Goal: Communication & Community: Answer question/provide support

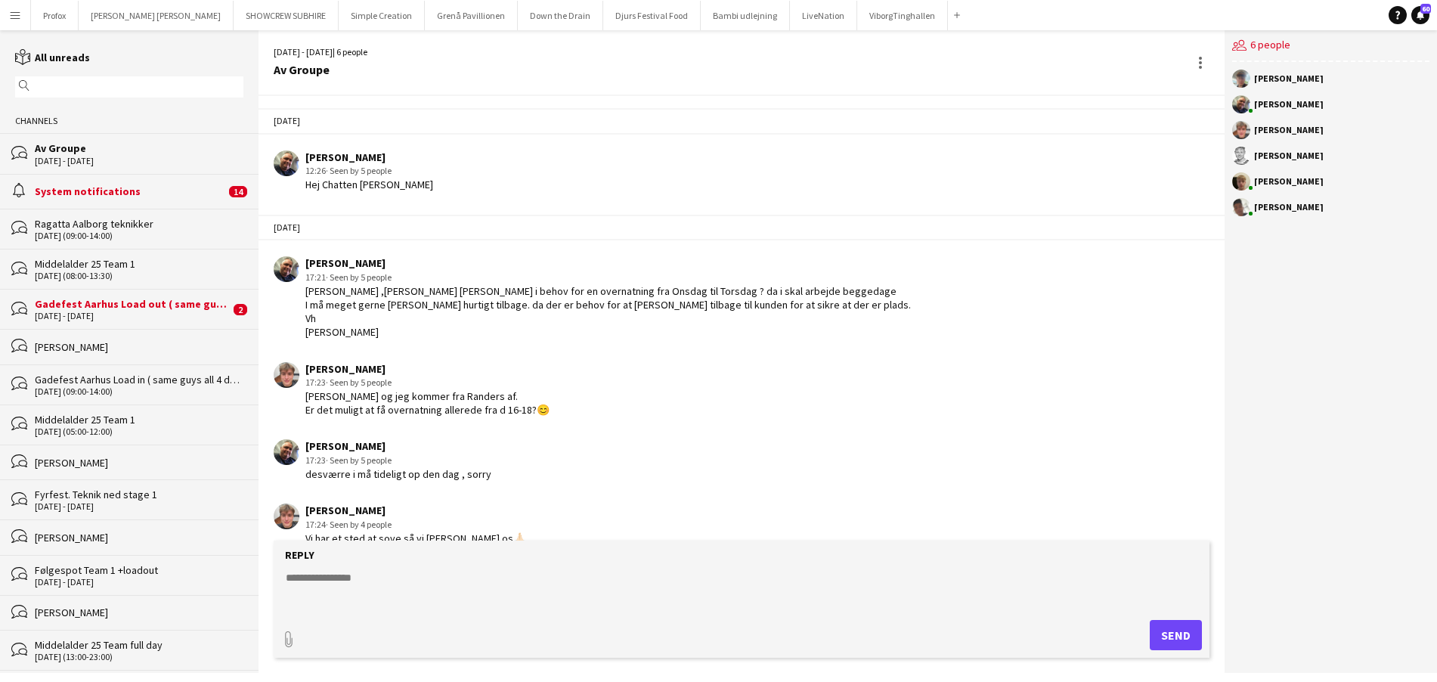
scroll to position [549, 0]
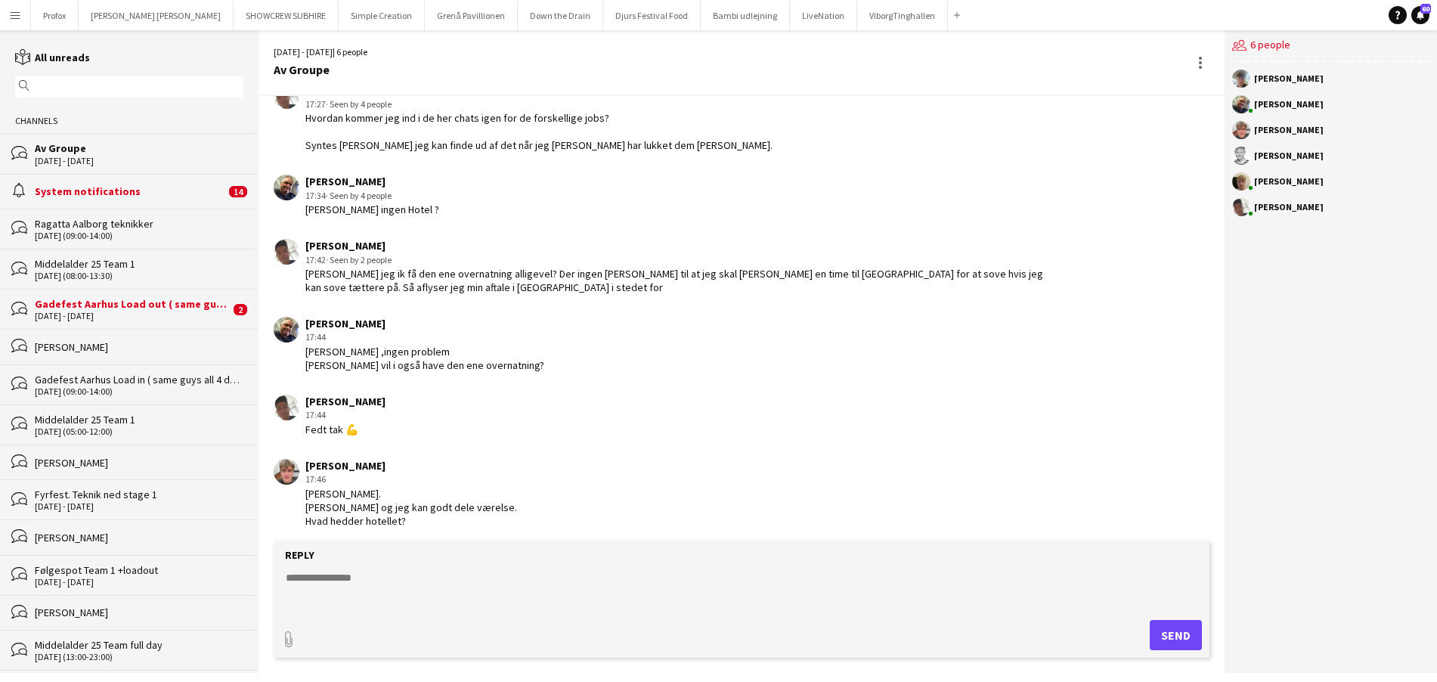
drag, startPoint x: 348, startPoint y: 579, endPoint x: 356, endPoint y: 577, distance: 7.9
click at [353, 577] on textarea at bounding box center [744, 589] width 920 height 39
drag, startPoint x: 357, startPoint y: 589, endPoint x: 377, endPoint y: 592, distance: 20.5
click at [360, 590] on textarea "**********" at bounding box center [744, 589] width 920 height 39
type textarea "**********"
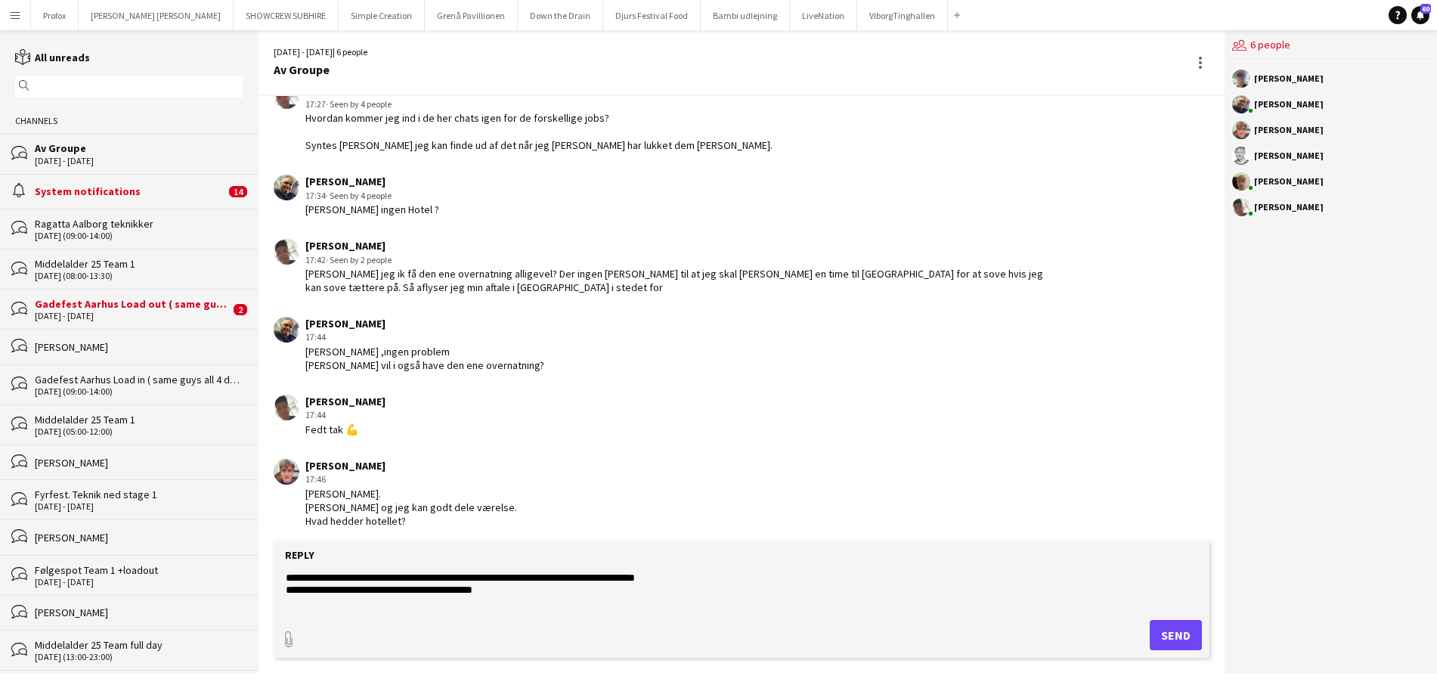
click at [1181, 633] on button "Send" at bounding box center [1175, 635] width 52 height 30
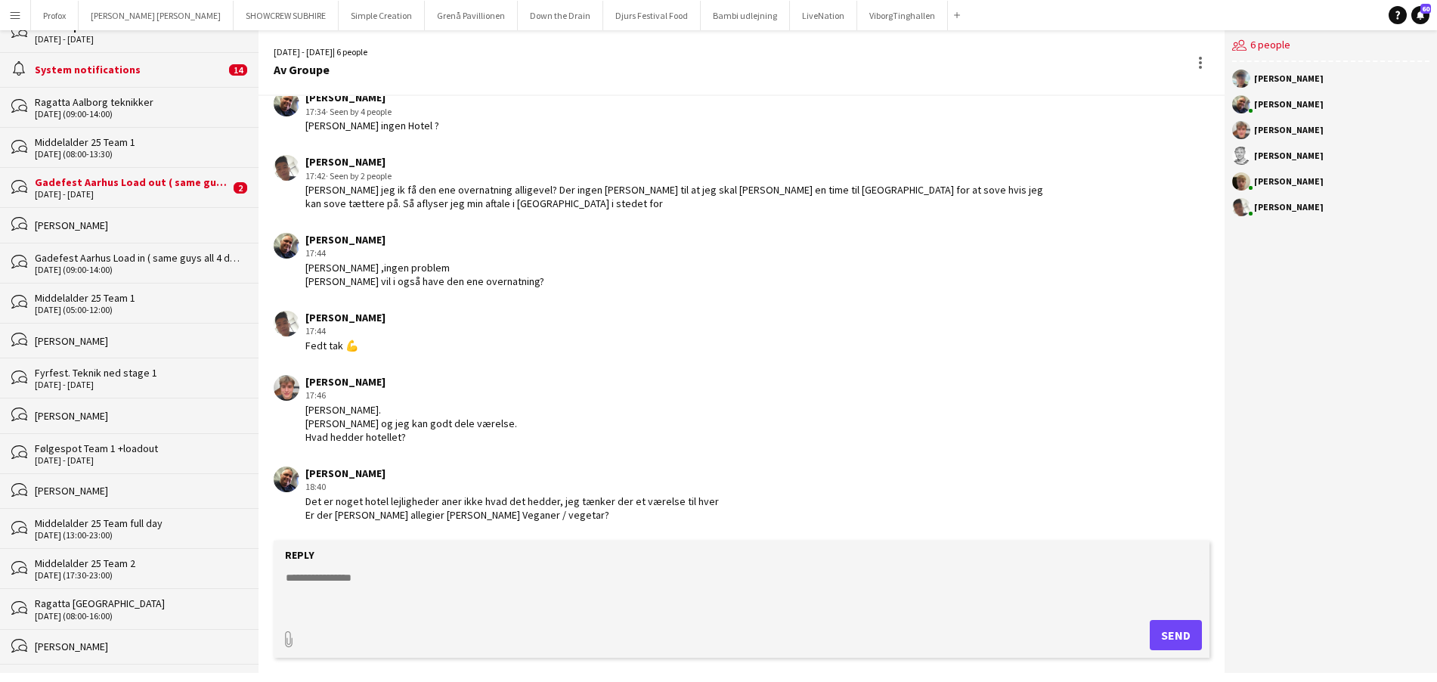
scroll to position [0, 0]
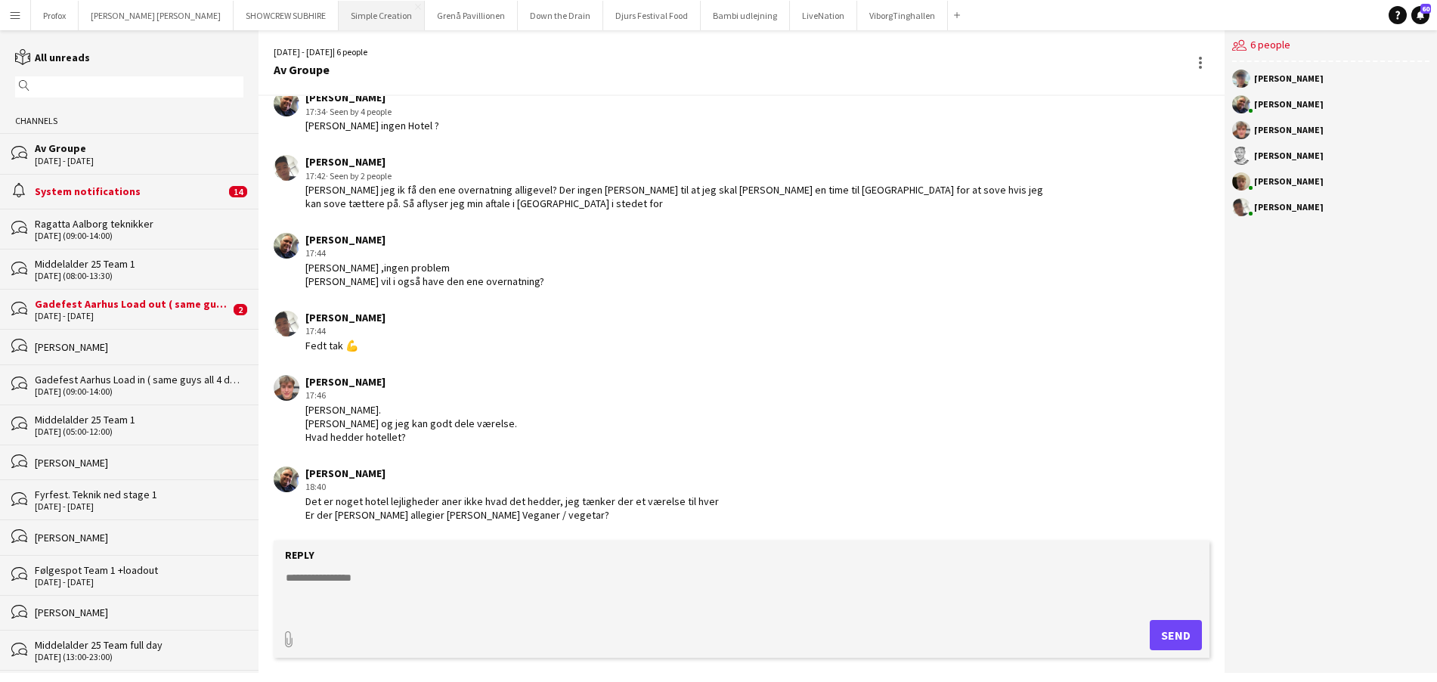
click at [339, 17] on button "Simple Creation Close" at bounding box center [382, 15] width 86 height 29
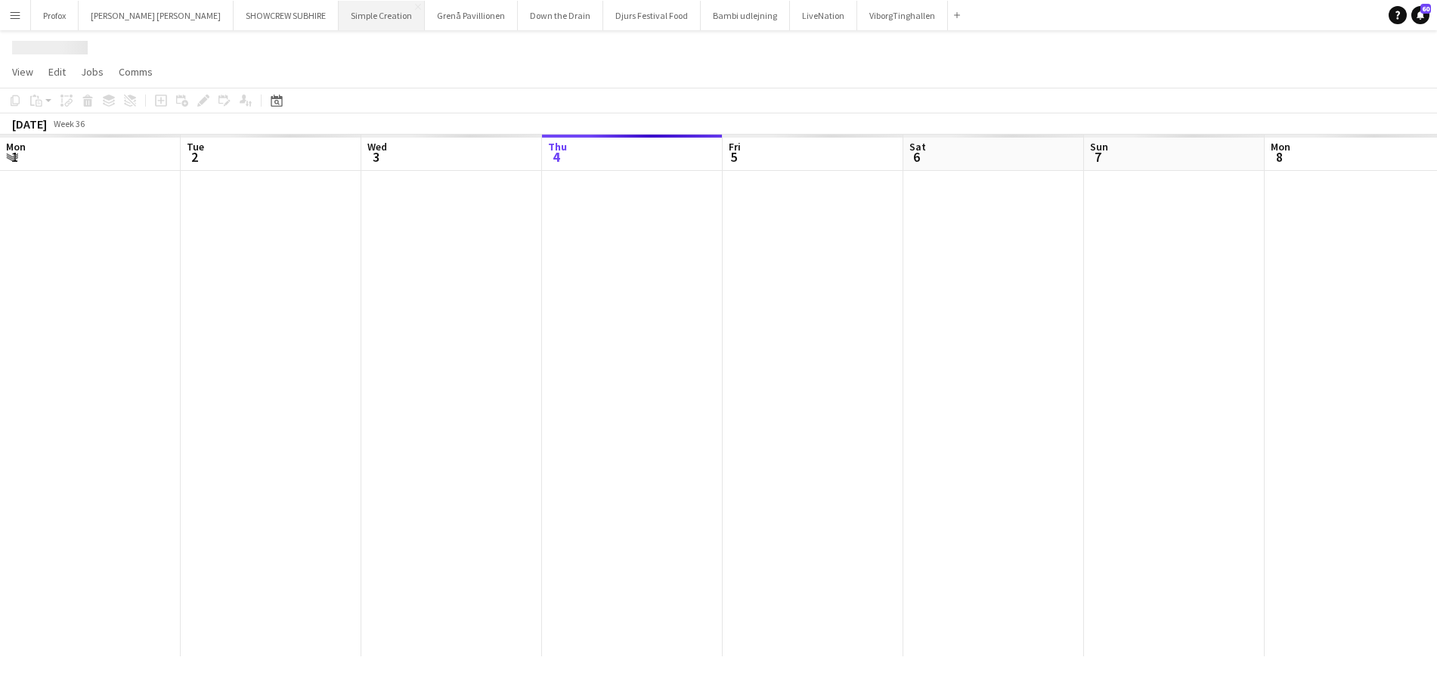
scroll to position [0, 361]
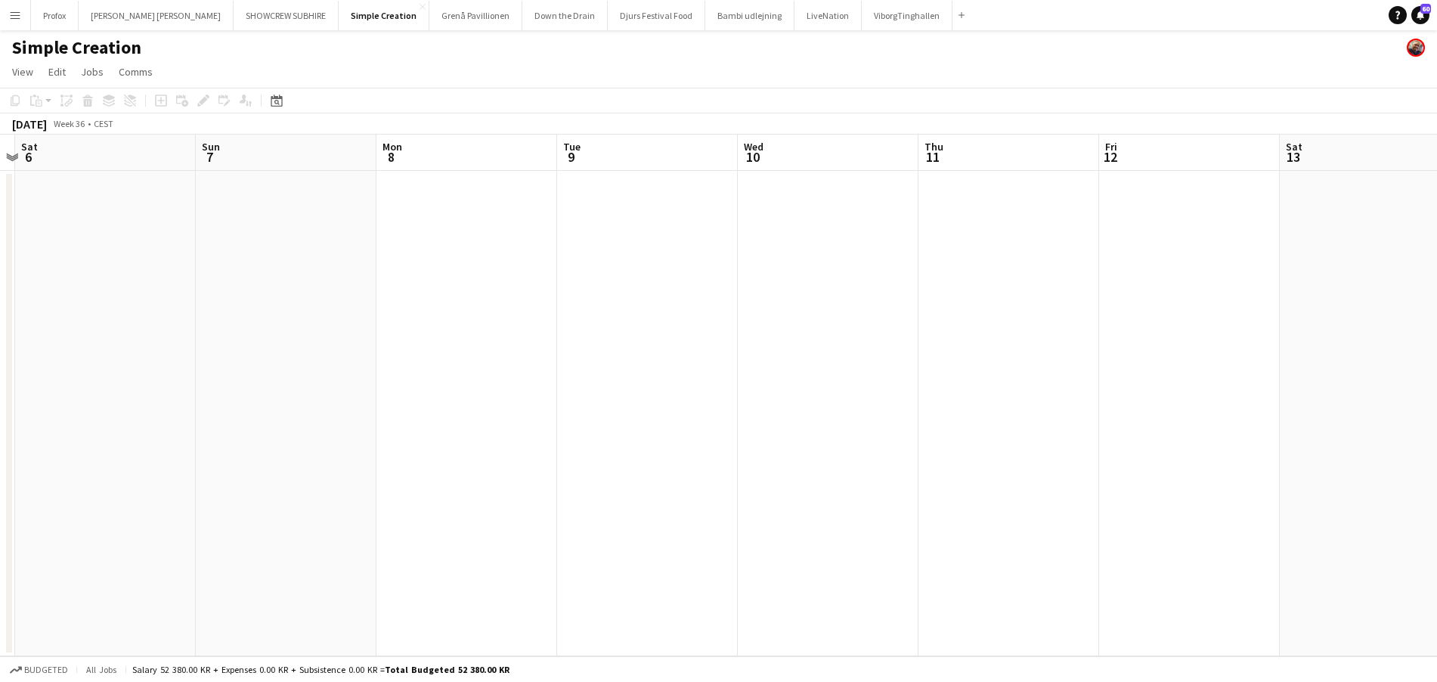
drag, startPoint x: 854, startPoint y: 159, endPoint x: 379, endPoint y: 159, distance: 475.4
click at [283, 159] on app-calendar-viewport "Wed 3 Thu 4 Fri 5 Sat 6 Sun 7 Mon 8 Tue 9 Wed 10 Thu 11 Fri 12 Sat 13 Sun 14 Mo…" at bounding box center [718, 395] width 1437 height 521
drag, startPoint x: 414, startPoint y: 145, endPoint x: 354, endPoint y: 150, distance: 59.9
click at [240, 147] on app-calendar-viewport "Fri 5 Sat 6 Sun 7 Mon 8 Tue 9 Wed 10 Thu 11 Fri 12 Sat 13 Sun 14 Mon 15 Tue 16 …" at bounding box center [718, 395] width 1437 height 521
drag, startPoint x: 645, startPoint y: 149, endPoint x: 364, endPoint y: 135, distance: 282.3
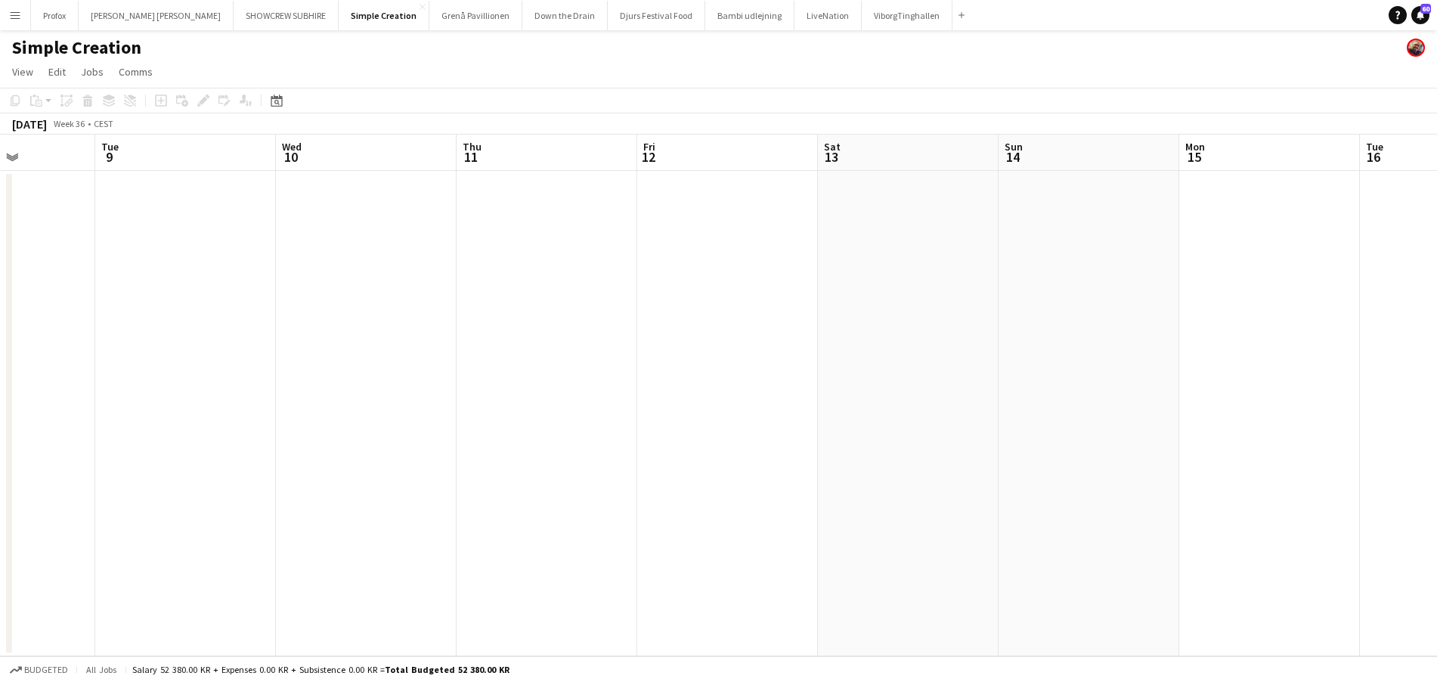
click at [302, 133] on app-calendar "Copy Paste Paste Command V Paste with crew Command Shift V Paste linked Job [GE…" at bounding box center [718, 372] width 1437 height 568
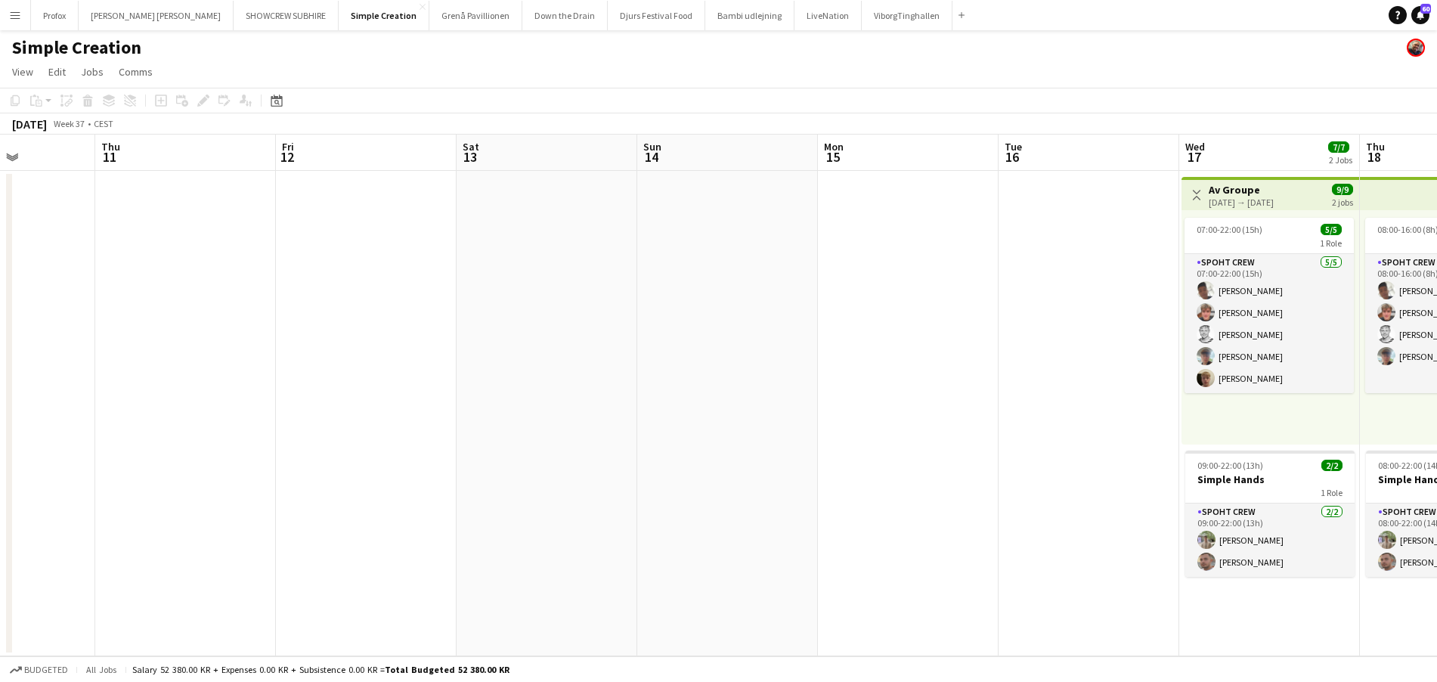
click at [717, 133] on div "September 2025 Week 37 • CEST" at bounding box center [718, 123] width 1437 height 21
drag, startPoint x: 646, startPoint y: 133, endPoint x: 441, endPoint y: 145, distance: 205.2
click at [402, 142] on app-calendar "Copy Paste Paste Command V Paste with crew Command Shift V Paste linked Job [GE…" at bounding box center [718, 372] width 1437 height 568
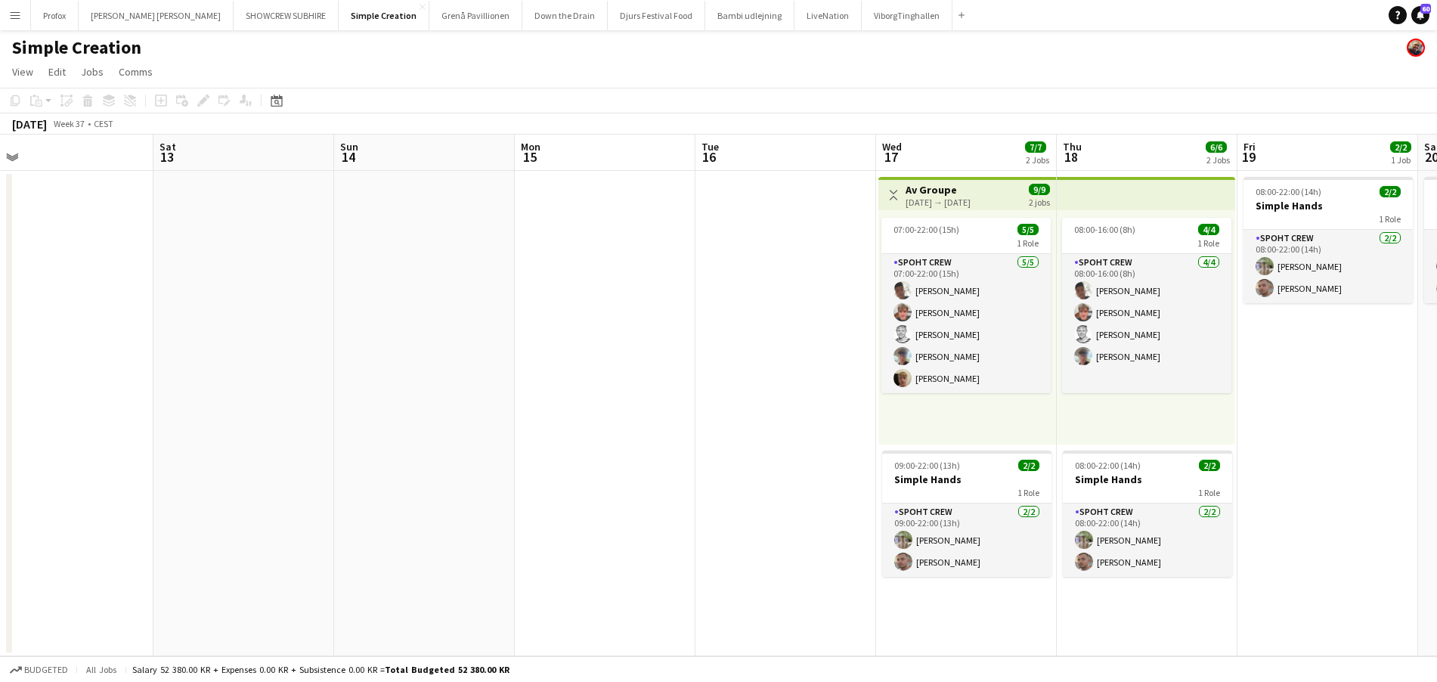
drag, startPoint x: 502, startPoint y: 156, endPoint x: 419, endPoint y: 169, distance: 84.0
click at [327, 168] on app-calendar-viewport "Tue 9 Wed 10 Thu 11 Fri 12 Sat 13 Sun 14 Mon 15 Tue 16 Wed 17 7/7 2 Jobs Thu 18…" at bounding box center [718, 395] width 1437 height 521
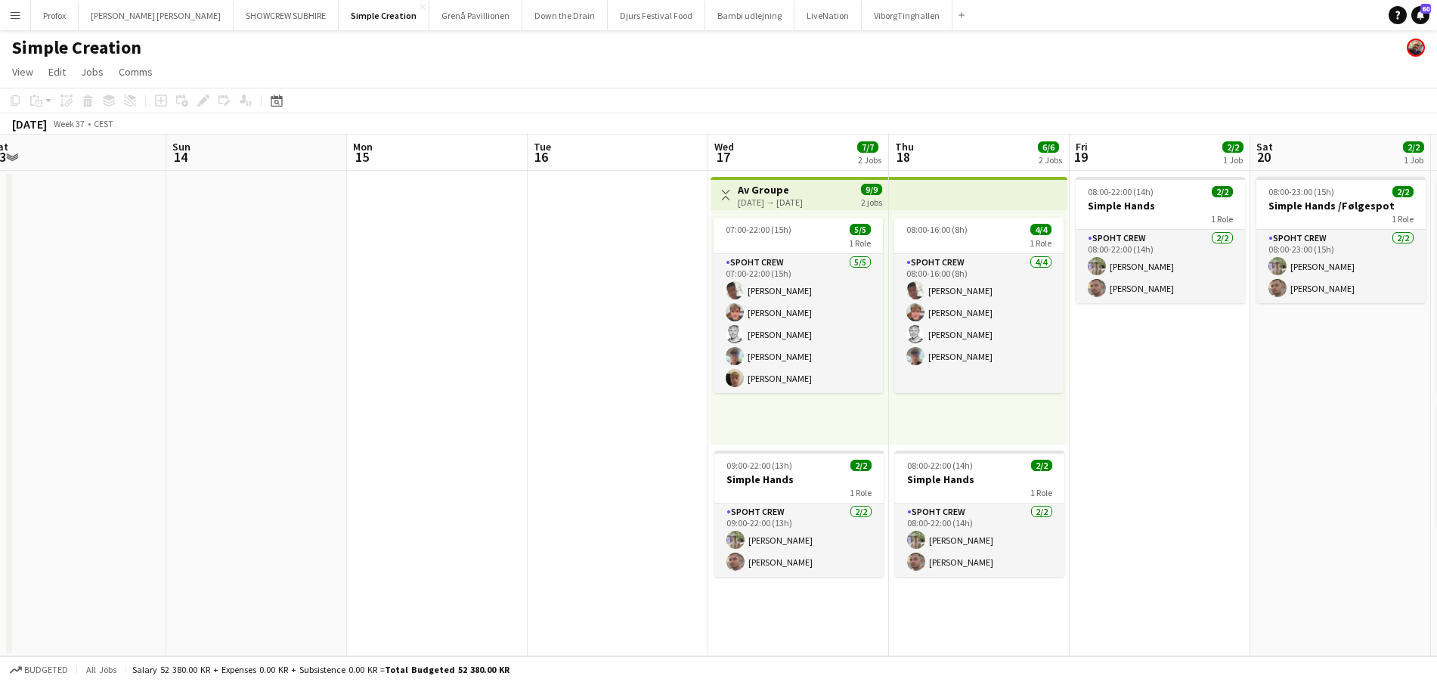
drag, startPoint x: 725, startPoint y: 159, endPoint x: 397, endPoint y: 173, distance: 328.3
click at [398, 173] on app-calendar-viewport "Wed 10 Thu 11 Fri 12 Sat 13 Sun 14 Mon 15 Tue 16 Wed 17 7/7 2 Jobs Thu 18 6/6 2…" at bounding box center [718, 395] width 1437 height 521
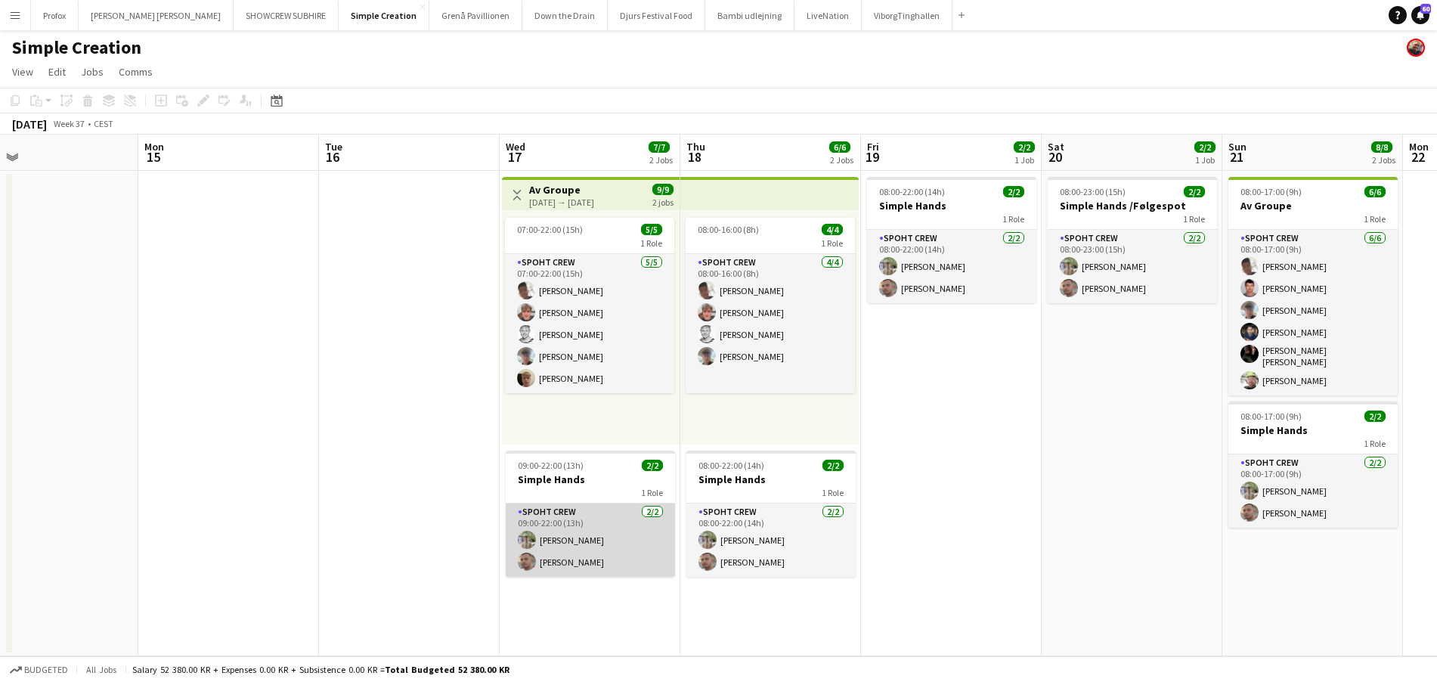
click at [613, 526] on app-card-role "Spoht Crew [DATE] 09:00-22:00 (13h) [PERSON_NAME]" at bounding box center [590, 539] width 169 height 73
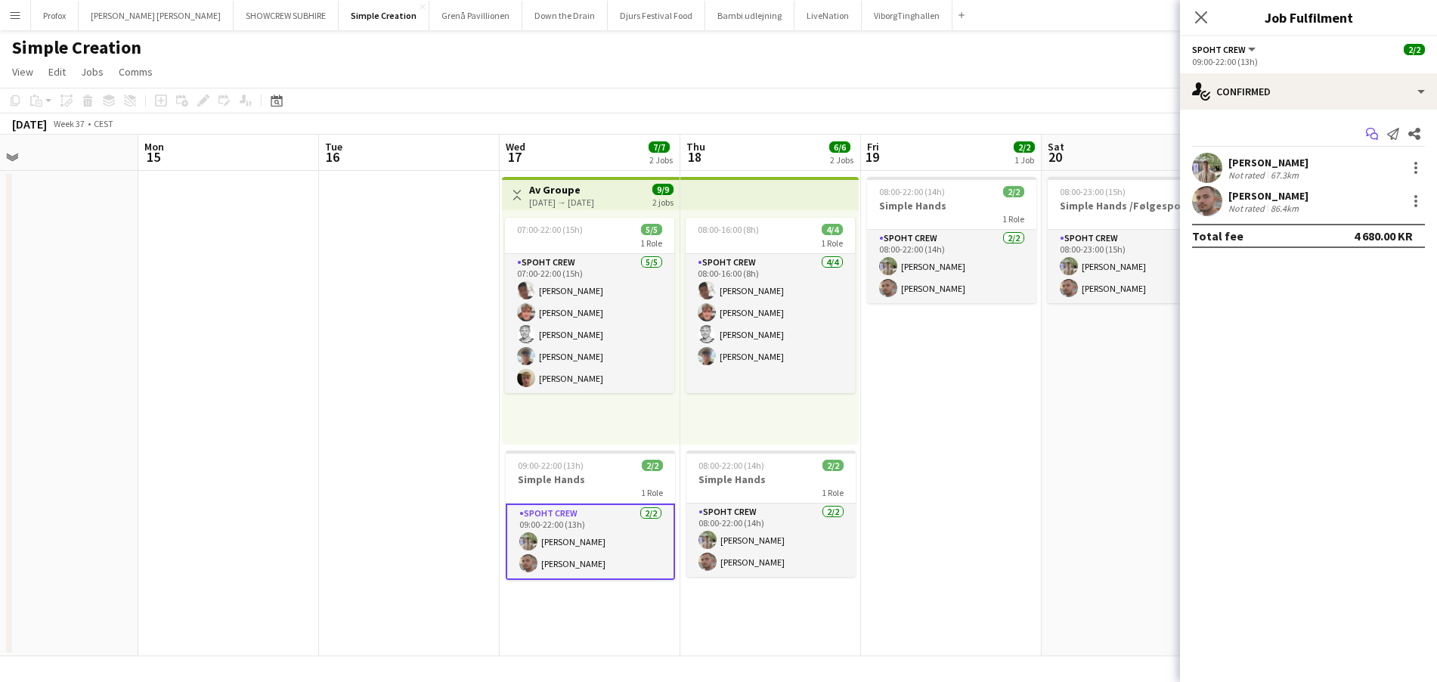
click at [1375, 133] on icon at bounding box center [1374, 137] width 8 height 8
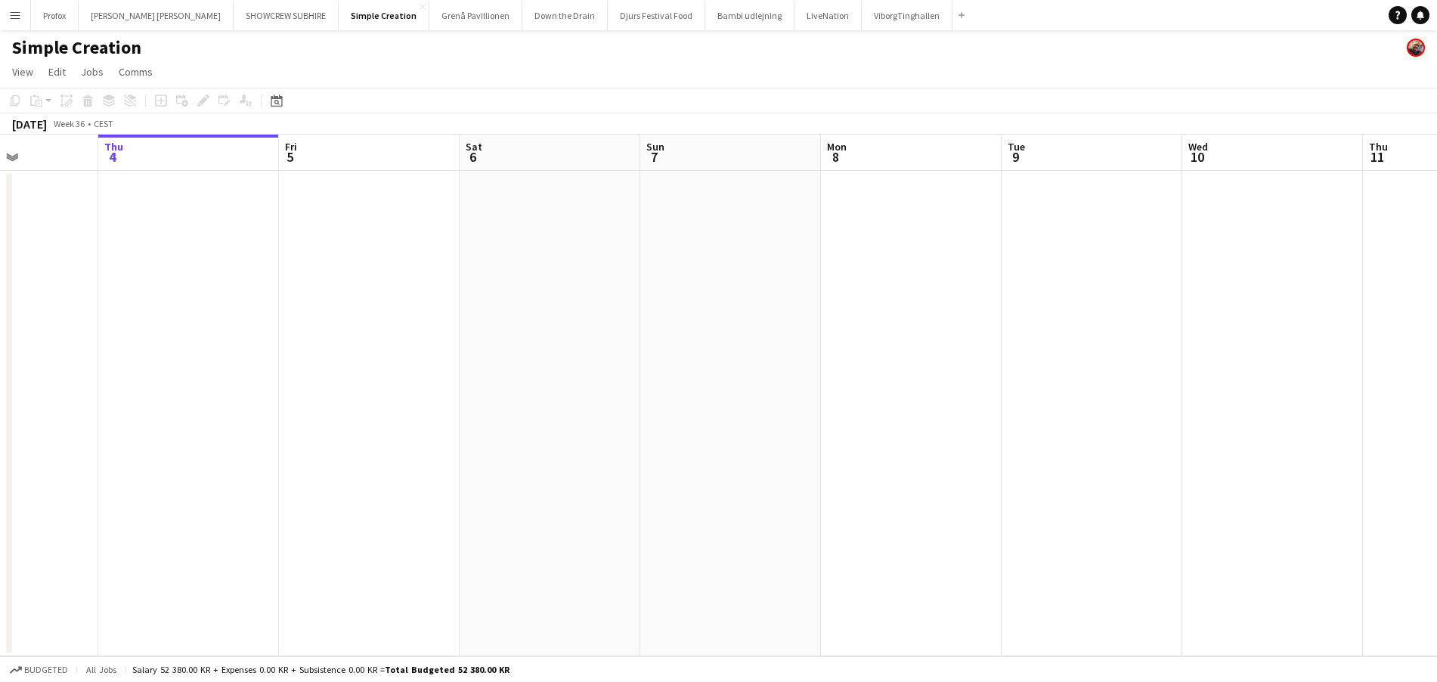
drag, startPoint x: 277, startPoint y: 164, endPoint x: 555, endPoint y: 177, distance: 279.2
click at [556, 177] on app-calendar-viewport "Mon 1 Tue 2 Wed 3 Thu 4 Fri 5 Sat 6 Sun 7 Mon 8 Tue 9 Wed 10 Thu 11 Fri 12 Sat …" at bounding box center [718, 395] width 1437 height 521
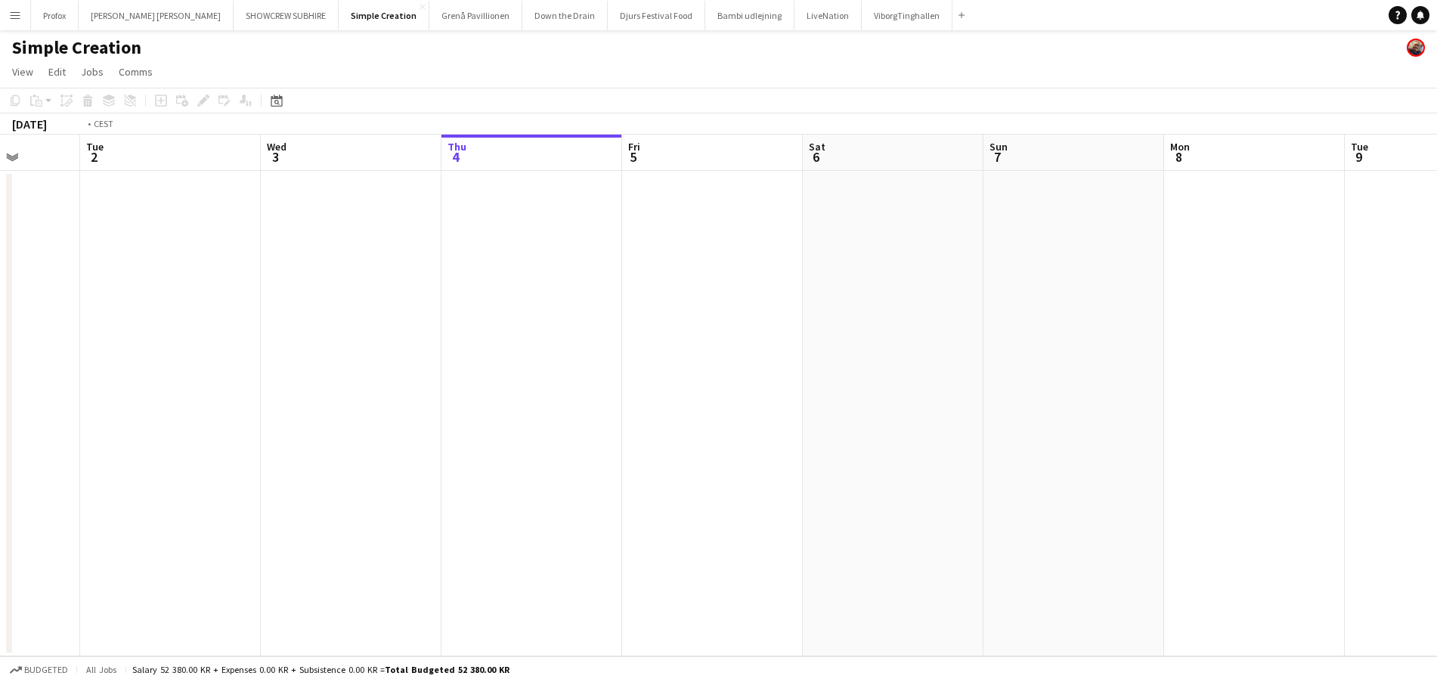
drag, startPoint x: 400, startPoint y: 172, endPoint x: 275, endPoint y: 148, distance: 126.9
click at [485, 172] on app-calendar-viewport "Sat 30 Sun 31 Mon 1 Tue 2 Wed 3 Thu 4 Fri 5 Sat 6 Sun 7 Mon 8 Tue 9 Wed 10 Thu …" at bounding box center [718, 395] width 1437 height 521
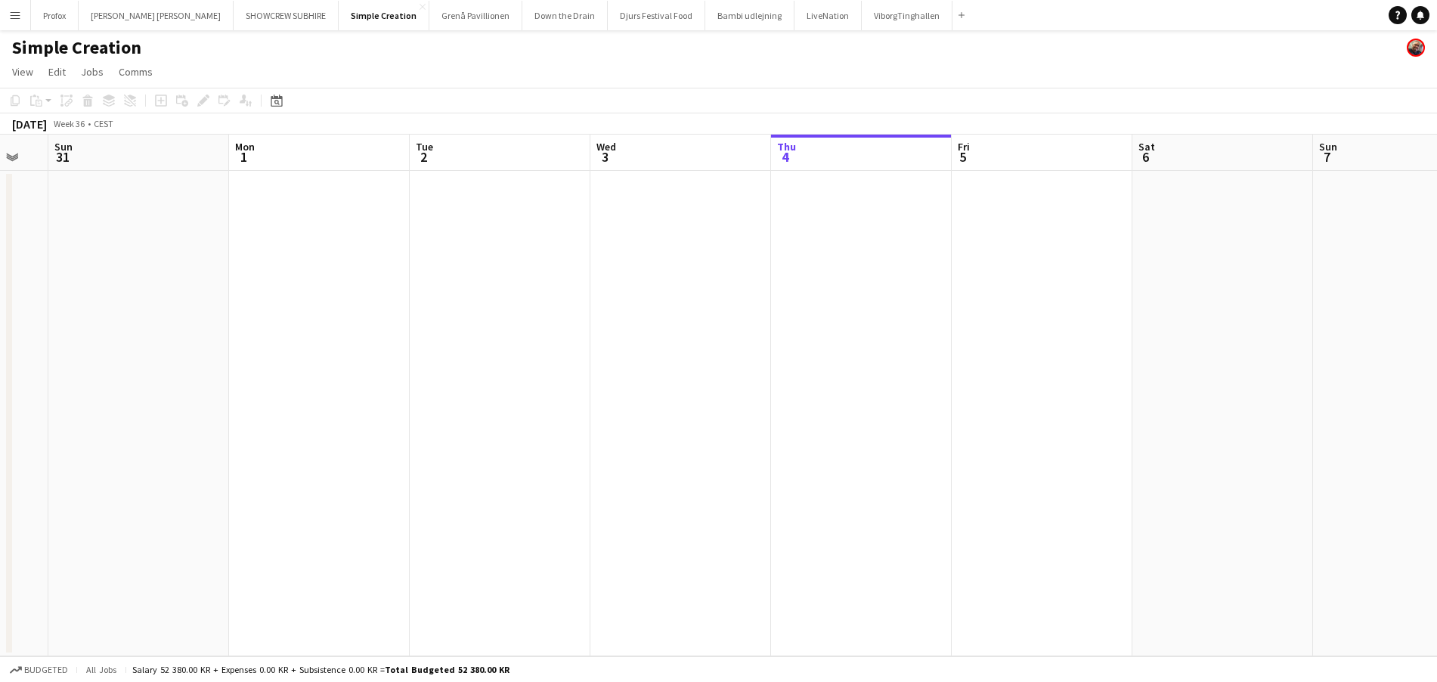
drag, startPoint x: 455, startPoint y: 160, endPoint x: 358, endPoint y: 157, distance: 96.8
click at [466, 159] on app-calendar-viewport "Fri 29 Sat 30 Sun 31 Mon 1 Tue 2 Wed 3 Thu 4 Fri 5 Sat 6 Sun 7 Mon 8 Tue 9 Wed …" at bounding box center [718, 395] width 1437 height 521
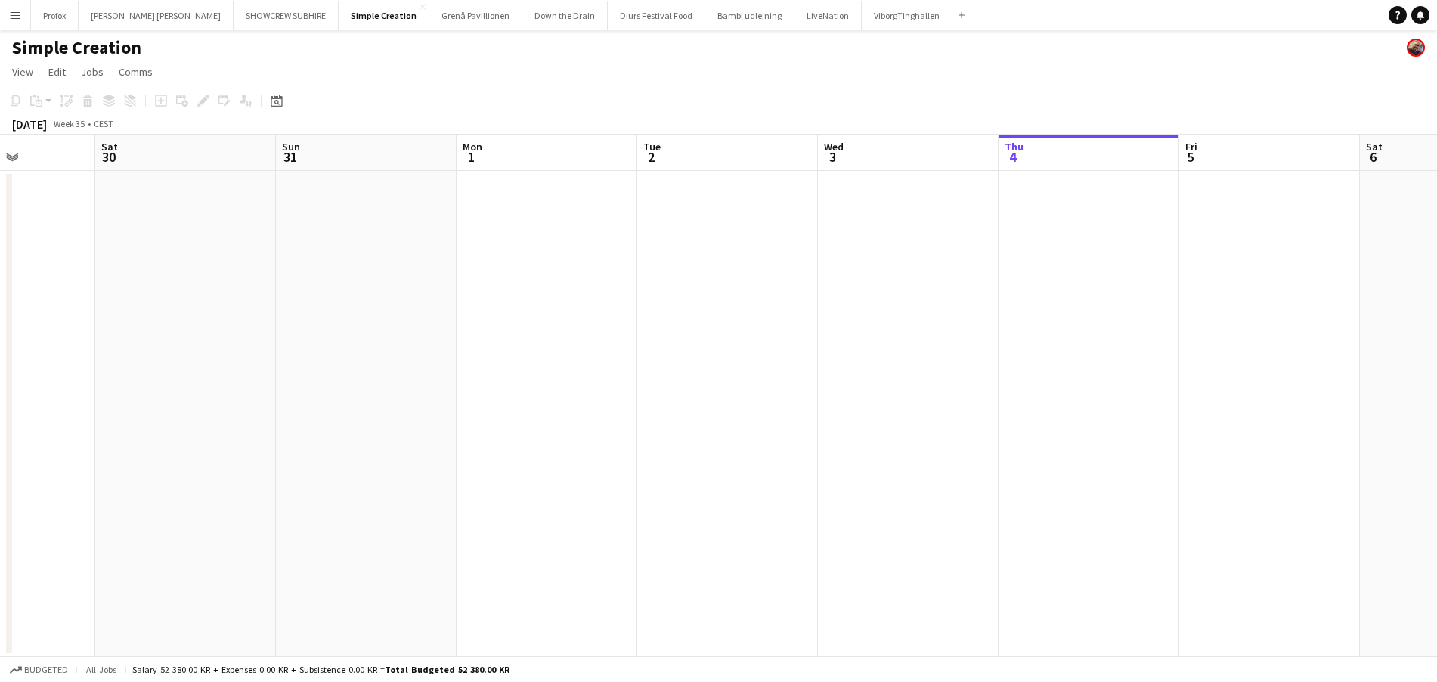
drag, startPoint x: 469, startPoint y: 160, endPoint x: 281, endPoint y: 151, distance: 188.4
click at [498, 156] on app-calendar-viewport "Wed 27 Thu 28 Fri 29 Sat 30 Sun 31 Mon 1 Tue 2 Wed 3 Thu 4 Fri 5 Sat 6 Sun 7 Mo…" at bounding box center [718, 395] width 1437 height 521
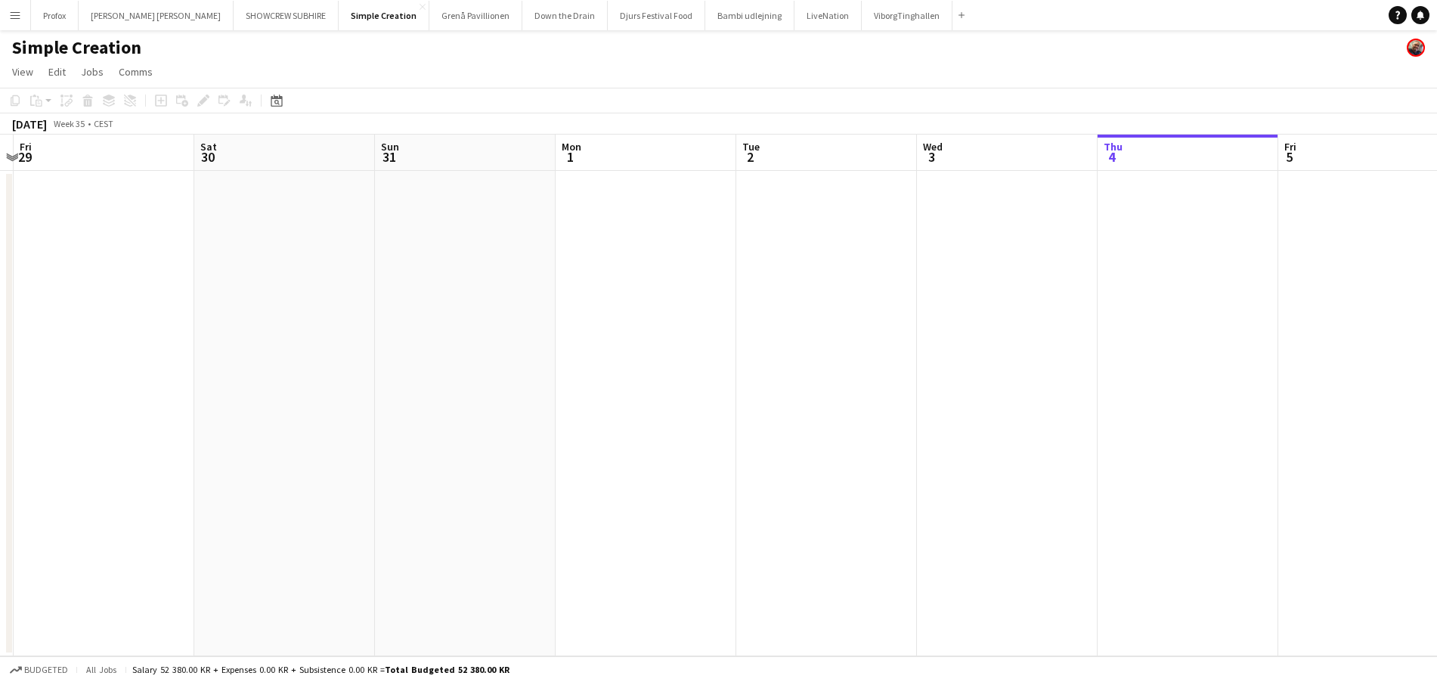
drag, startPoint x: 281, startPoint y: 151, endPoint x: -292, endPoint y: 91, distance: 576.8
click at [0, 91] on html "Menu Boards Boards Boards All jobs Status Workforce Workforce My Workforce Recr…" at bounding box center [718, 341] width 1437 height 682
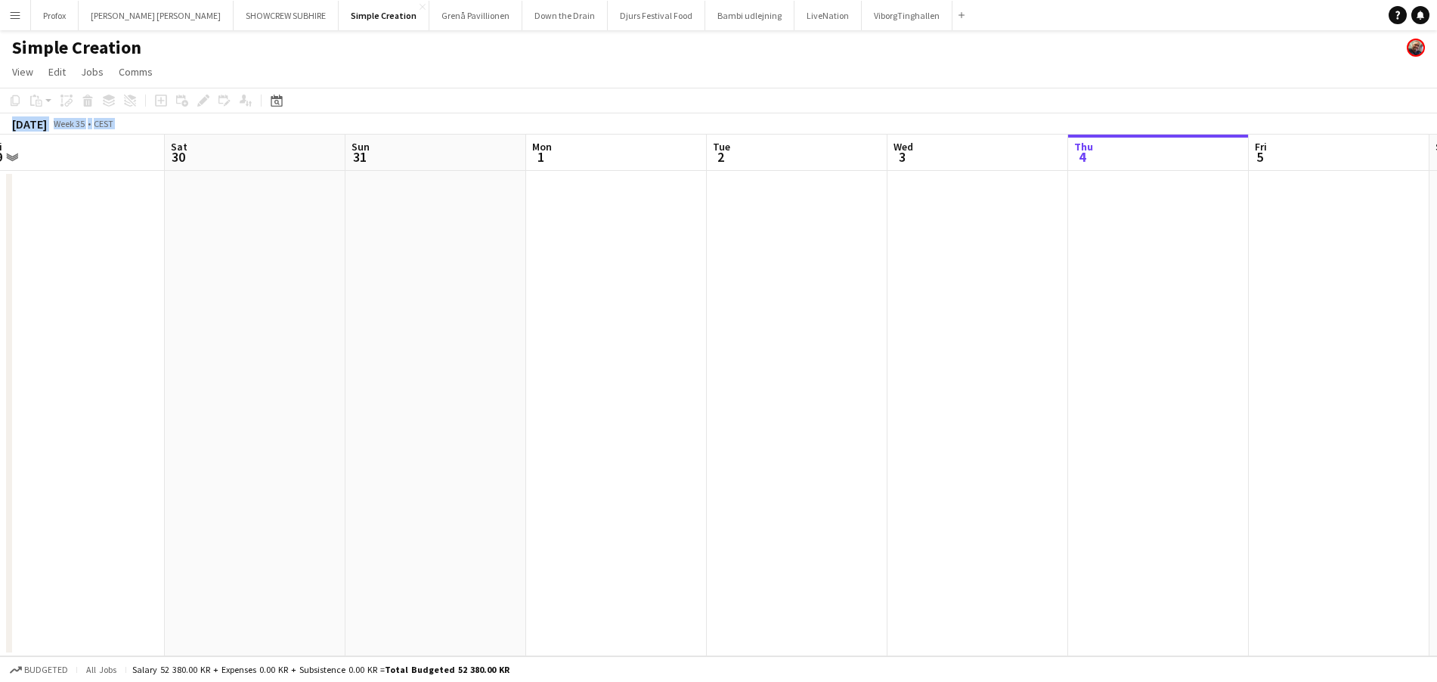
drag, startPoint x: 719, startPoint y: 172, endPoint x: 181, endPoint y: 175, distance: 537.3
click at [181, 175] on app-calendar-viewport "Tue 26 Wed 27 Thu 28 Fri 29 Sat 30 Sun 31 Mon 1 Tue 2 Wed 3 Thu 4 Fri 5 Sat 6 S…" at bounding box center [718, 395] width 1437 height 521
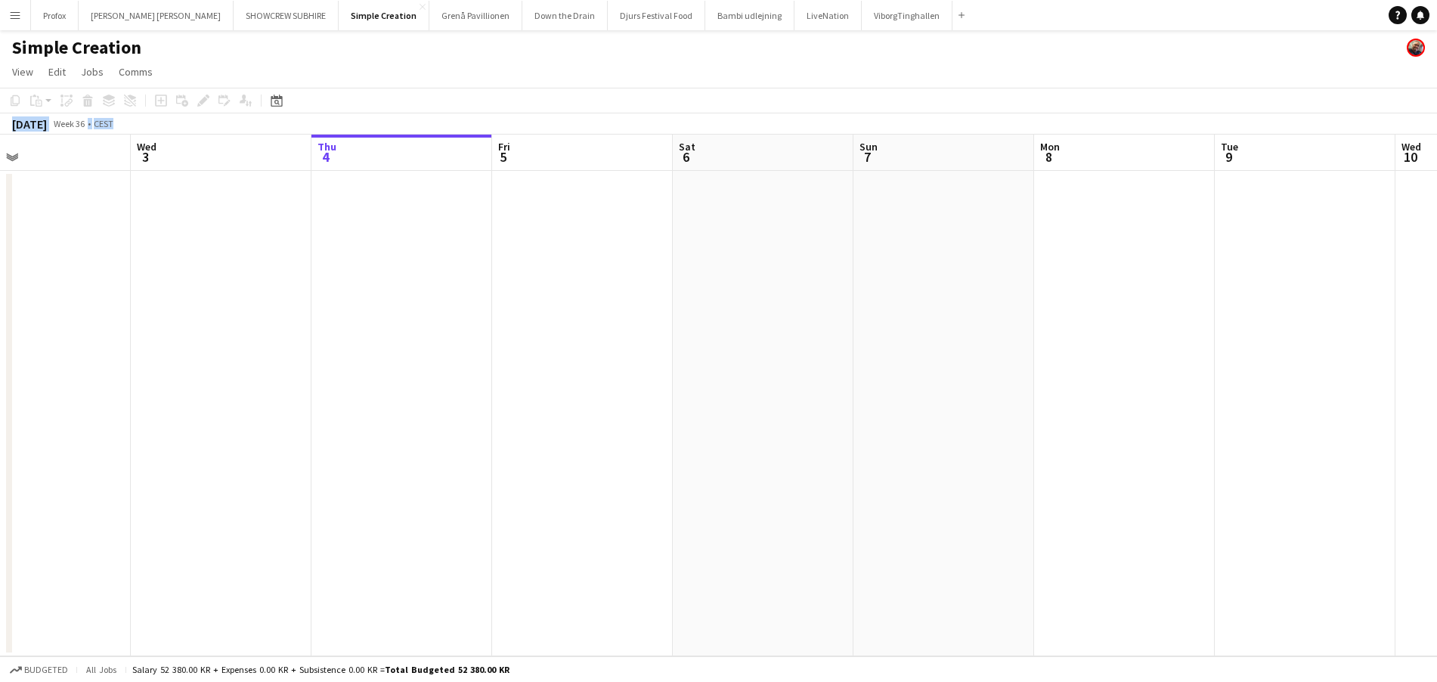
drag, startPoint x: 459, startPoint y: 147, endPoint x: 76, endPoint y: 134, distance: 382.6
click at [0, 130] on html "Menu Boards Boards Boards All jobs Status Workforce Workforce My Workforce Recr…" at bounding box center [718, 341] width 1437 height 682
drag, startPoint x: 720, startPoint y: 146, endPoint x: 382, endPoint y: 148, distance: 338.6
click at [181, 138] on app-calendar-viewport "Sun 31 Mon 1 Tue 2 Wed 3 Thu 4 Fri 5 Sat 6 Sun 7 Mon 8 Tue 9 Wed 10 Thu 11 Fri …" at bounding box center [718, 395] width 1437 height 521
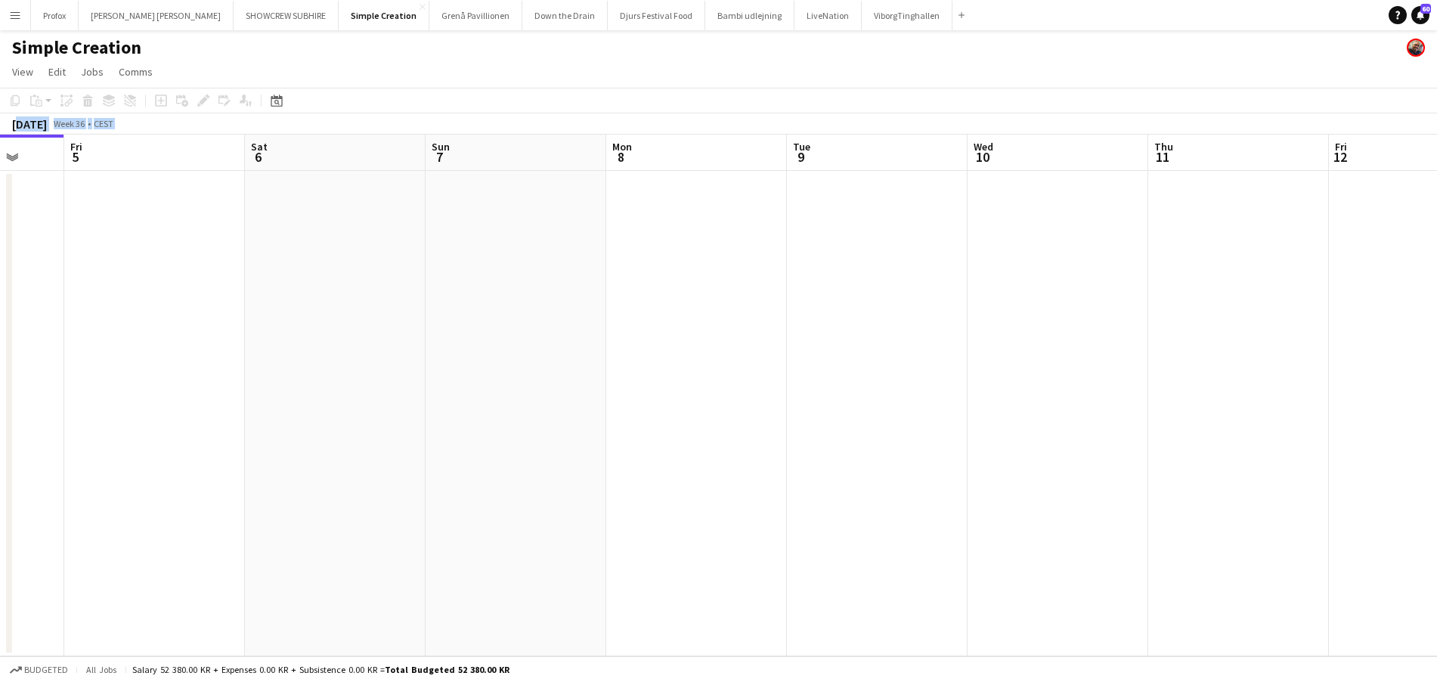
drag, startPoint x: 745, startPoint y: 166, endPoint x: 447, endPoint y: 194, distance: 299.1
click at [370, 195] on app-calendar-viewport "Tue 2 Wed 3 Thu 4 Fri 5 Sat 6 Sun 7 Mon 8 Tue 9 Wed 10 Thu 11 Fri 12 Sat 13 Sun…" at bounding box center [718, 395] width 1437 height 521
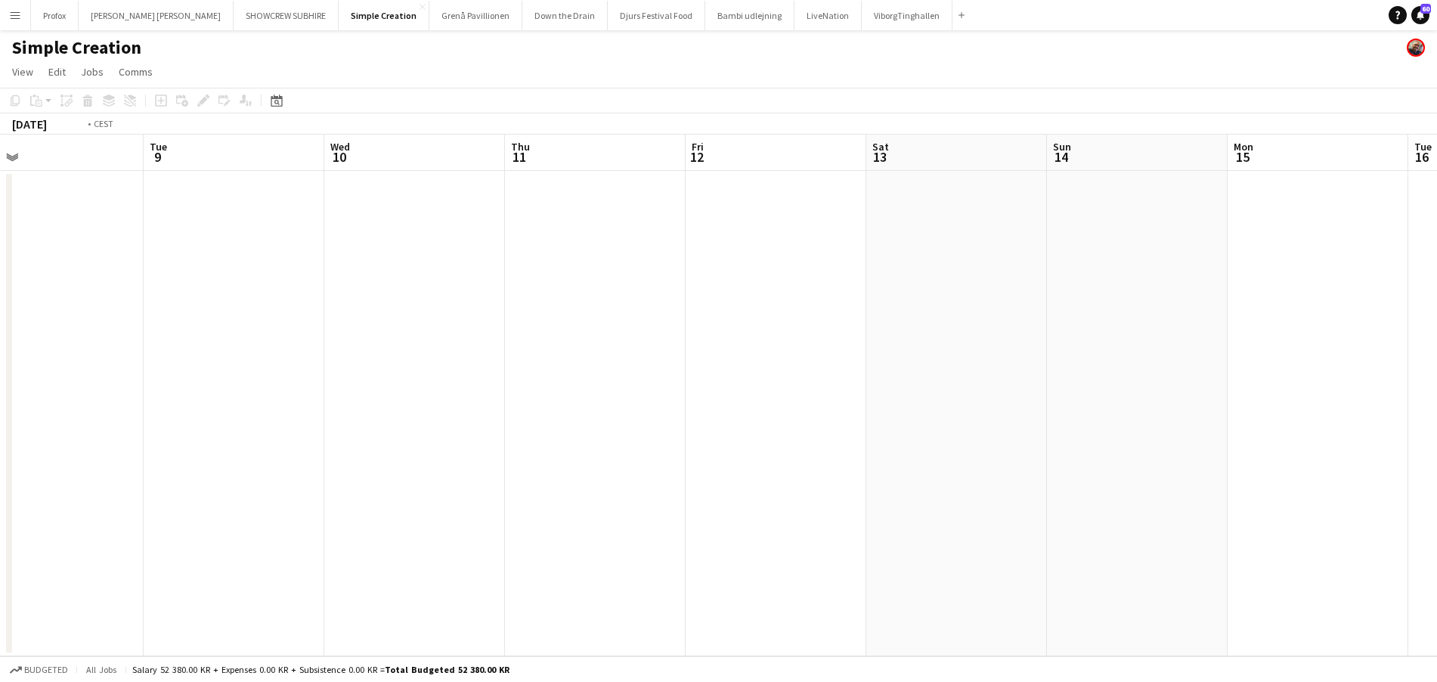
drag, startPoint x: 550, startPoint y: 205, endPoint x: 447, endPoint y: 205, distance: 103.5
click at [352, 206] on app-calendar-viewport "Fri 5 Sat 6 Sun 7 Mon 8 Tue 9 Wed 10 Thu 11 Fri 12 Sat 13 Sun 14 Mon 15 Tue 16 …" at bounding box center [718, 395] width 1437 height 521
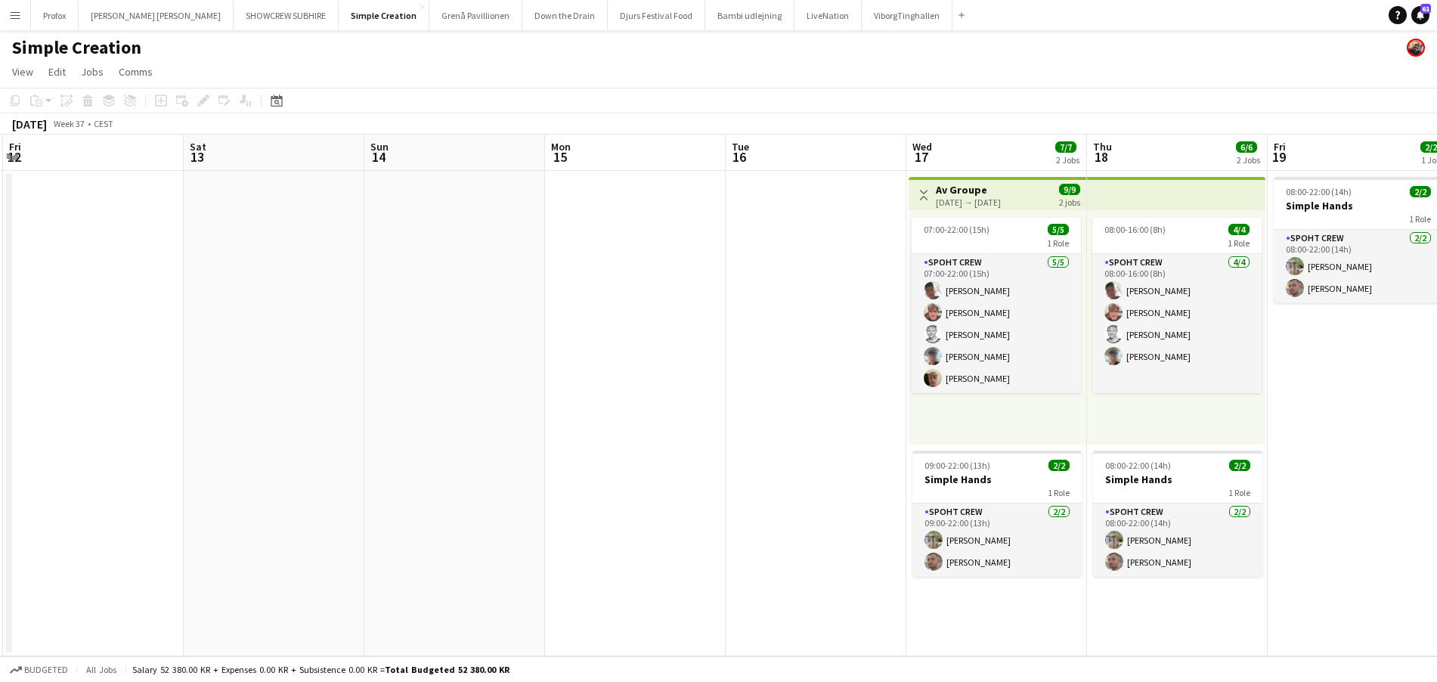
drag, startPoint x: 654, startPoint y: 207, endPoint x: 422, endPoint y: 210, distance: 232.8
click at [341, 212] on app-calendar-viewport "Tue 9 Wed 10 Thu 11 Fri 12 Sat 13 Sun 14 Mon 15 Tue 16 Wed 17 7/7 2 Jobs Thu 18…" at bounding box center [718, 395] width 1437 height 521
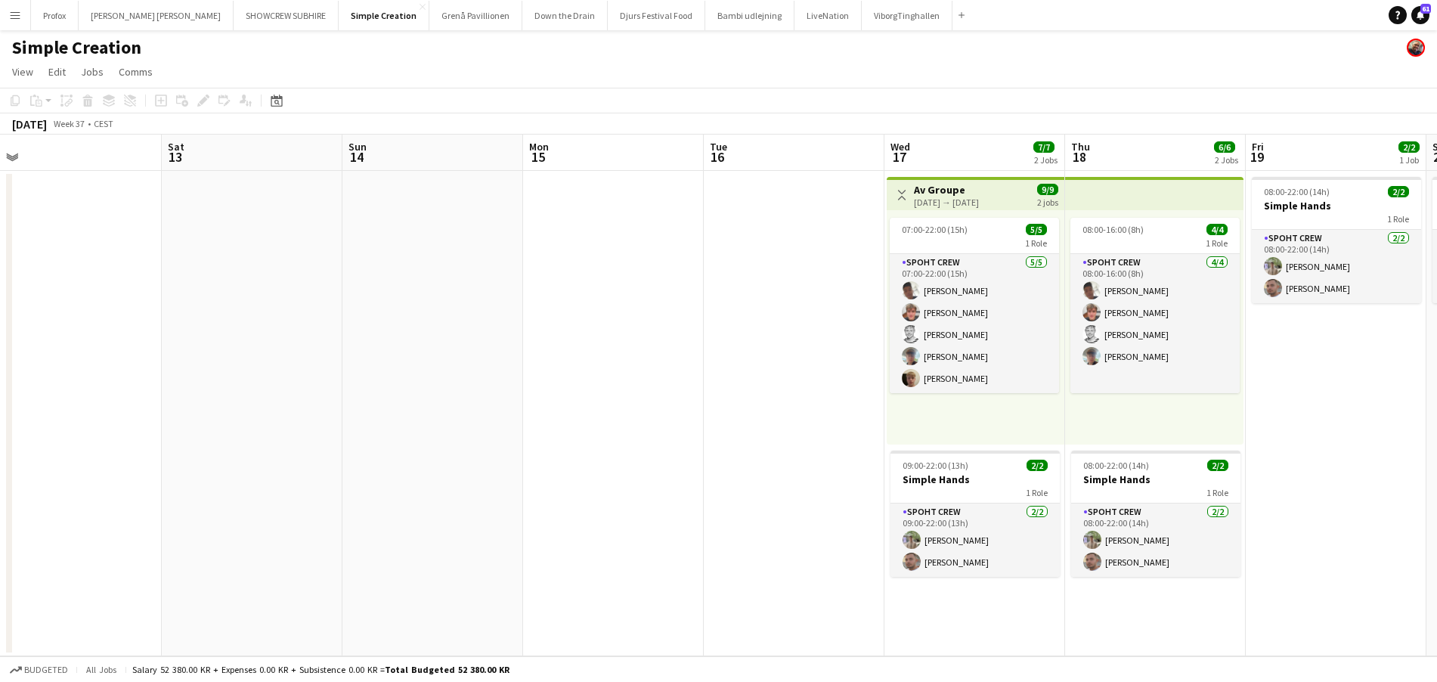
drag, startPoint x: 692, startPoint y: 206, endPoint x: 333, endPoint y: 196, distance: 359.1
click at [333, 196] on app-calendar-viewport "Tue 9 Wed 10 Thu 11 Fri 12 Sat 13 Sun 14 Mon 15 Tue 16 Wed 17 7/7 2 Jobs Thu 18…" at bounding box center [718, 395] width 1437 height 521
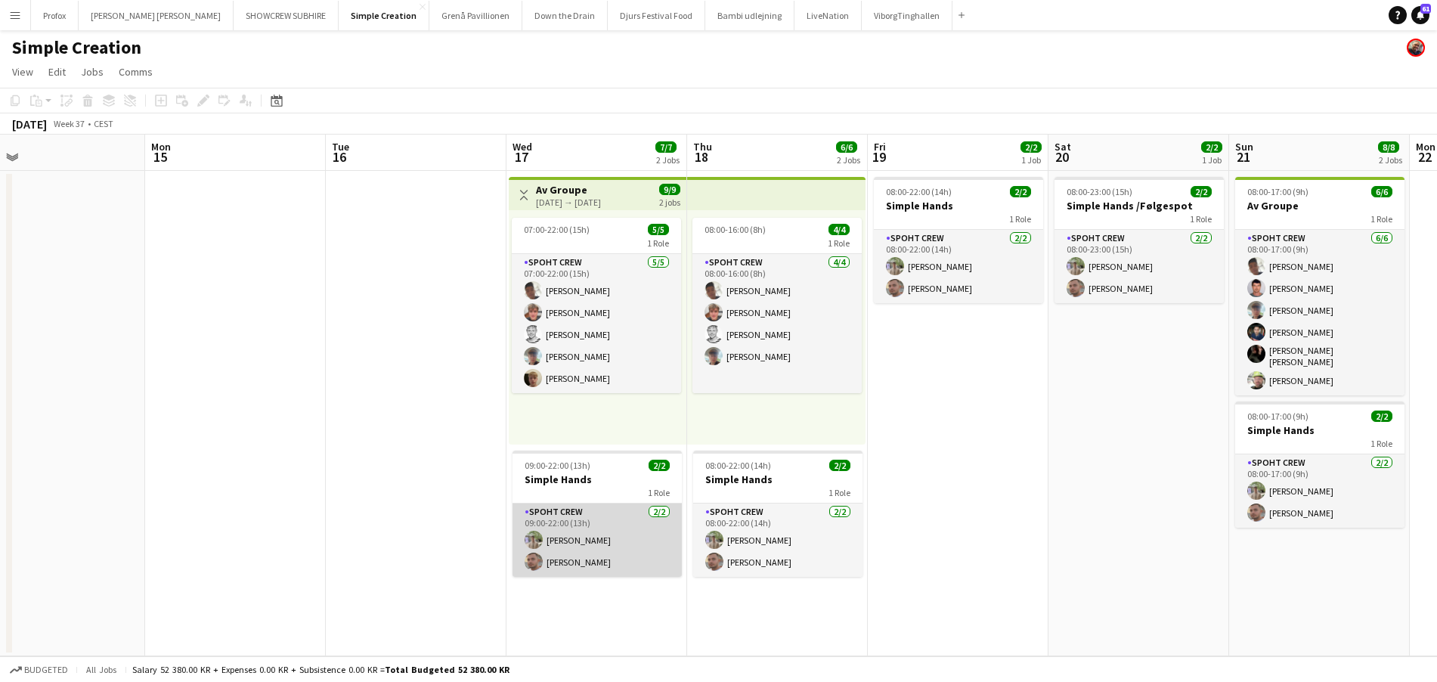
scroll to position [0, 578]
click at [611, 527] on app-card-role "Spoht Crew [DATE] 09:00-22:00 (13h) [PERSON_NAME]" at bounding box center [596, 539] width 169 height 73
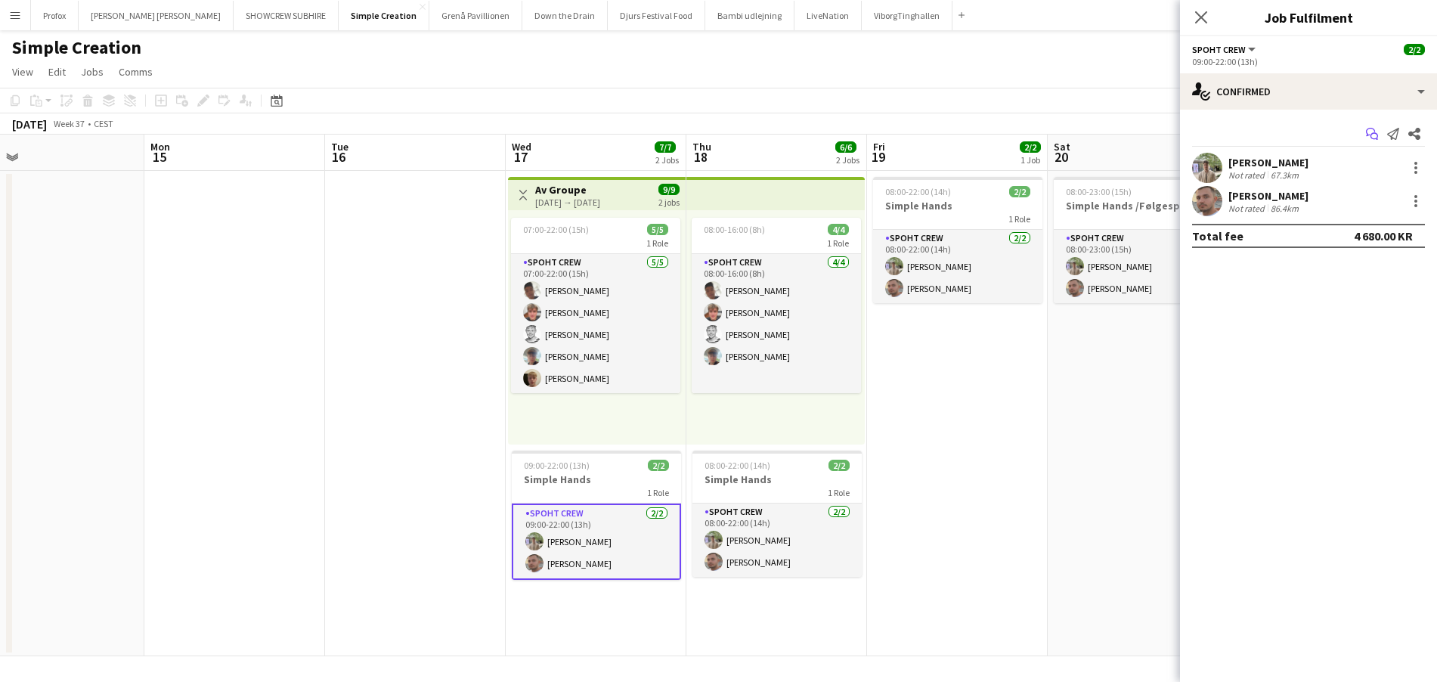
click at [1363, 130] on app-icon "Start chat" at bounding box center [1371, 133] width 21 height 21
click at [1375, 128] on icon "Start chat" at bounding box center [1372, 134] width 12 height 12
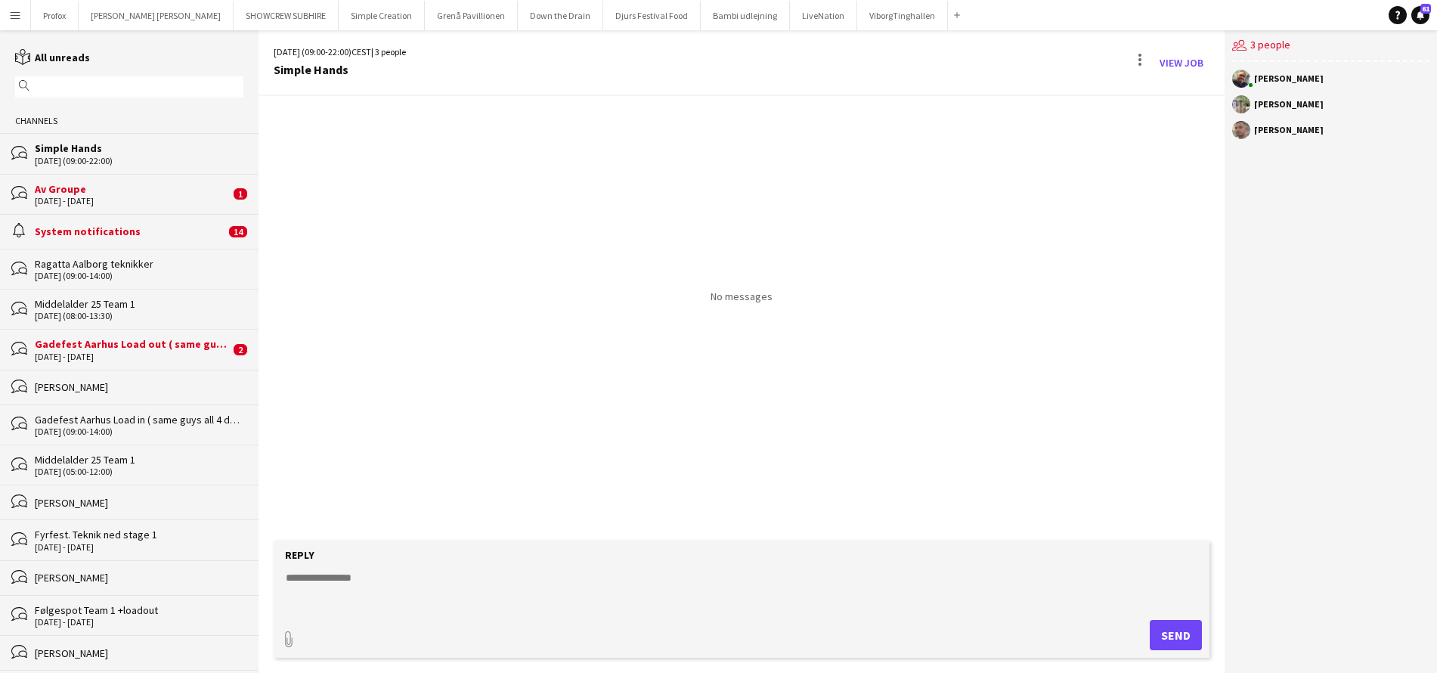
click at [455, 579] on textarea at bounding box center [744, 589] width 920 height 39
click at [434, 577] on textarea "**********" at bounding box center [744, 589] width 920 height 39
type textarea "**********"
click at [1182, 631] on button "Send" at bounding box center [1175, 635] width 52 height 30
click at [139, 202] on div "[DATE] - [DATE]" at bounding box center [132, 201] width 195 height 11
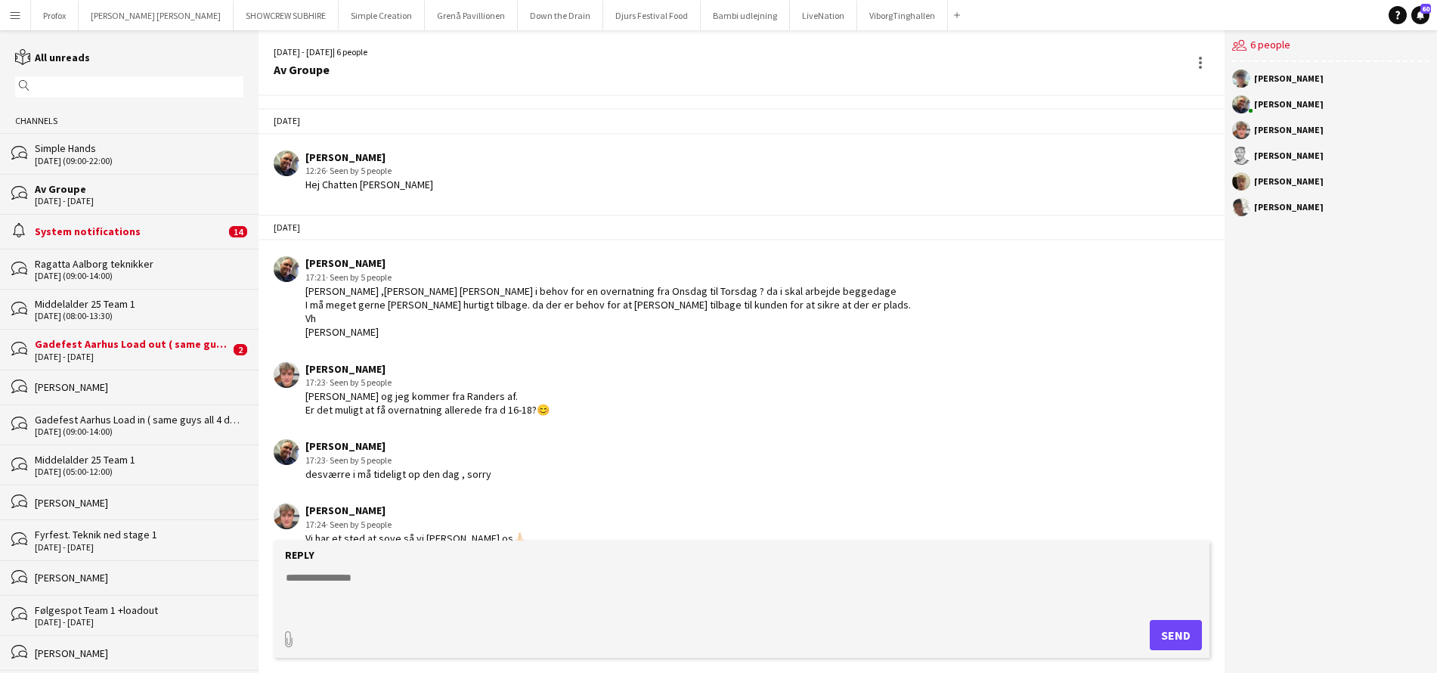
scroll to position [717, 0]
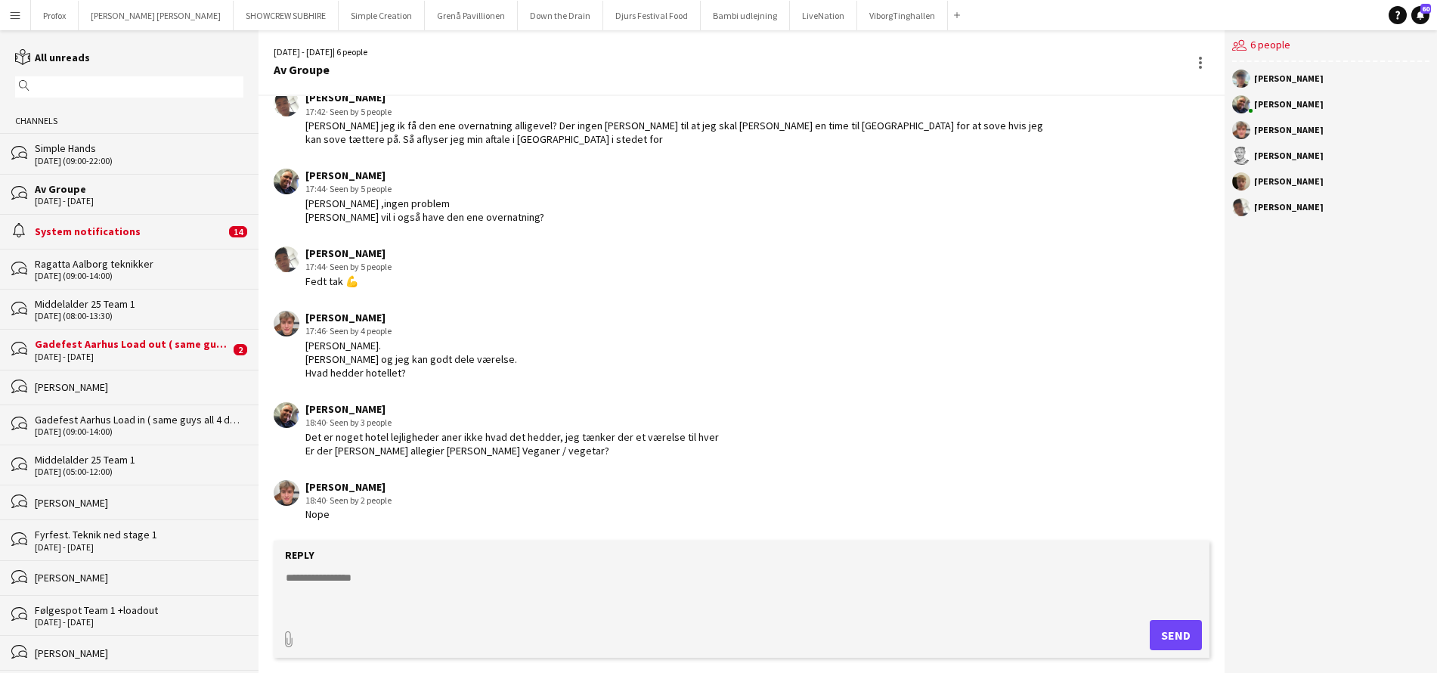
click at [138, 346] on div "Gadefest Aarhus Load out ( same guys for all 4 dates )" at bounding box center [132, 344] width 195 height 14
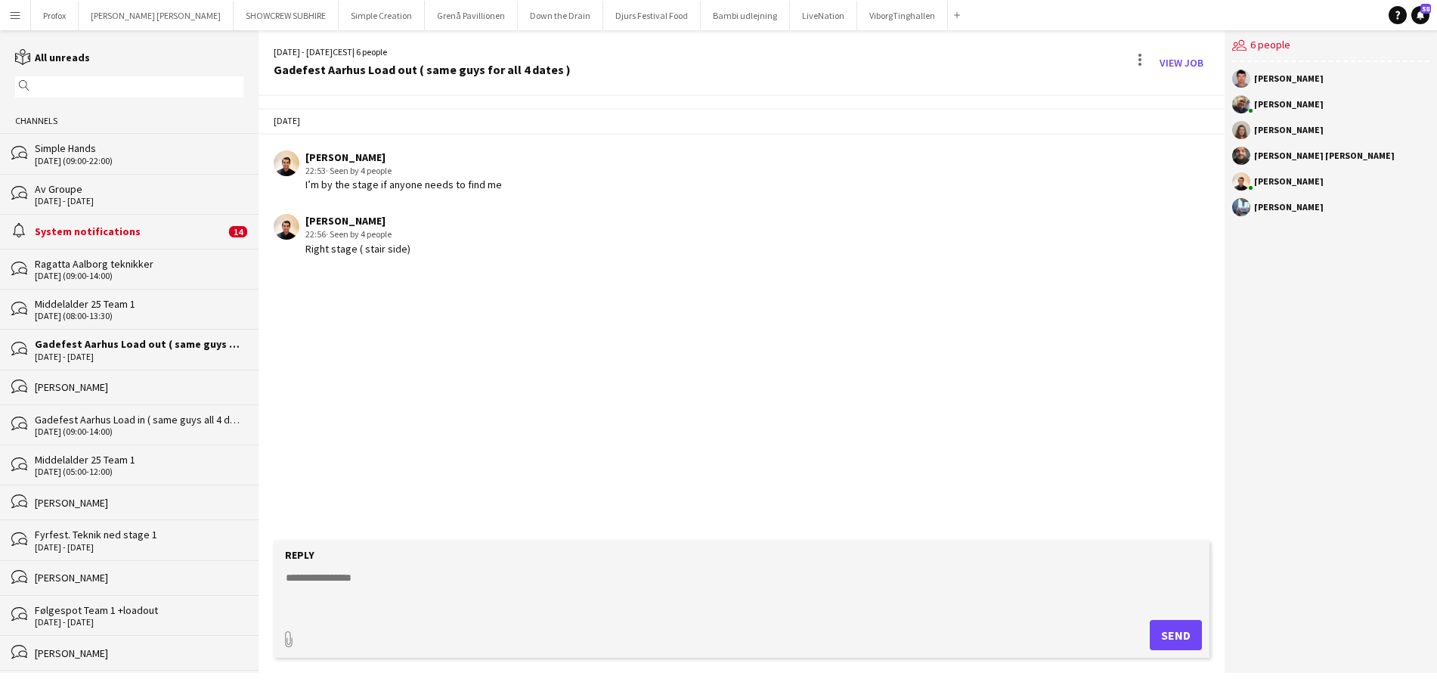
click at [87, 308] on div "Middelalder 25 Team 1 [DATE] (08:00-13:30)" at bounding box center [139, 309] width 209 height 24
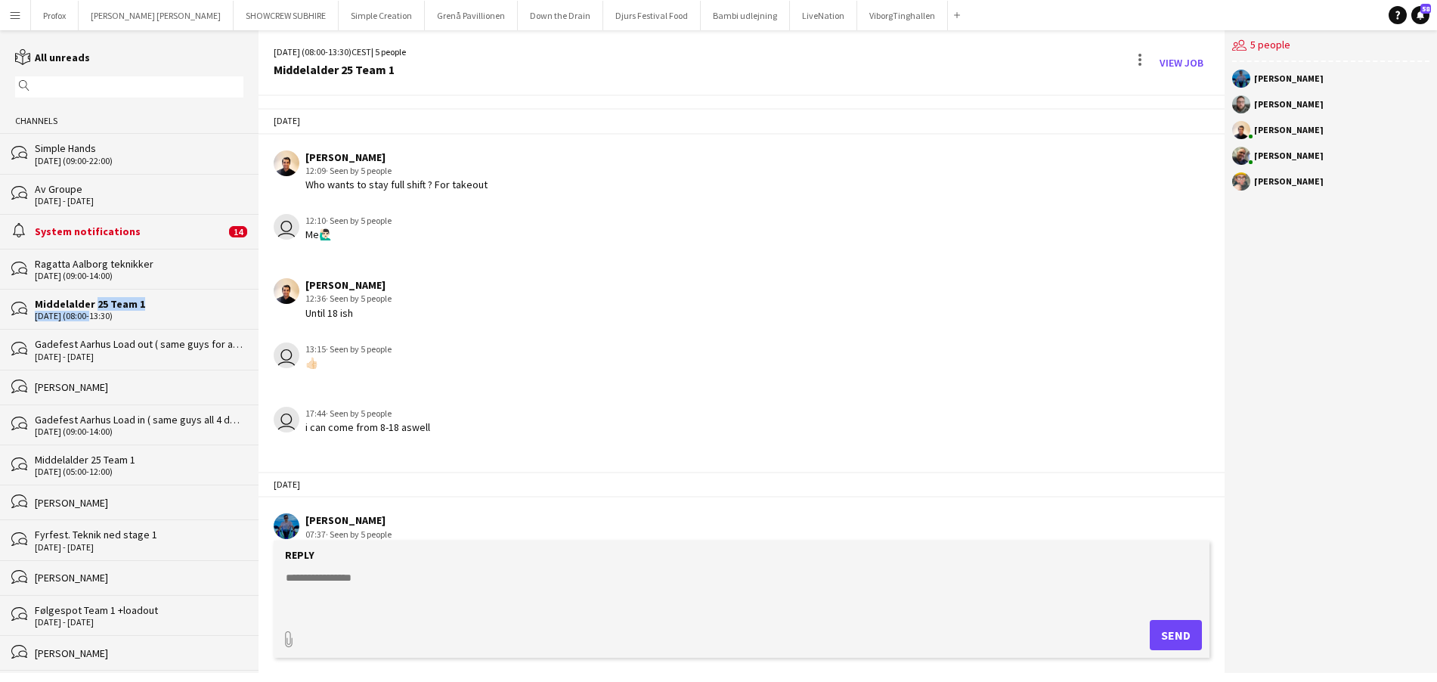
scroll to position [95, 0]
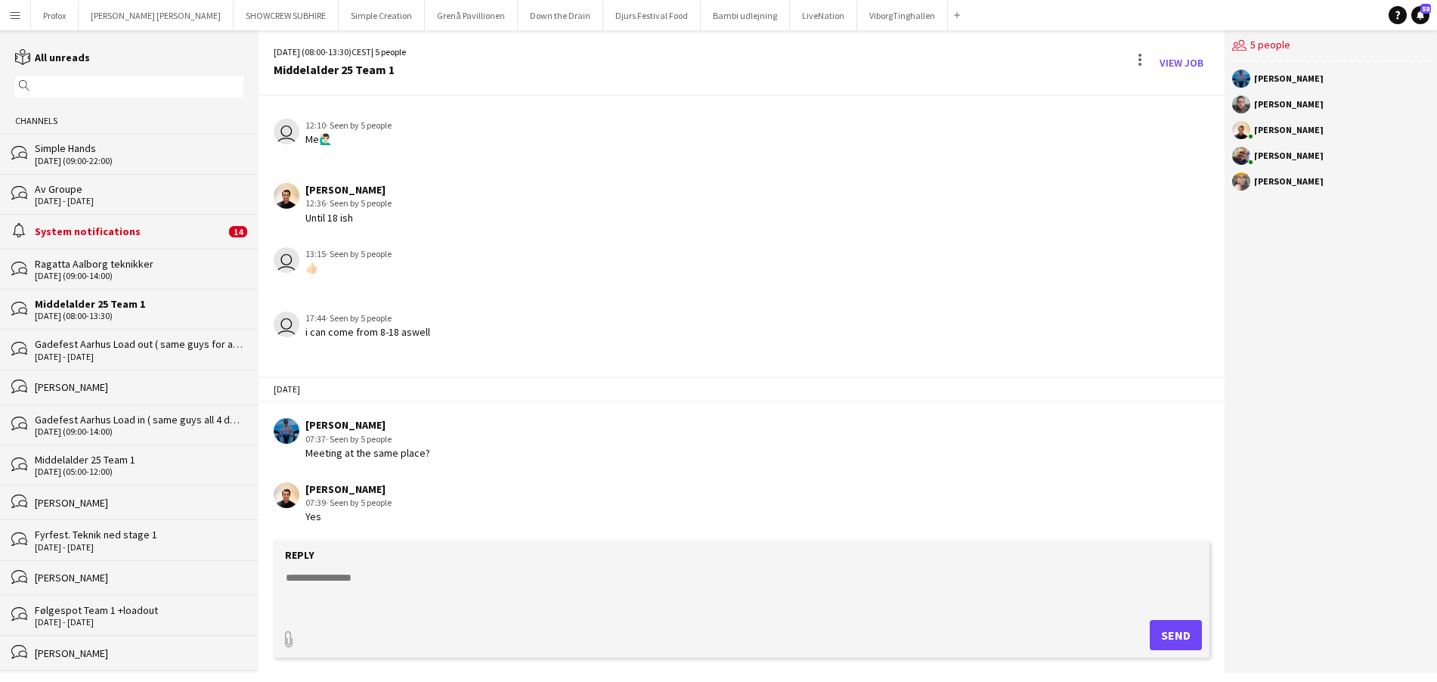
click at [97, 279] on div "[DATE] (09:00-14:00)" at bounding box center [139, 276] width 209 height 11
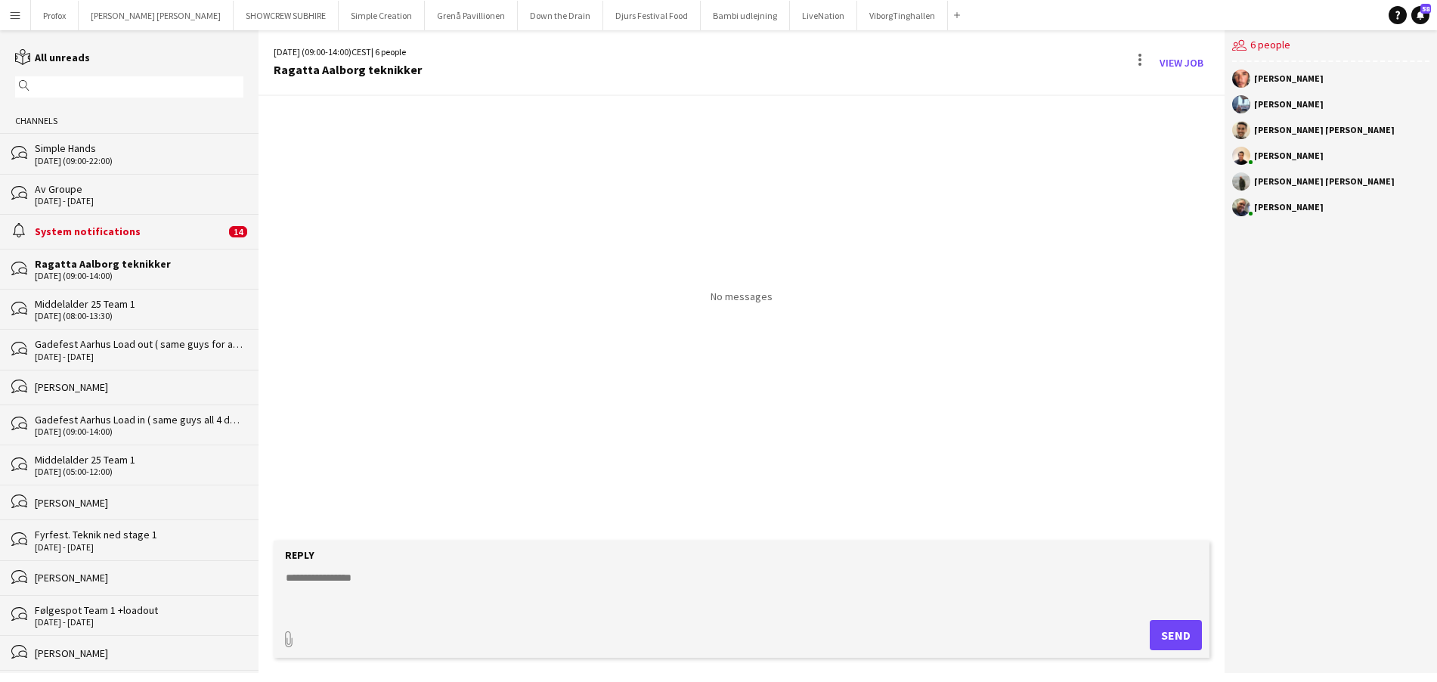
drag, startPoint x: 97, startPoint y: 188, endPoint x: 93, endPoint y: 169, distance: 19.3
click at [96, 185] on div "Av Groupe" at bounding box center [139, 189] width 209 height 14
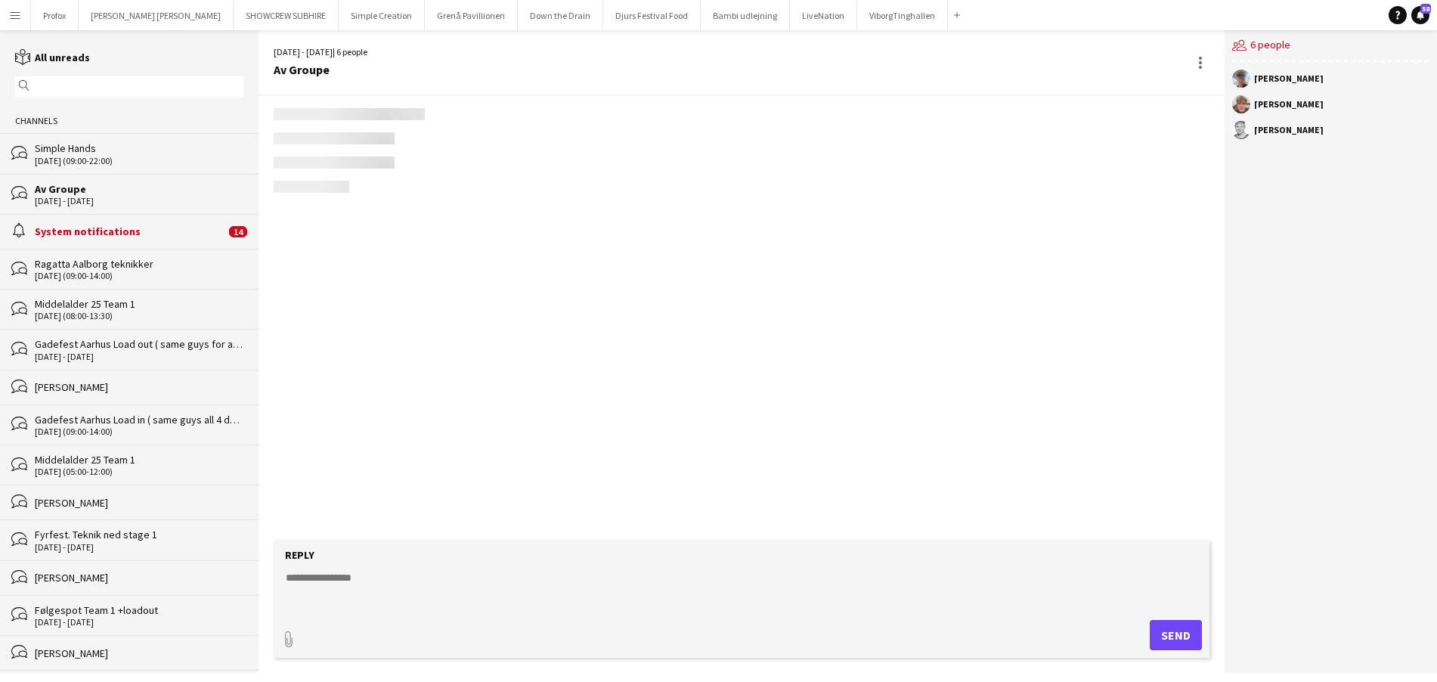
scroll to position [717, 0]
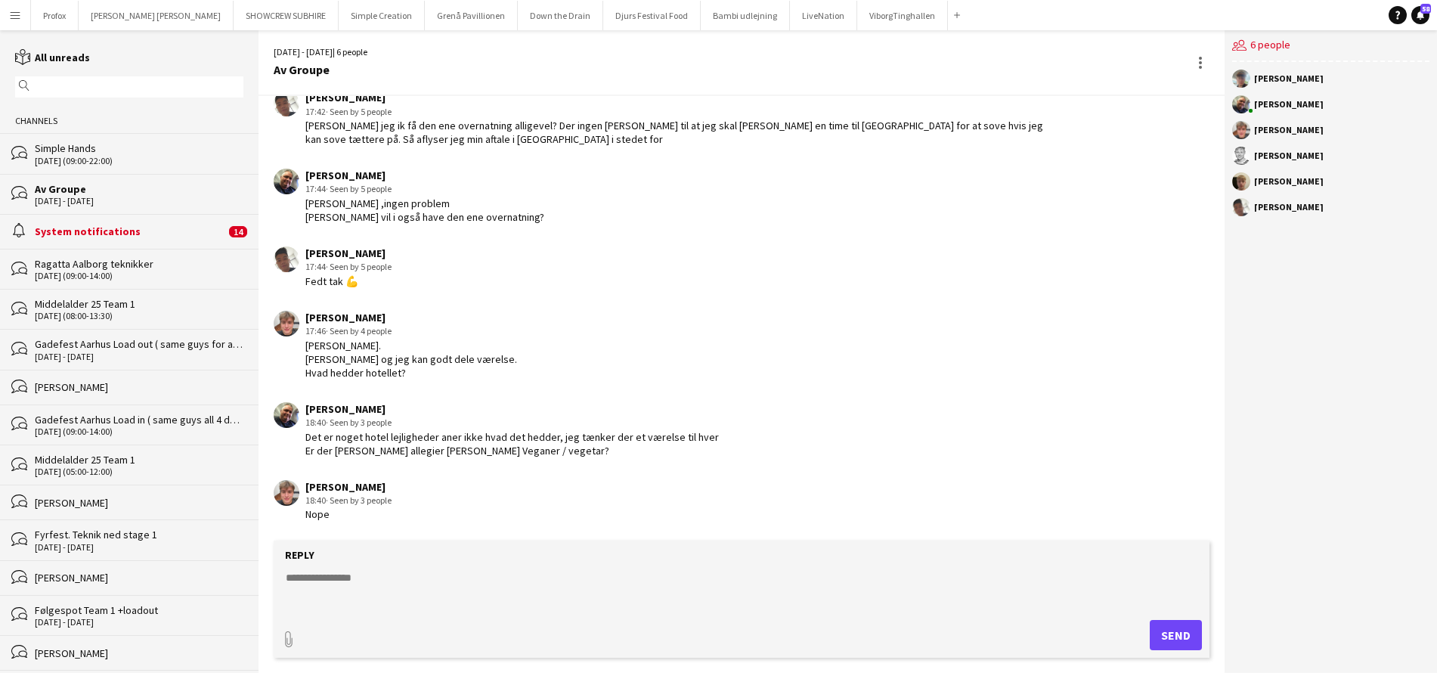
click at [91, 161] on div "[DATE] (09:00-22:00)" at bounding box center [139, 161] width 209 height 11
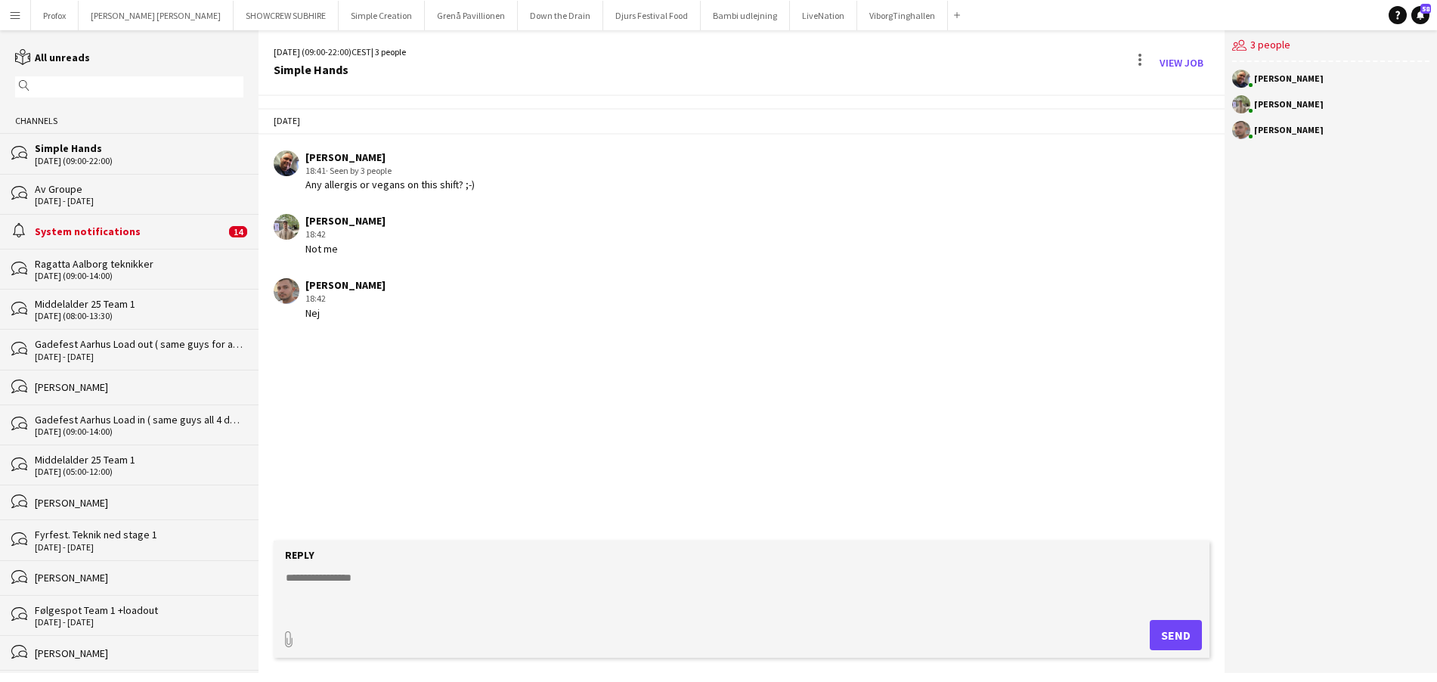
click at [378, 581] on textarea at bounding box center [744, 589] width 920 height 39
type textarea "*"
click at [391, 579] on textarea "**********" at bounding box center [744, 589] width 920 height 39
type textarea "**********"
click at [1183, 634] on button "Send" at bounding box center [1175, 635] width 52 height 30
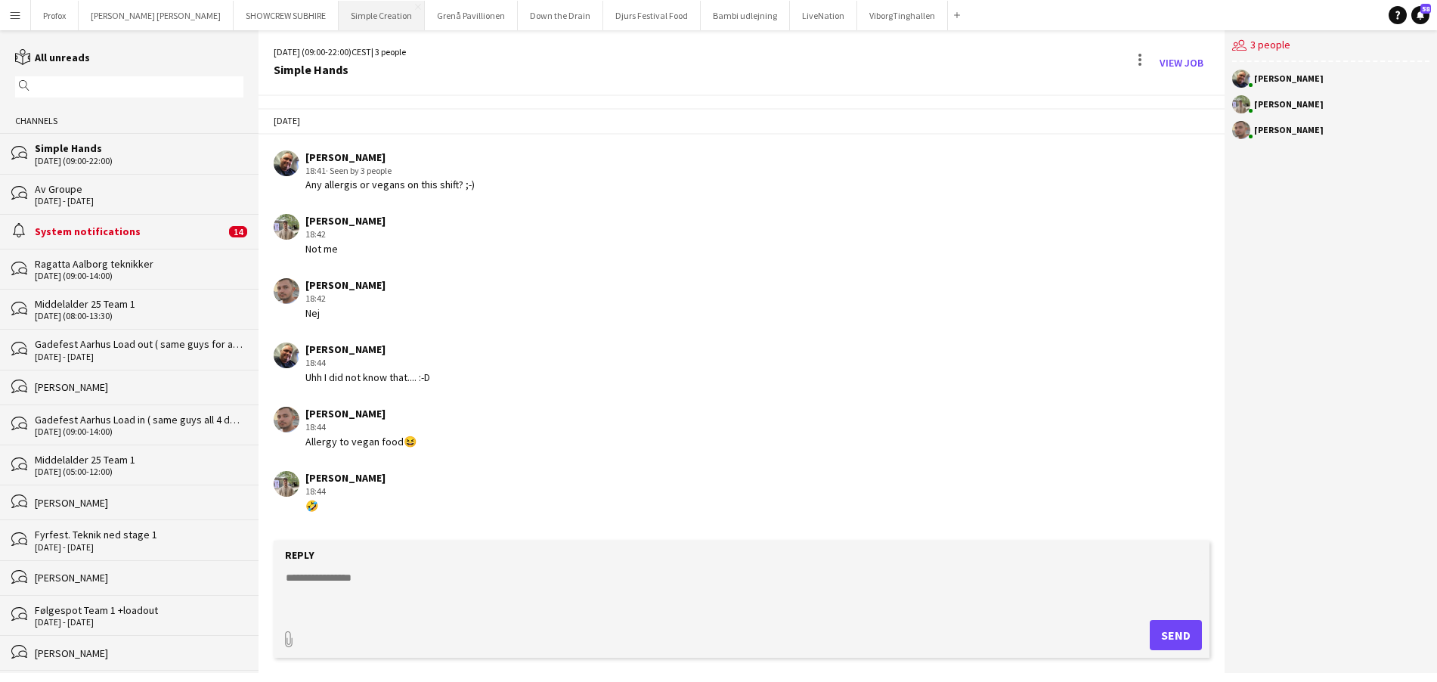
click at [339, 21] on button "Simple Creation Close" at bounding box center [382, 15] width 86 height 29
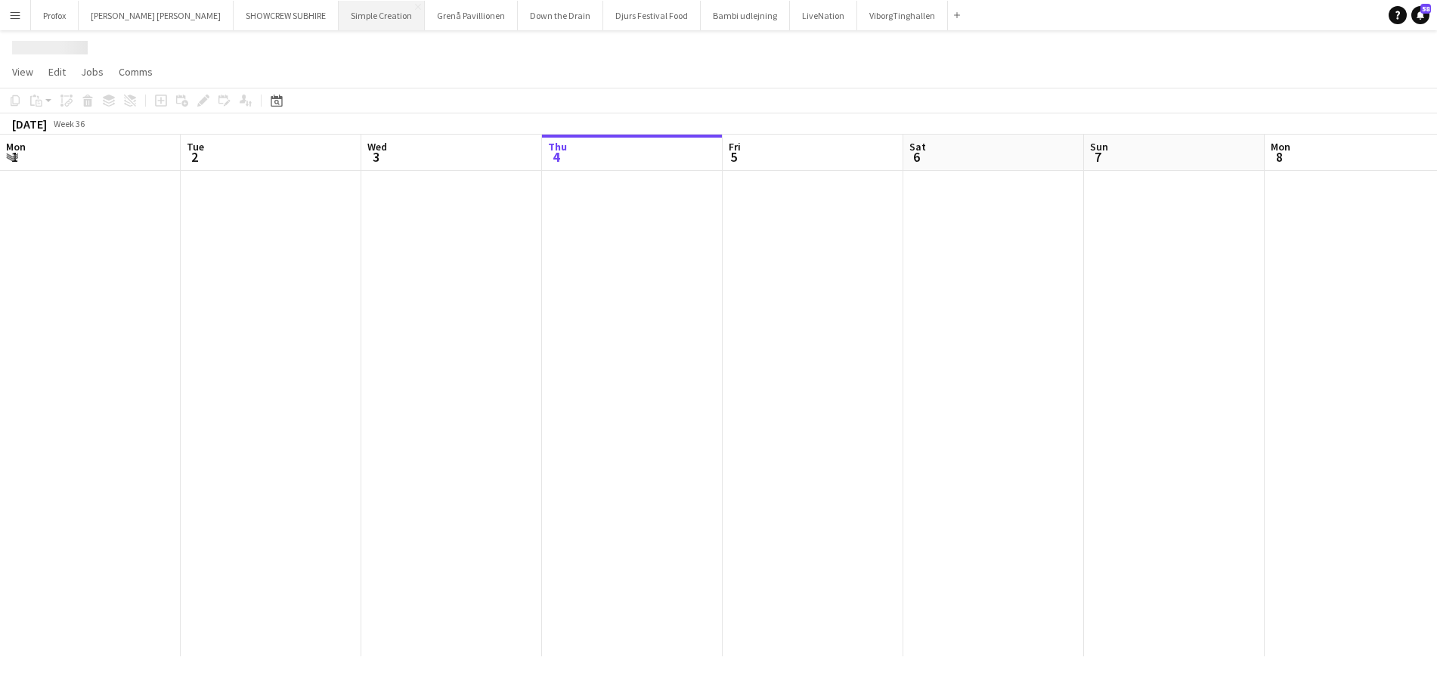
scroll to position [0, 361]
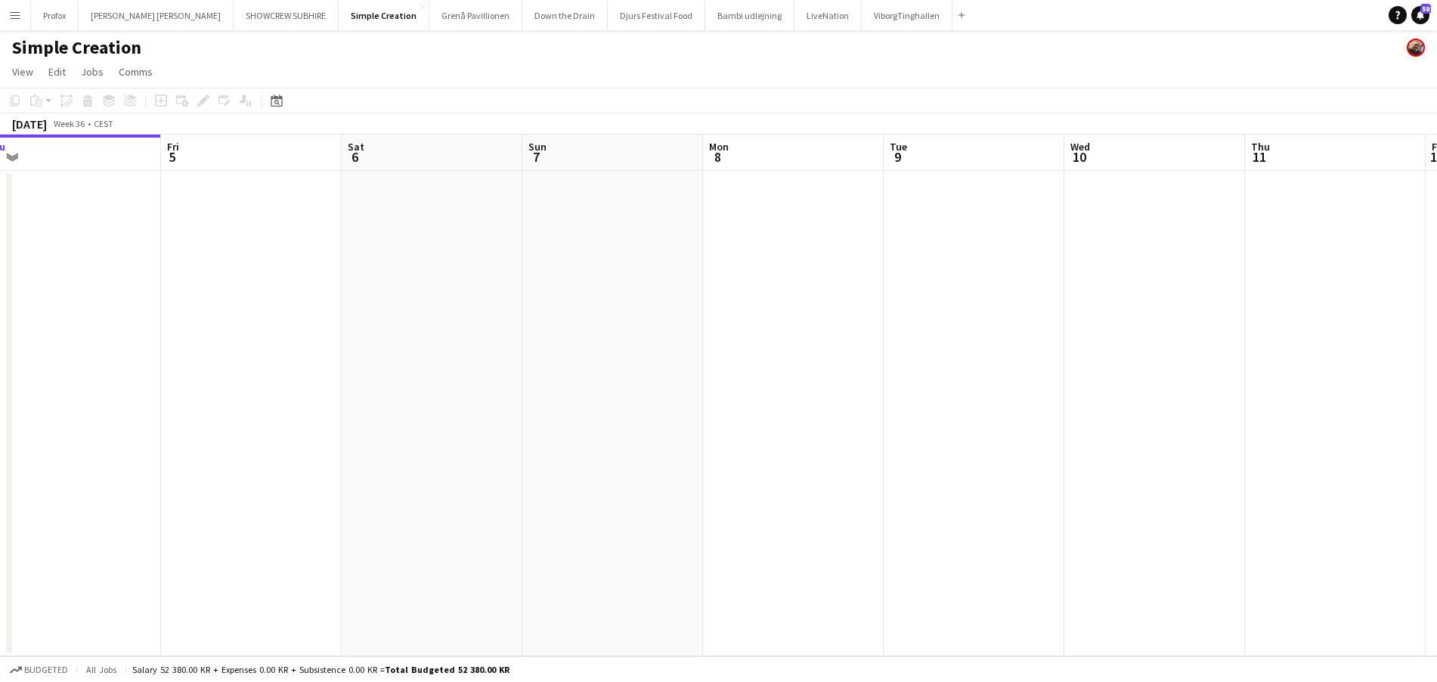
drag, startPoint x: 869, startPoint y: 154, endPoint x: 645, endPoint y: 170, distance: 225.0
click at [594, 173] on app-calendar-viewport "Mon 1 Tue 2 Wed 3 Thu 4 Fri 5 Sat 6 Sun 7 Mon 8 Tue 9 Wed 10 Thu 11 Fri 12 Sat …" at bounding box center [718, 395] width 1437 height 521
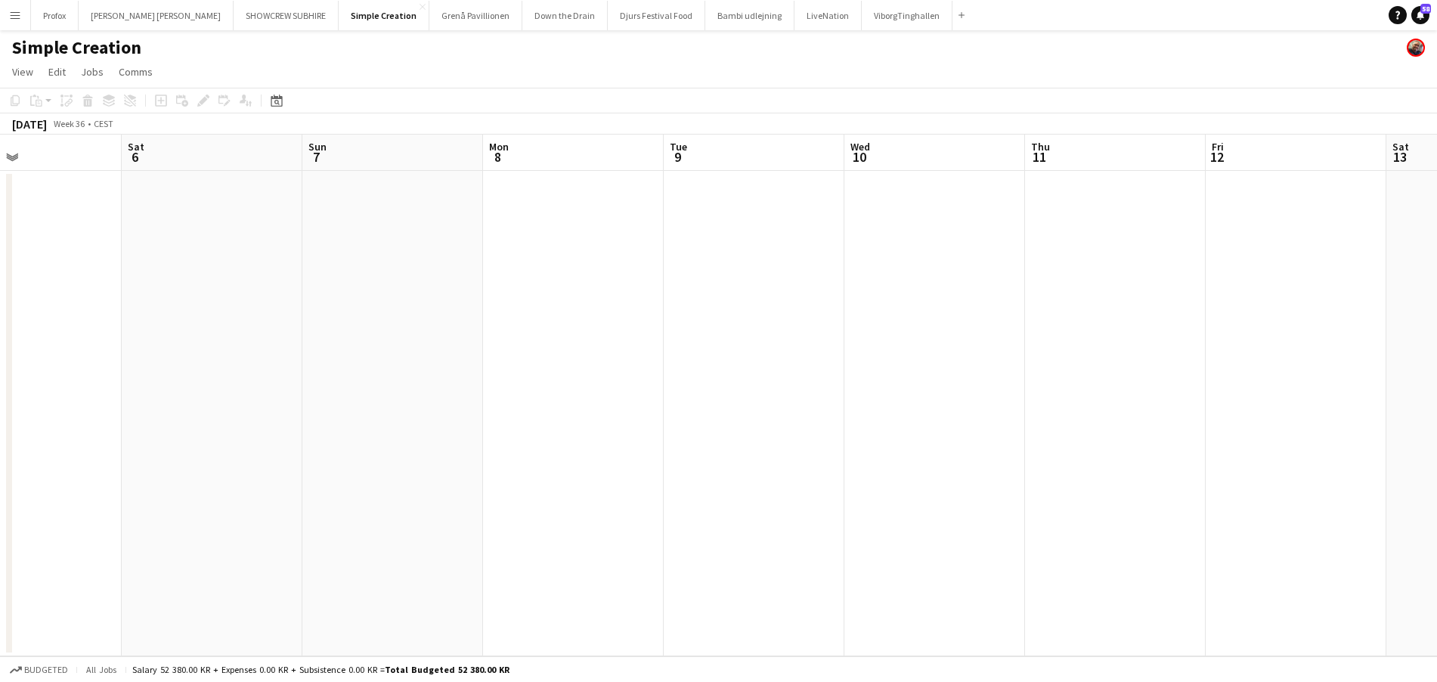
drag, startPoint x: 803, startPoint y: 175, endPoint x: 896, endPoint y: 159, distance: 94.3
click at [722, 178] on app-calendar-viewport "Tue 2 Wed 3 Thu 4 Fri 5 Sat 6 Sun 7 Mon 8 Tue 9 Wed 10 Thu 11 Fri 12 Sat 13 Sun…" at bounding box center [718, 395] width 1437 height 521
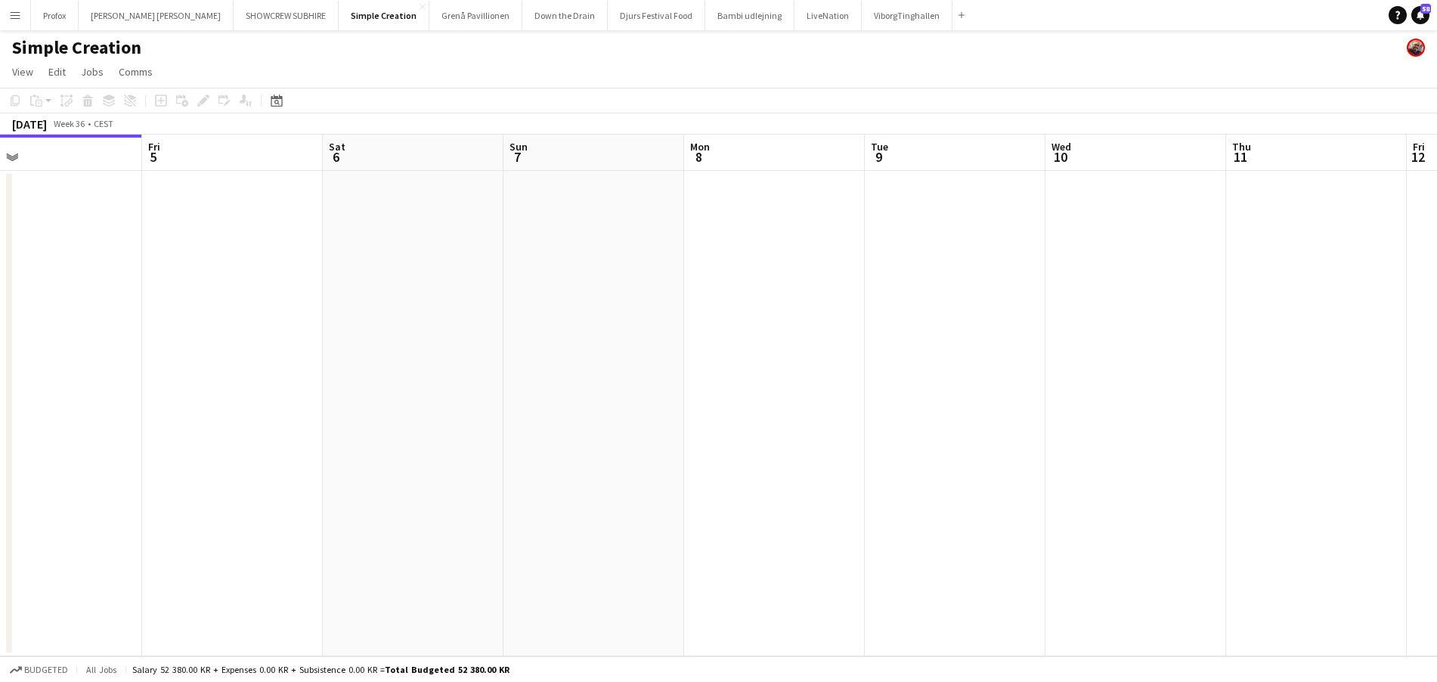
drag, startPoint x: 611, startPoint y: 162, endPoint x: 824, endPoint y: 169, distance: 213.2
click at [555, 167] on app-calendar-viewport "Tue 2 Wed 3 Thu 4 Fri 5 Sat 6 Sun 7 Mon 8 Tue 9 Wed 10 Thu 11 Fri 12 Sat 13 Sun…" at bounding box center [718, 395] width 1437 height 521
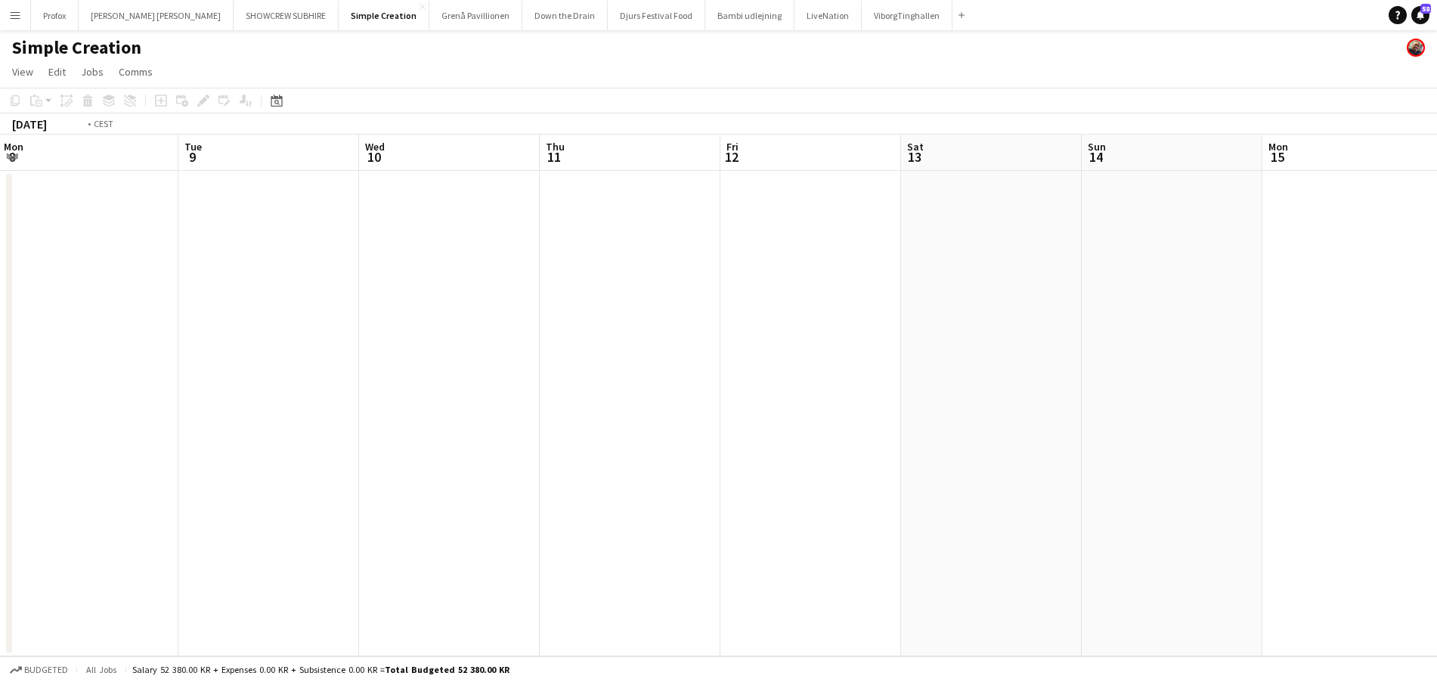
drag, startPoint x: 549, startPoint y: 171, endPoint x: 682, endPoint y: 172, distance: 132.3
click at [526, 172] on app-calendar-viewport "Fri 5 Sat 6 Sun 7 Mon 8 Tue 9 Wed 10 Thu 11 Fri 12 Sat 13 Sun 14 Mon 15 Tue 16 …" at bounding box center [718, 395] width 1437 height 521
drag, startPoint x: 471, startPoint y: 171, endPoint x: 497, endPoint y: 171, distance: 26.5
click at [488, 172] on app-calendar-viewport "Sat 6 Sun 7 Mon 8 Tue 9 Wed 10 Thu 11 Fri 12 Sat 13 Sun 14 Mon 15 Tue 16 Wed 17…" at bounding box center [718, 395] width 1437 height 521
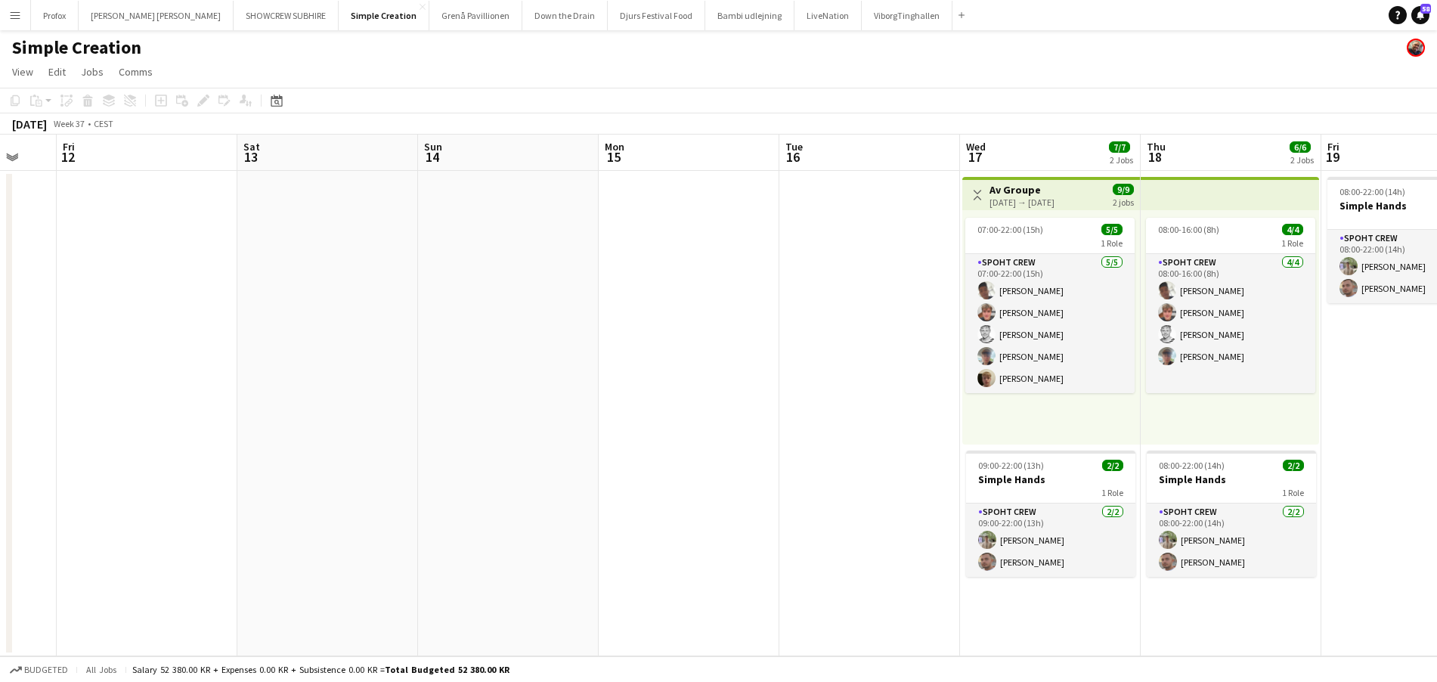
drag, startPoint x: 705, startPoint y: 159, endPoint x: 516, endPoint y: 168, distance: 189.1
click at [511, 168] on app-calendar-viewport "Mon 8 Tue 9 Wed 10 Thu 11 Fri 12 Sat 13 Sun 14 Mon 15 Tue 16 Wed 17 7/7 2 Jobs …" at bounding box center [718, 395] width 1437 height 521
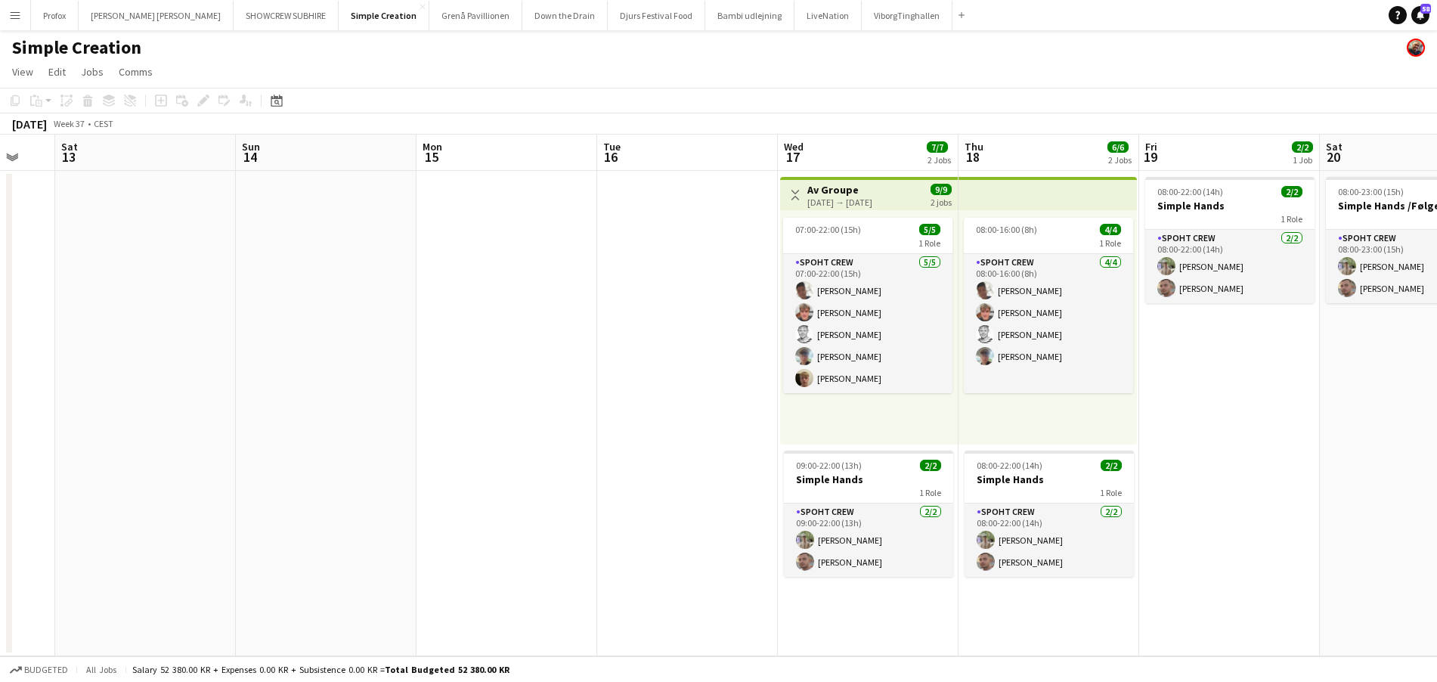
drag, startPoint x: 565, startPoint y: 181, endPoint x: 905, endPoint y: 185, distance: 340.9
click at [539, 184] on app-calendar-viewport "Wed 10 Thu 11 Fri 12 Sat 13 Sun 14 Mon 15 Tue 16 Wed 17 7/7 2 Jobs Thu 18 6/6 2…" at bounding box center [718, 395] width 1437 height 521
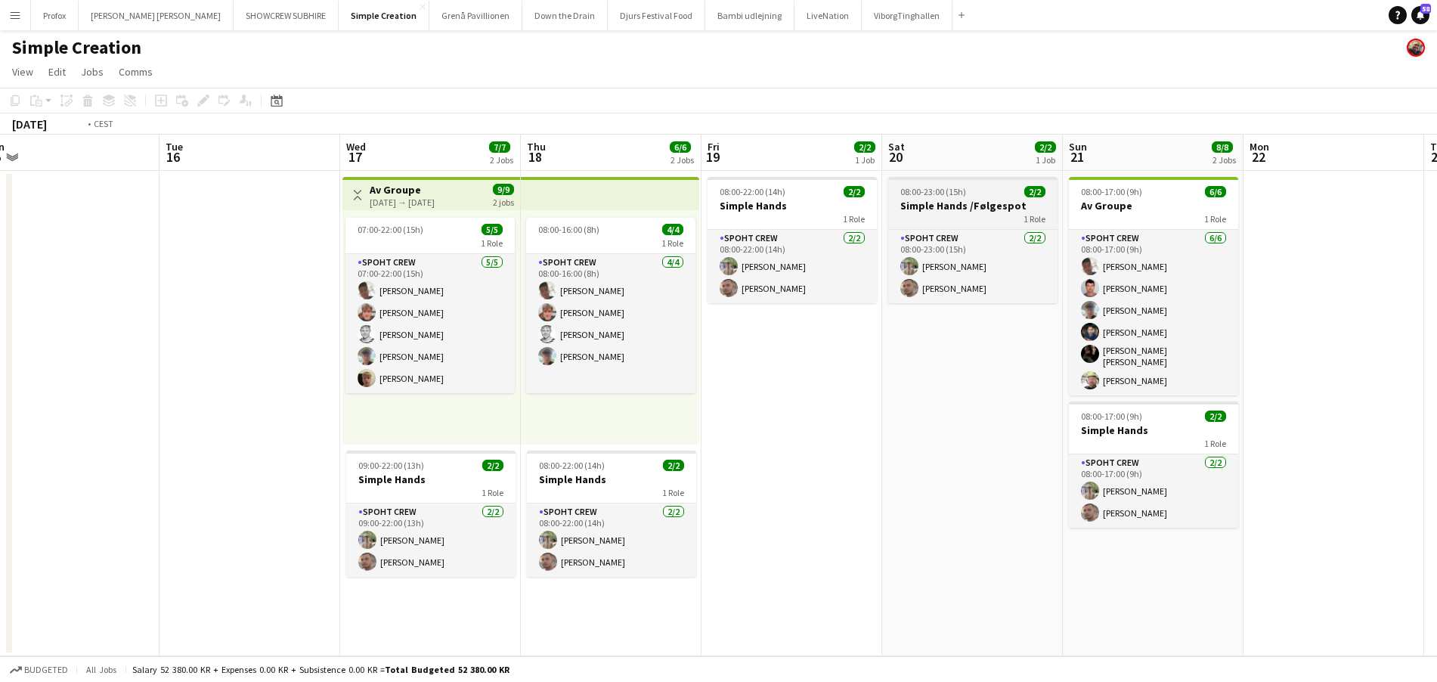
drag, startPoint x: 776, startPoint y: 204, endPoint x: 692, endPoint y: 209, distance: 84.8
click at [451, 220] on app-calendar-viewport "Fri 12 Sat 13 Sun 14 Mon 15 Tue 16 Wed 17 7/7 2 Jobs Thu 18 6/6 2 Jobs Fri 19 2…" at bounding box center [718, 395] width 1437 height 521
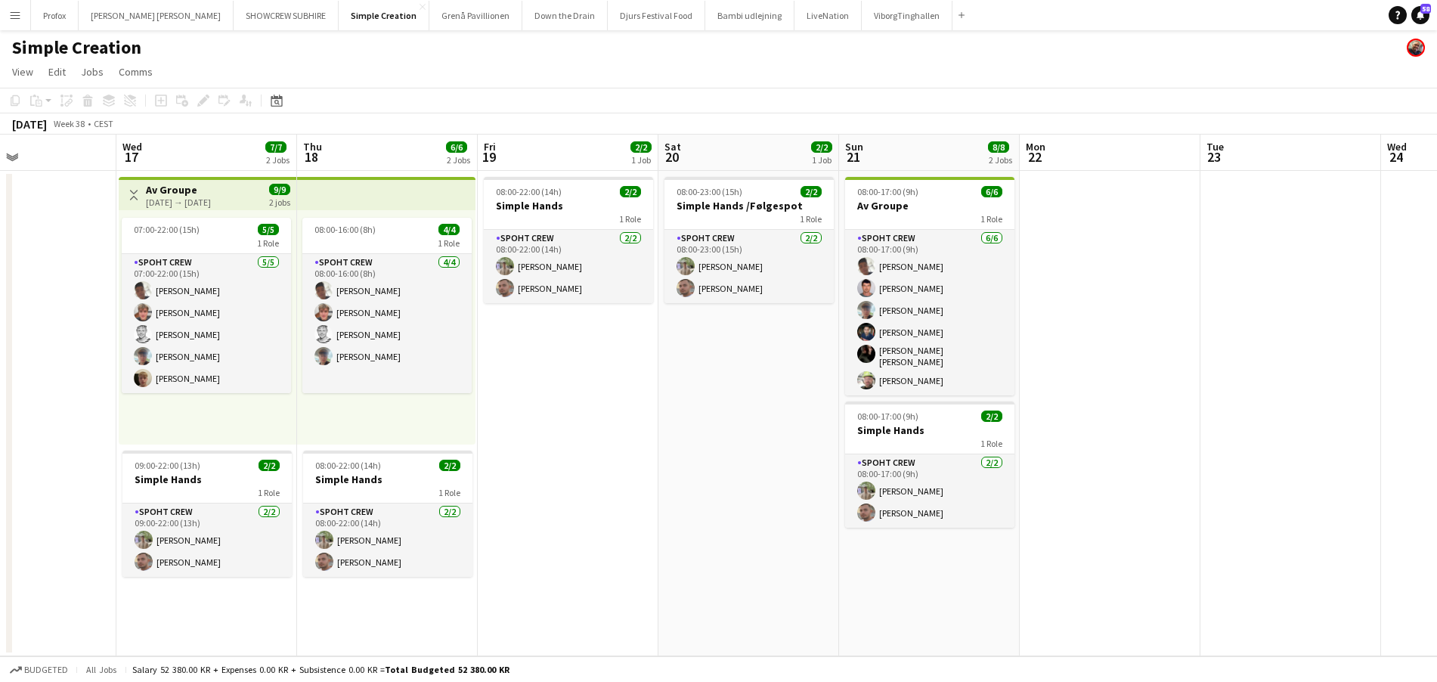
scroll to position [0, 425]
drag, startPoint x: 718, startPoint y: 205, endPoint x: 728, endPoint y: 203, distance: 9.9
click at [728, 203] on app-calendar-viewport "Sun 14 Mon 15 Tue 16 Wed 17 7/7 2 Jobs Thu 18 6/6 2 Jobs Fri 19 2/2 1 Job Sat 2…" at bounding box center [718, 395] width 1437 height 521
click at [198, 489] on div "1 Role" at bounding box center [207, 492] width 169 height 12
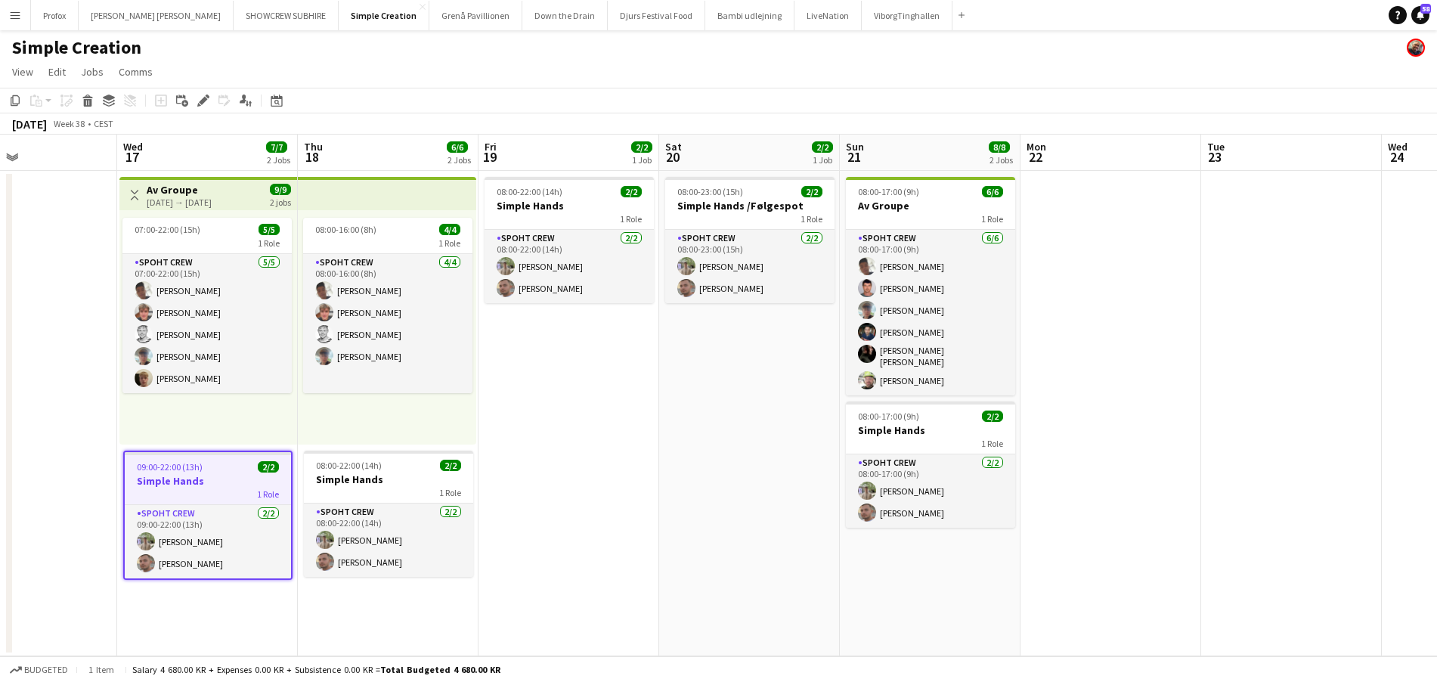
click at [180, 495] on div "1 Role" at bounding box center [208, 493] width 166 height 12
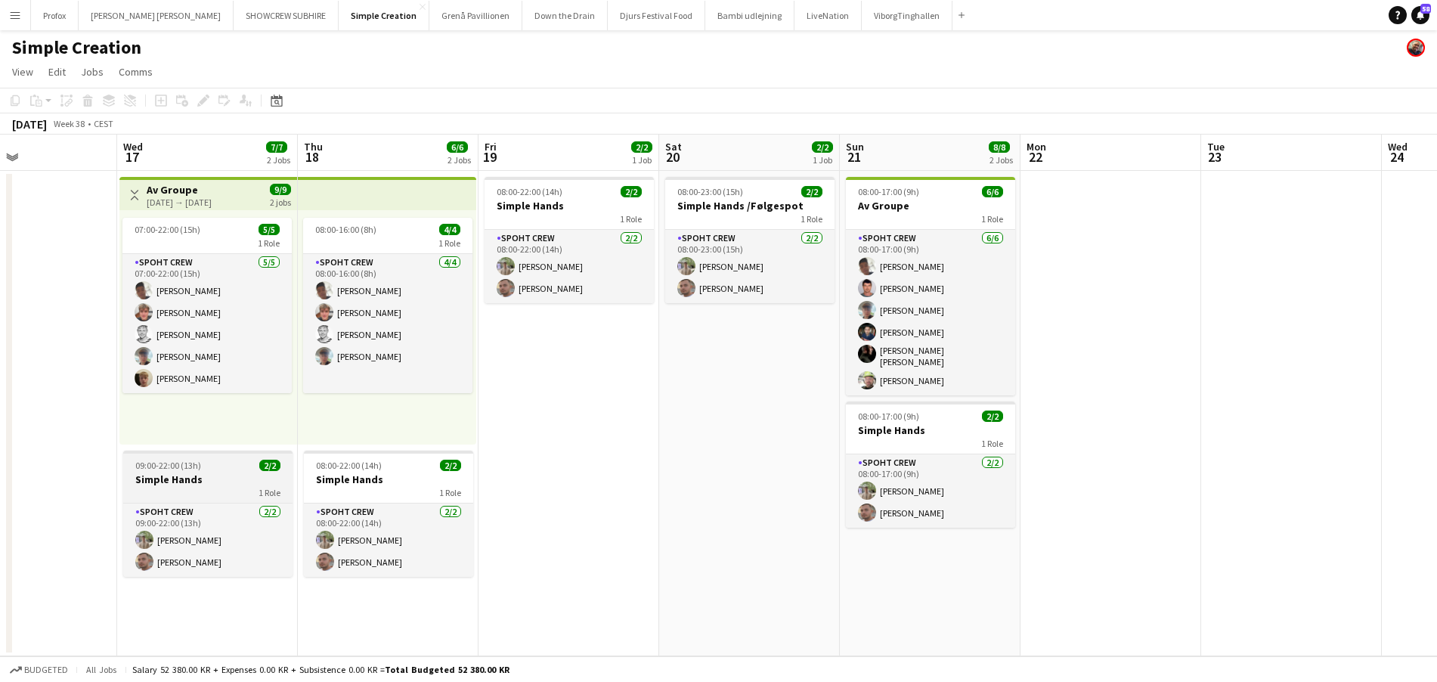
click at [186, 490] on div "1 Role" at bounding box center [207, 492] width 169 height 12
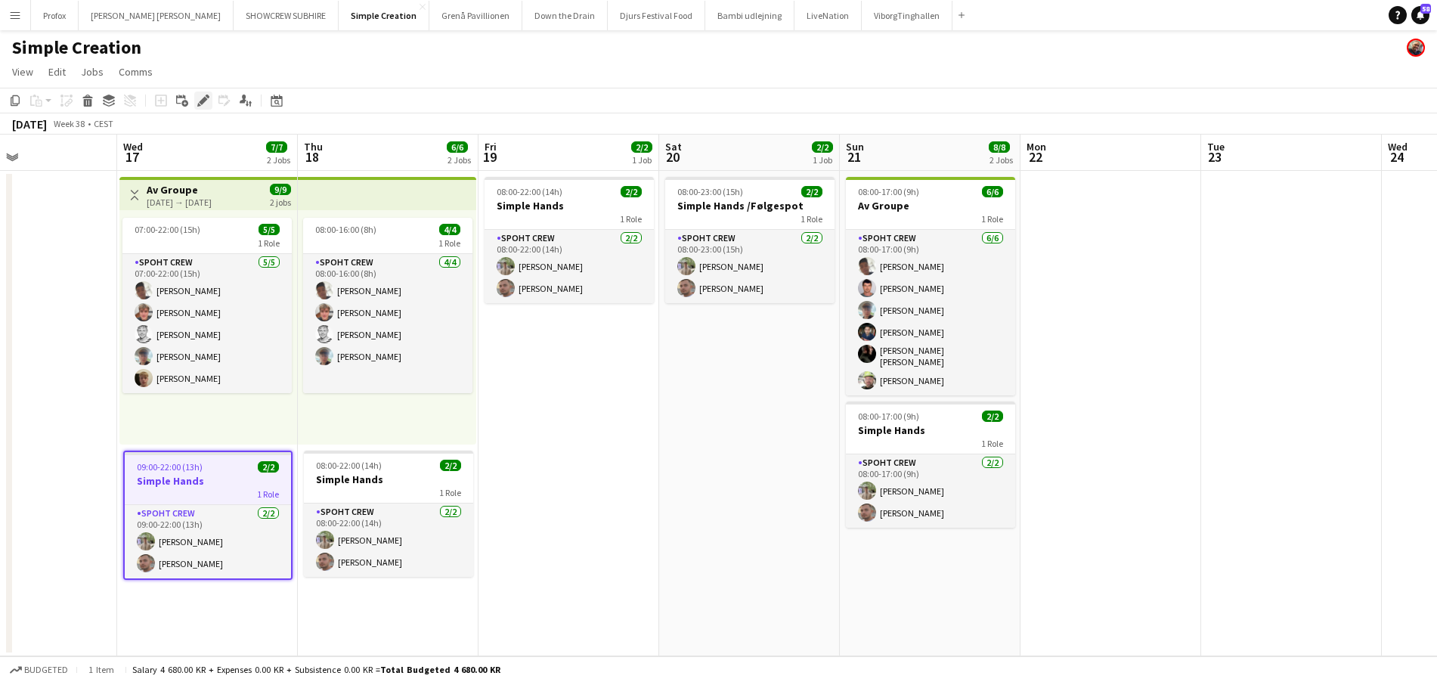
click at [205, 99] on icon at bounding box center [203, 101] width 8 height 8
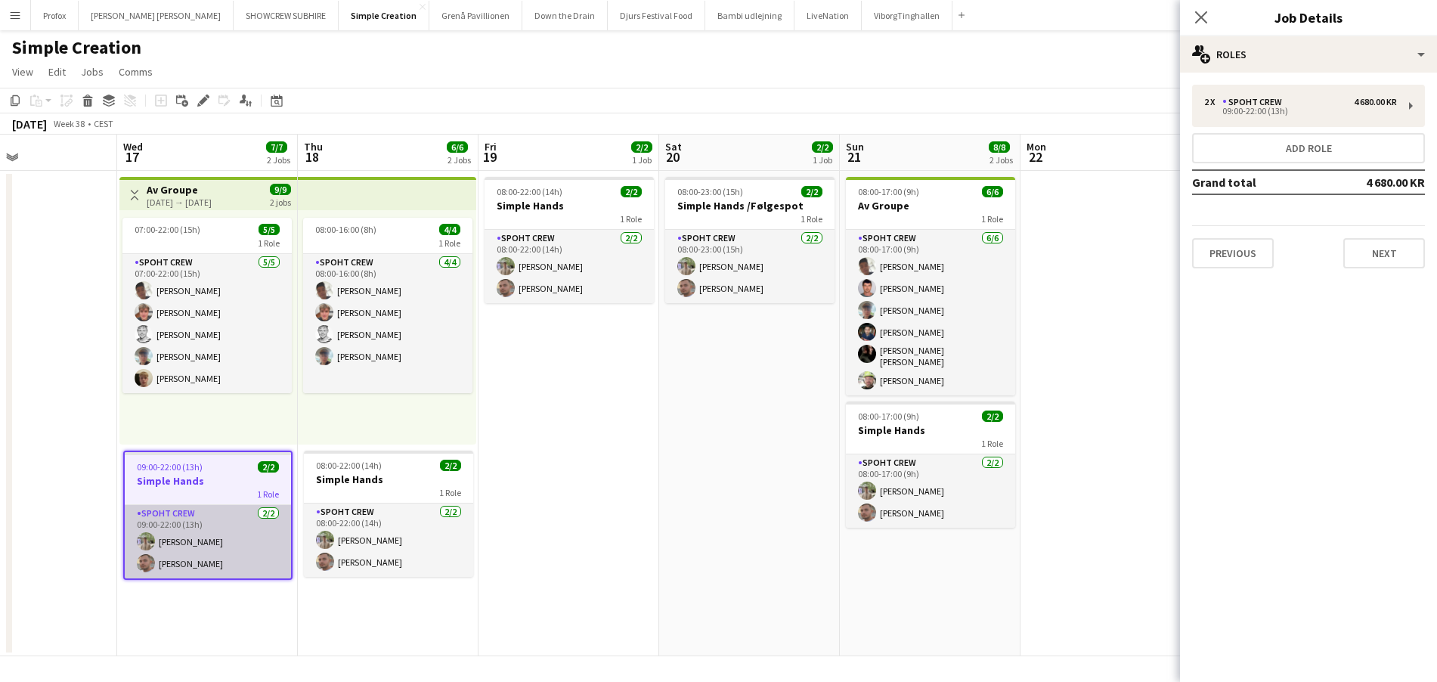
click at [217, 514] on app-card-role "Spoht Crew [DATE] 09:00-22:00 (13h) [PERSON_NAME]" at bounding box center [208, 541] width 166 height 73
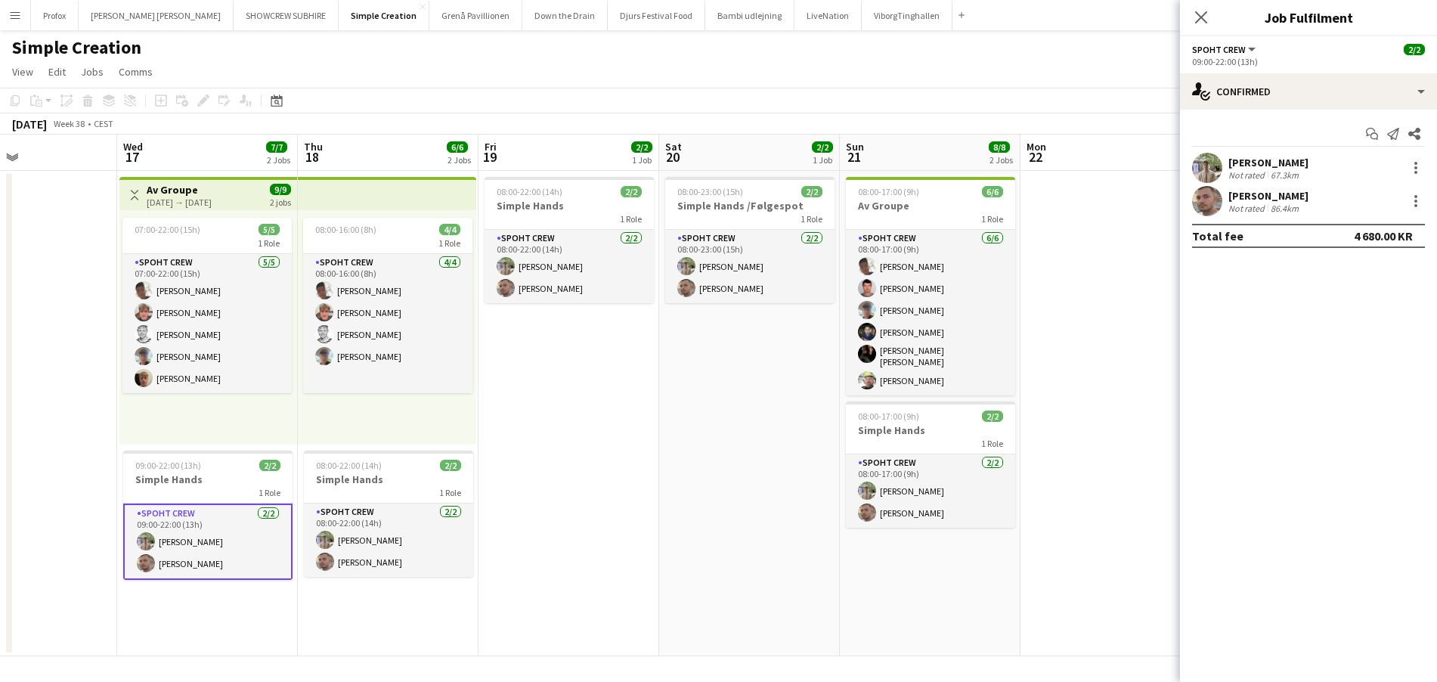
click at [218, 514] on app-card-role "Spoht Crew [DATE] 09:00-22:00 (13h) [PERSON_NAME]" at bounding box center [207, 541] width 169 height 76
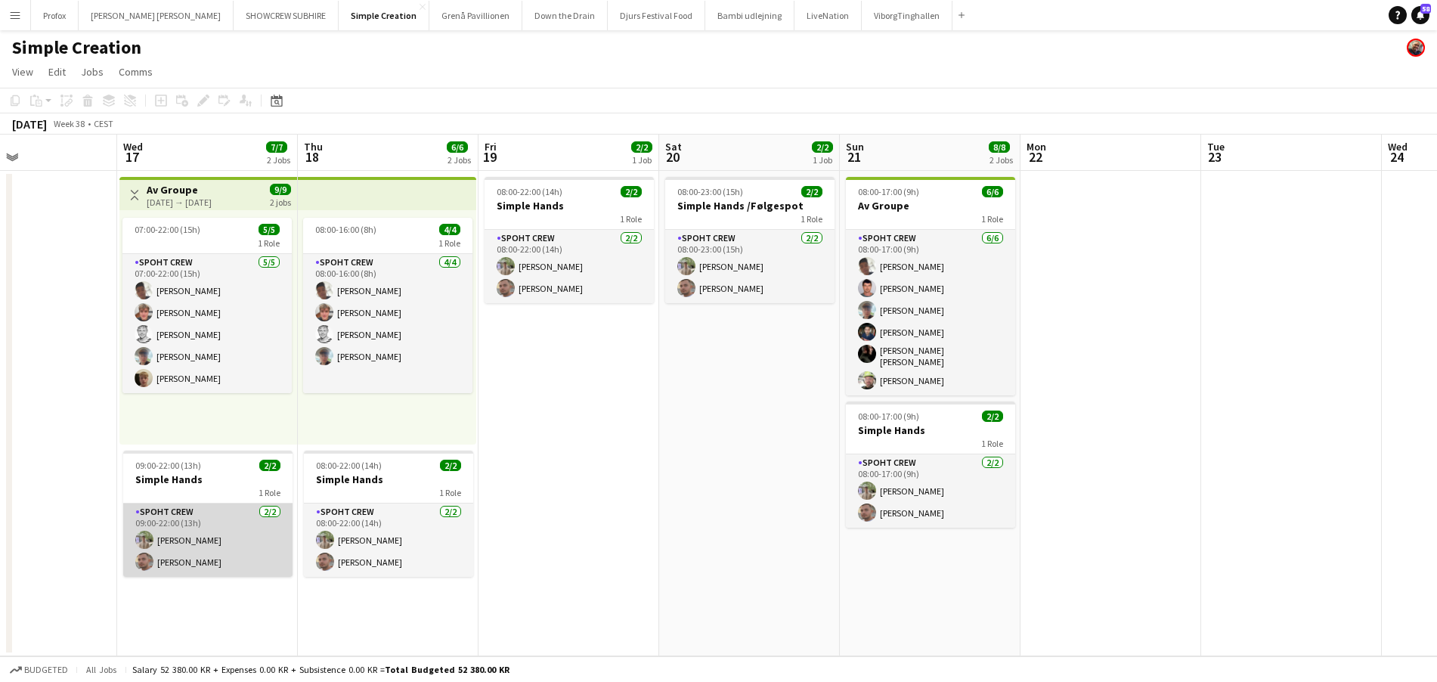
click at [216, 515] on app-card-role "Spoht Crew [DATE] 09:00-22:00 (13h) [PERSON_NAME]" at bounding box center [207, 539] width 169 height 73
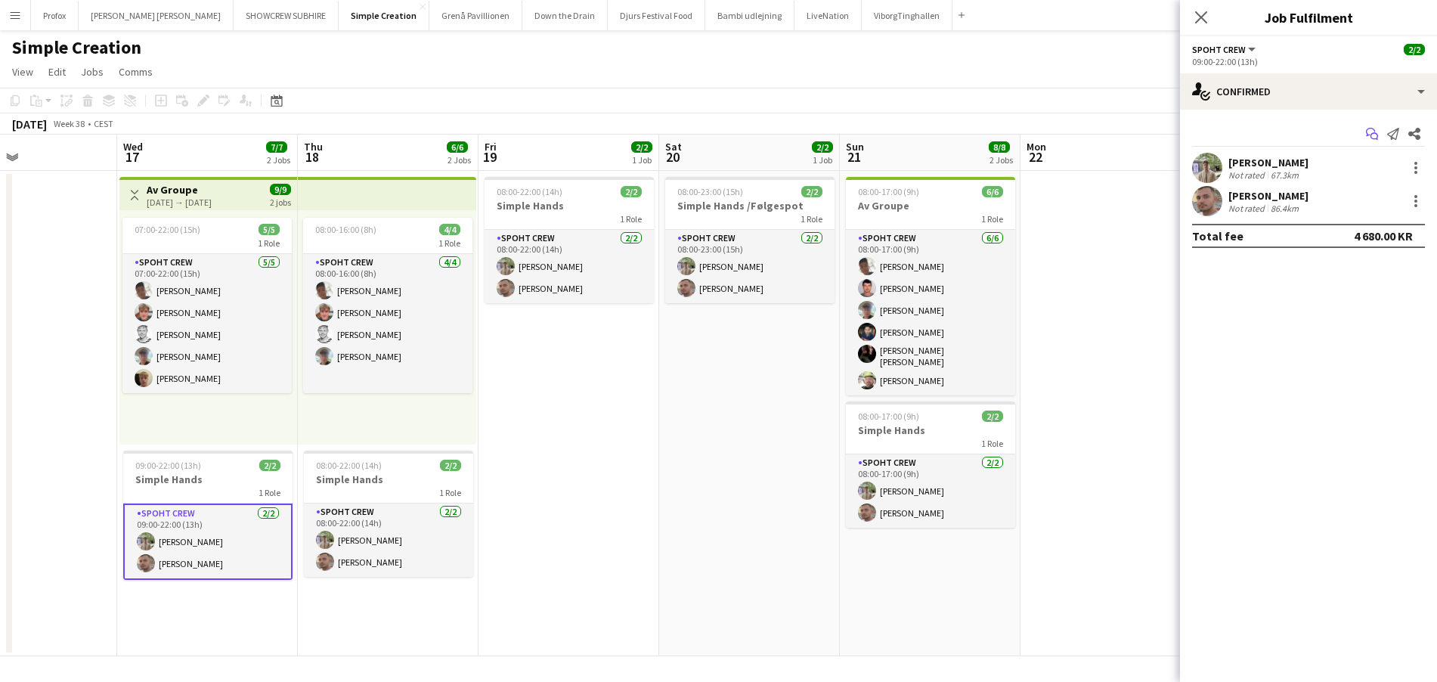
click at [1376, 130] on icon "Start chat" at bounding box center [1372, 134] width 12 height 12
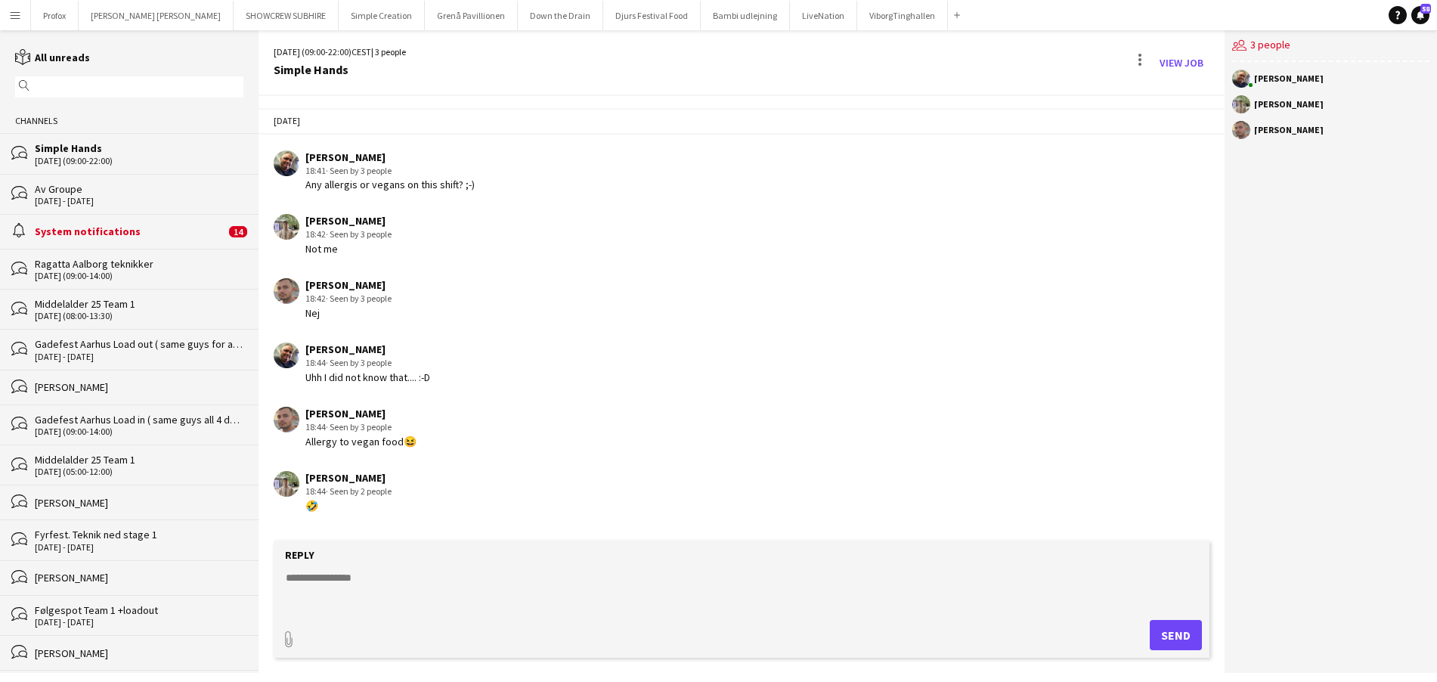
click at [360, 601] on textarea at bounding box center [744, 589] width 920 height 39
type textarea "**********"
click at [1190, 631] on button "Send" at bounding box center [1175, 635] width 52 height 30
click at [1177, 636] on button "Send" at bounding box center [1175, 635] width 52 height 30
drag, startPoint x: 304, startPoint y: 184, endPoint x: 438, endPoint y: 191, distance: 134.7
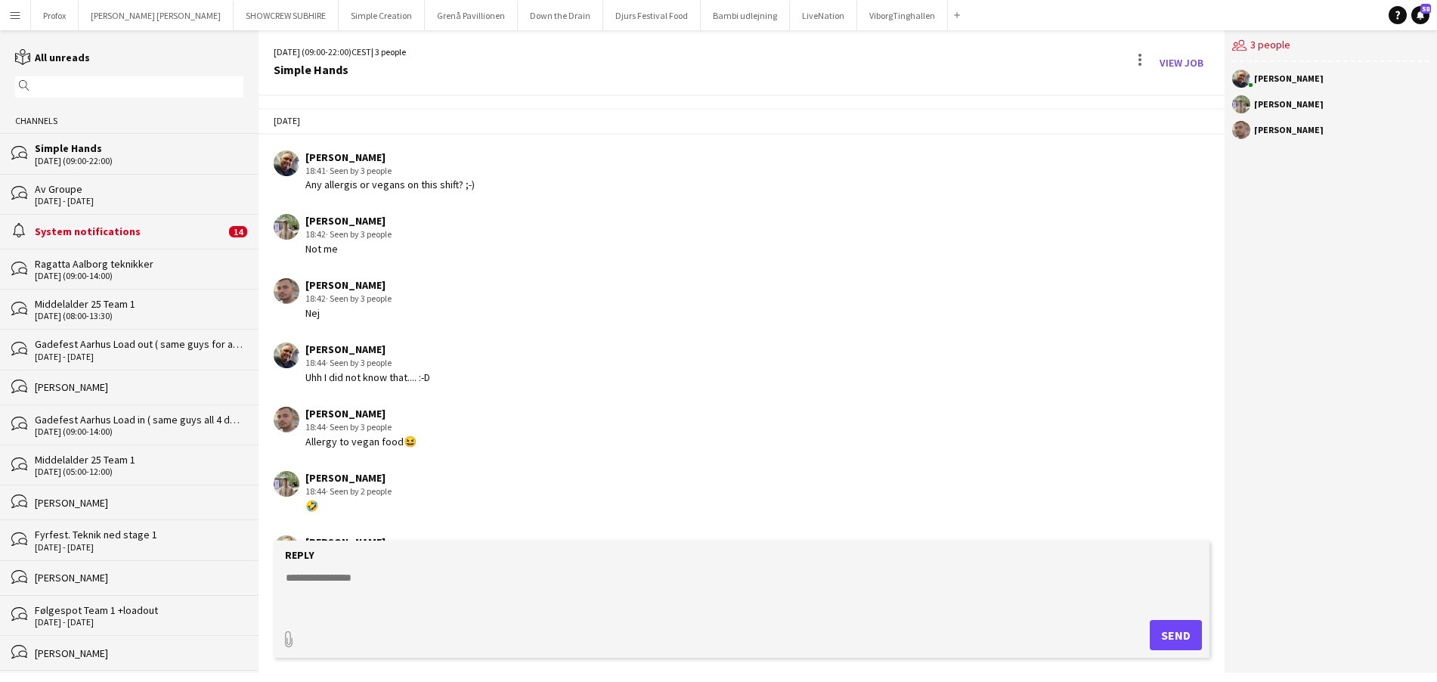
click at [438, 191] on app-chat-message "[PERSON_NAME] 18:41 · Seen by 3 people Any allergis or vegans on this shift? ;-)" at bounding box center [741, 171] width 966 height 57
copy div "Any allergis or vegans on this shift? ;-)"
drag, startPoint x: 231, startPoint y: 14, endPoint x: 318, endPoint y: 13, distance: 86.9
click at [318, 13] on div "Profox Close [PERSON_NAME] [PERSON_NAME] Close [GEOGRAPHIC_DATA] Simple Creatio…" at bounding box center [498, 15] width 936 height 30
click at [339, 13] on button "Simple Creation Close" at bounding box center [382, 15] width 86 height 29
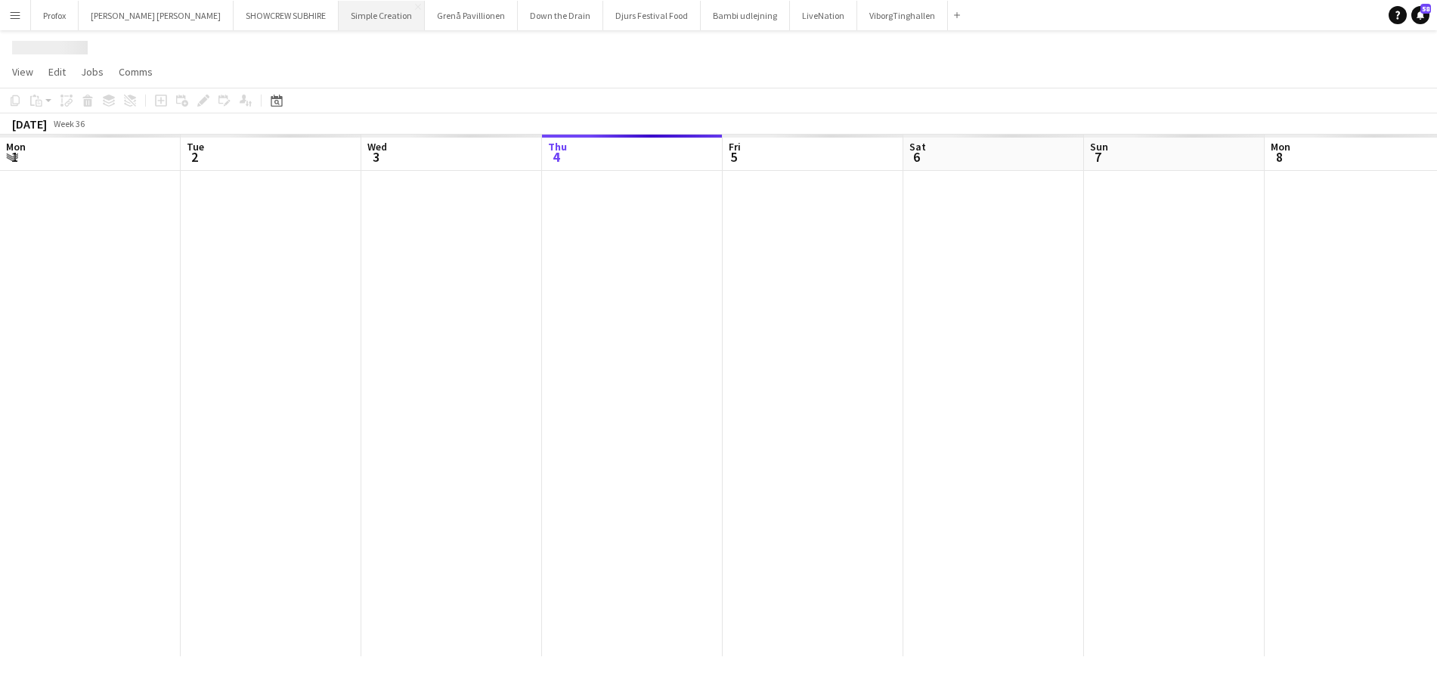
scroll to position [0, 361]
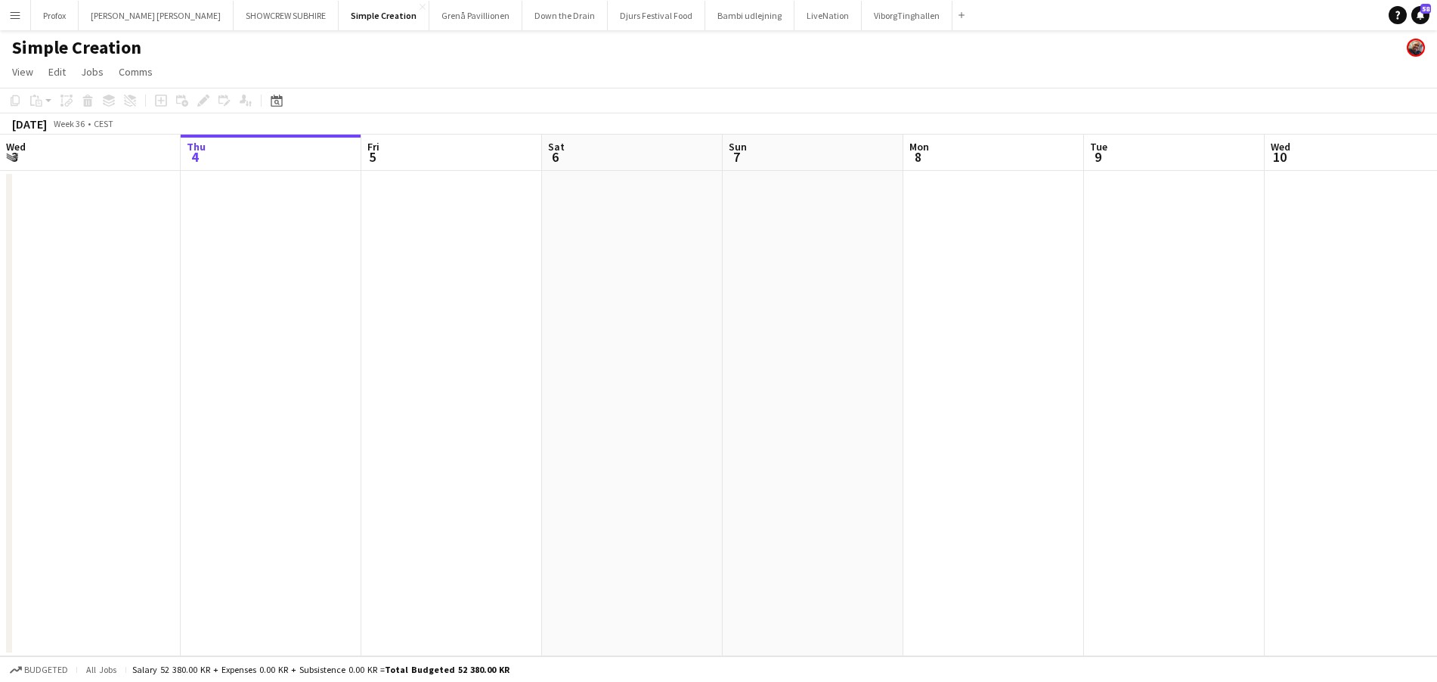
drag, startPoint x: 1127, startPoint y: 134, endPoint x: 1032, endPoint y: 141, distance: 95.5
click at [991, 141] on app-calendar "Copy Paste Paste Command V Paste with crew Command Shift V Paste linked Job [GE…" at bounding box center [718, 372] width 1437 height 568
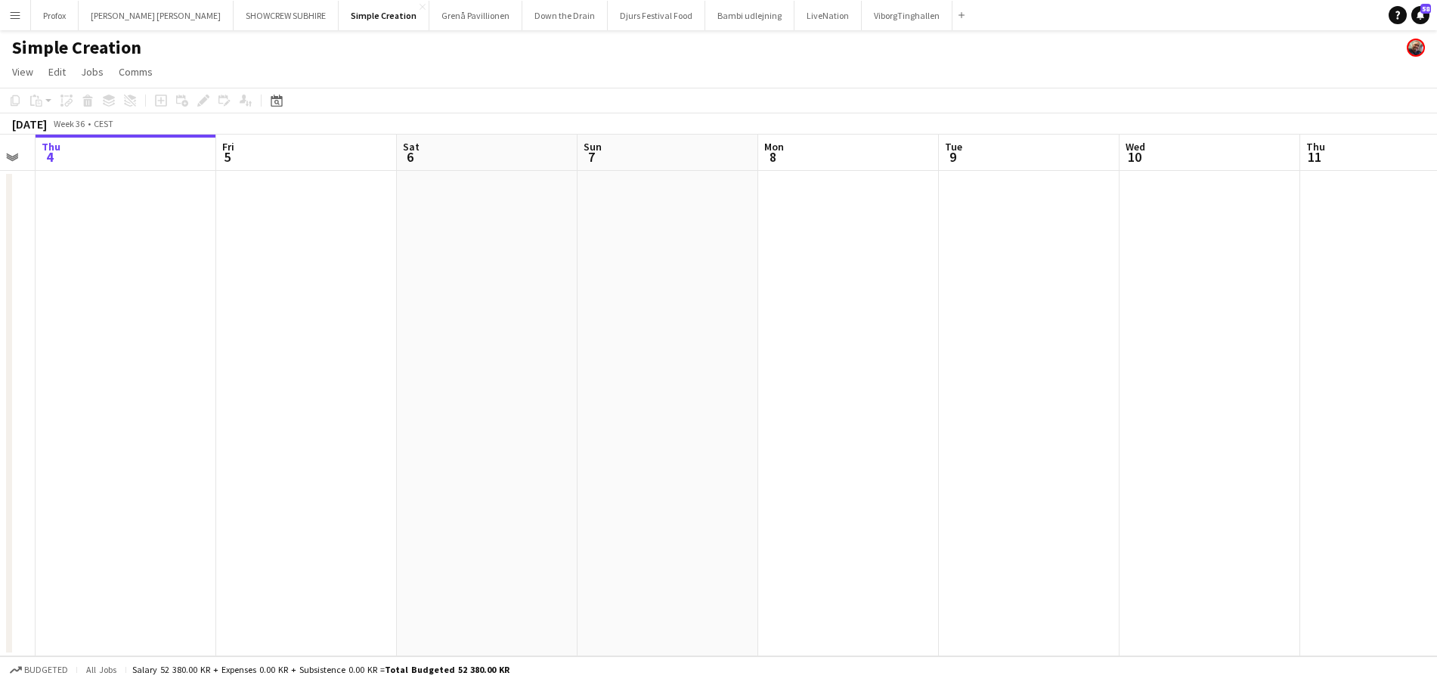
drag, startPoint x: 1124, startPoint y: 147, endPoint x: 1035, endPoint y: 153, distance: 89.4
click at [887, 153] on app-calendar-viewport "Mon 1 Tue 2 Wed 3 Thu 4 Fri 5 Sat 6 Sun 7 Mon 8 Tue 9 Wed 10 Thu 11 Fri 12 Sat …" at bounding box center [718, 395] width 1437 height 521
drag, startPoint x: 1109, startPoint y: 167, endPoint x: 1058, endPoint y: 169, distance: 51.4
click at [996, 174] on app-calendar-viewport "Tue 2 Wed 3 Thu 4 Fri 5 Sat 6 Sun 7 Mon 8 Tue 9 Wed 10 Thu 11 Fri 12 Sat 13 Sun…" at bounding box center [718, 395] width 1437 height 521
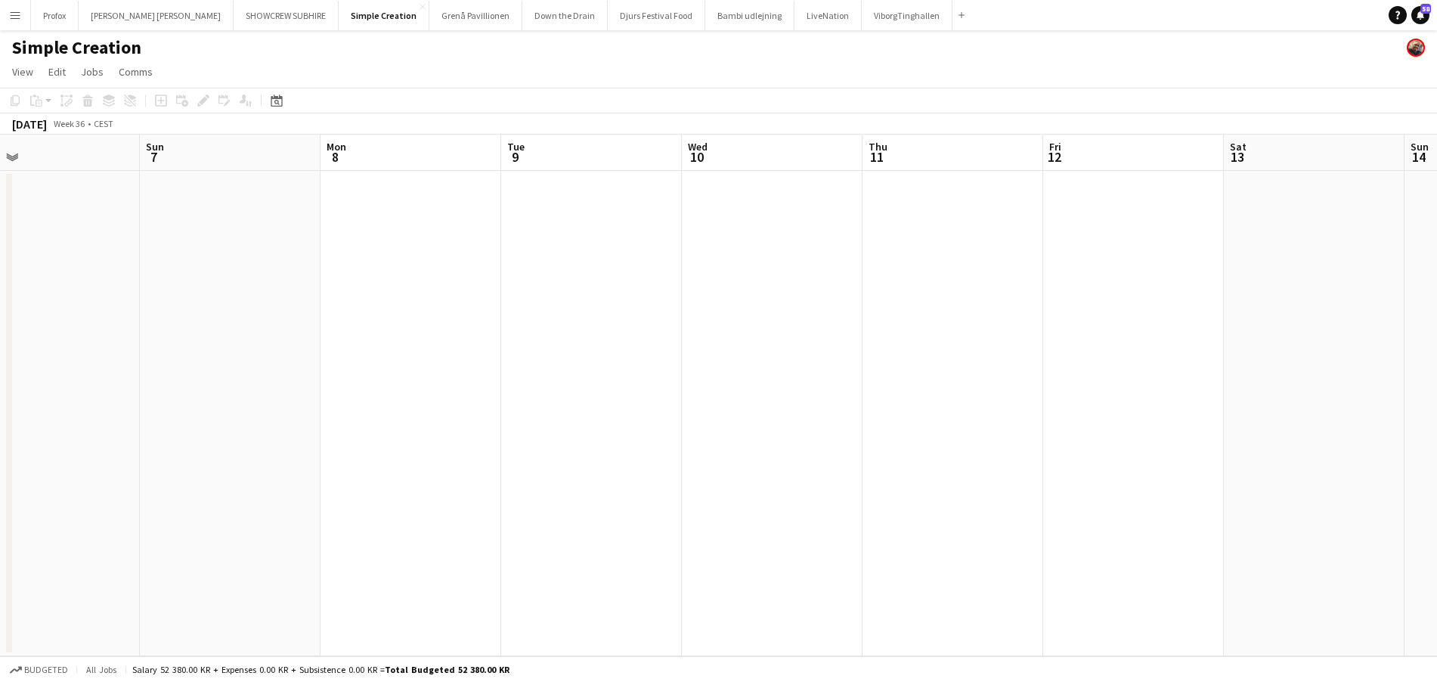
drag, startPoint x: 1143, startPoint y: 162, endPoint x: 1039, endPoint y: 172, distance: 104.8
click at [898, 176] on app-calendar-viewport "Wed 3 Thu 4 Fri 5 Sat 6 Sun 7 Mon 8 Tue 9 Wed 10 Thu 11 Fri 12 Sat 13 Sun 14 Mo…" at bounding box center [718, 395] width 1437 height 521
drag, startPoint x: 1097, startPoint y: 169, endPoint x: 1001, endPoint y: 180, distance: 95.9
click at [883, 181] on app-calendar-viewport "Thu 4 Fri 5 Sat 6 Sun 7 Mon 8 Tue 9 Wed 10 Thu 11 Fri 12 Sat 13 Sun 14 Mon 15 T…" at bounding box center [718, 395] width 1437 height 521
drag, startPoint x: 1241, startPoint y: 159, endPoint x: 891, endPoint y: 178, distance: 350.4
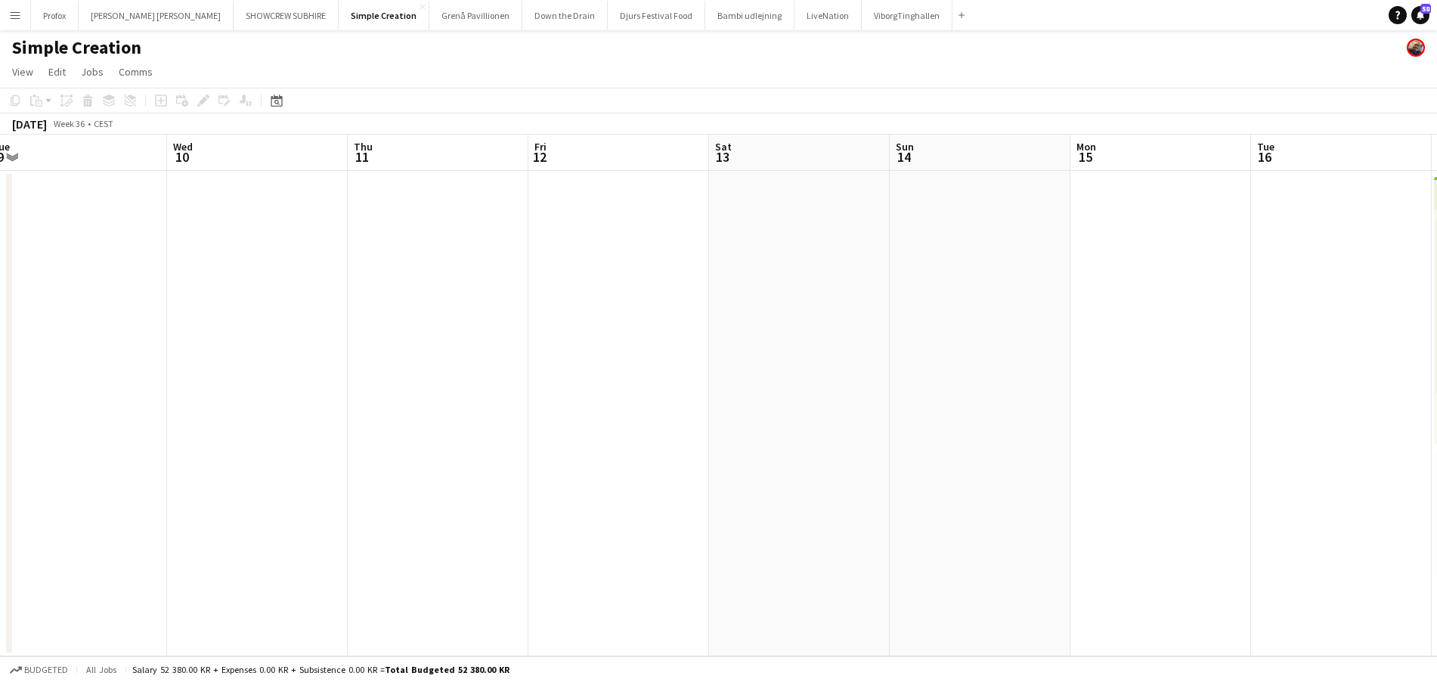
click at [891, 178] on app-calendar-viewport "Sat 6 Sun 7 Mon 8 Tue 9 Wed 10 Thu 11 Fri 12 Sat 13 Sun 14 Mon 15 Tue 16 Wed 17…" at bounding box center [718, 395] width 1437 height 521
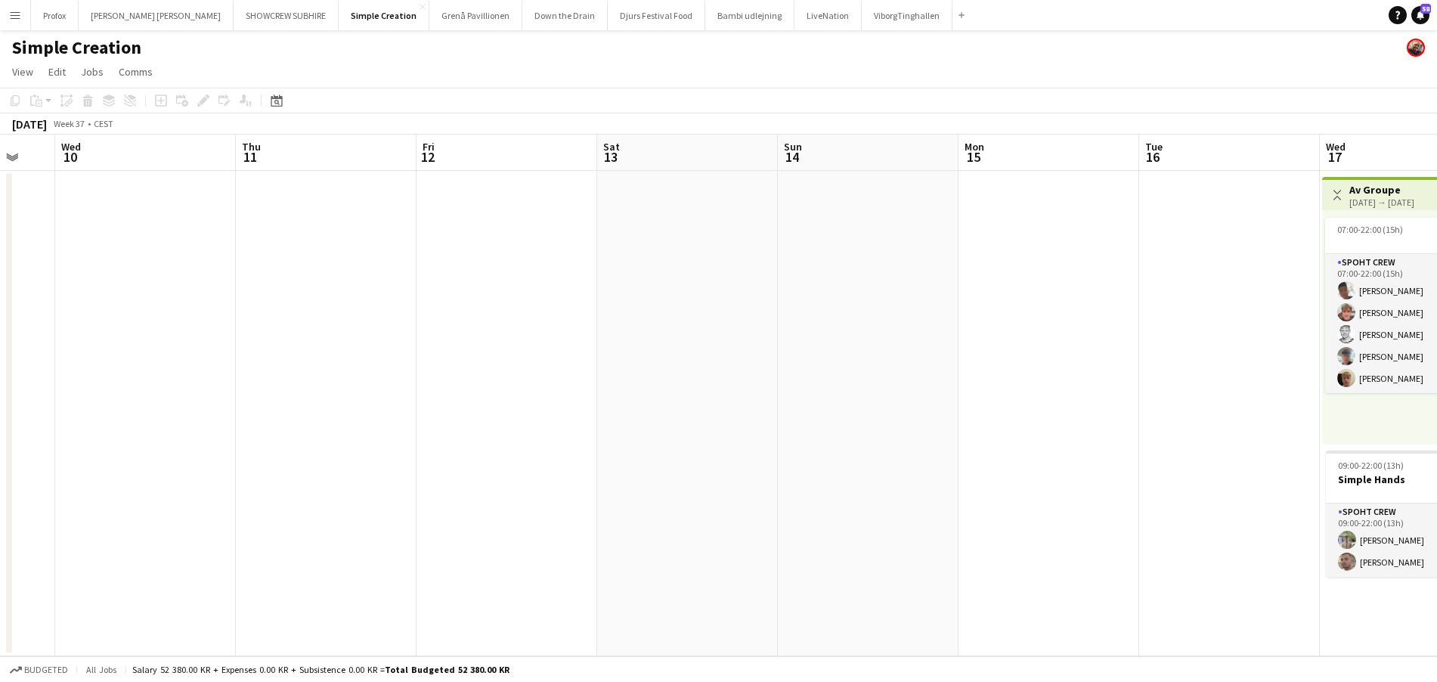
drag, startPoint x: 1213, startPoint y: 173, endPoint x: 996, endPoint y: 182, distance: 217.1
click at [982, 181] on app-calendar-viewport "Sun 7 Mon 8 Tue 9 Wed 10 Thu 11 Fri 12 Sat 13 Sun 14 Mon 15 Tue 16 Wed 17 7/7 2…" at bounding box center [718, 395] width 1437 height 521
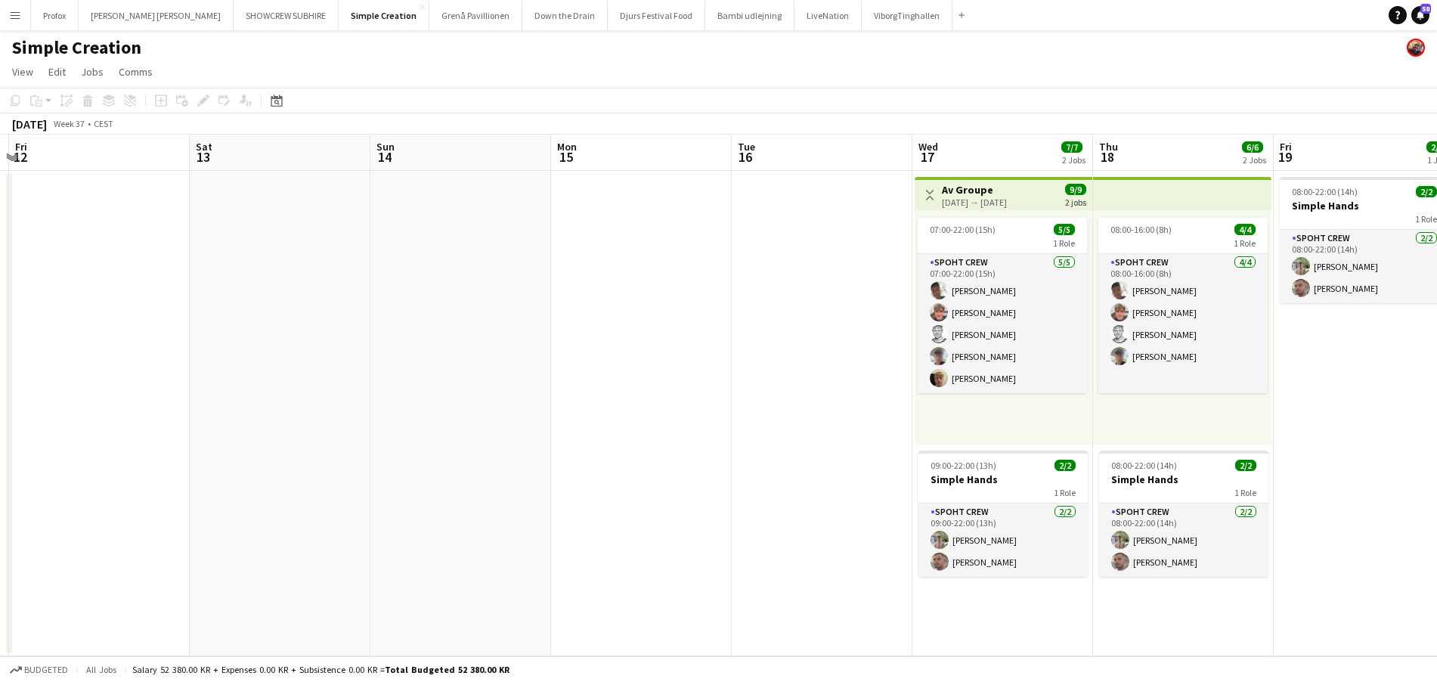
drag, startPoint x: 1008, startPoint y: 181, endPoint x: 1067, endPoint y: 179, distance: 59.0
click at [931, 182] on app-calendar-viewport "Tue 9 Wed 10 Thu 11 Fri 12 Sat 13 Sun 14 Mon 15 Tue 16 Wed 17 7/7 2 Jobs Thu 18…" at bounding box center [718, 395] width 1437 height 521
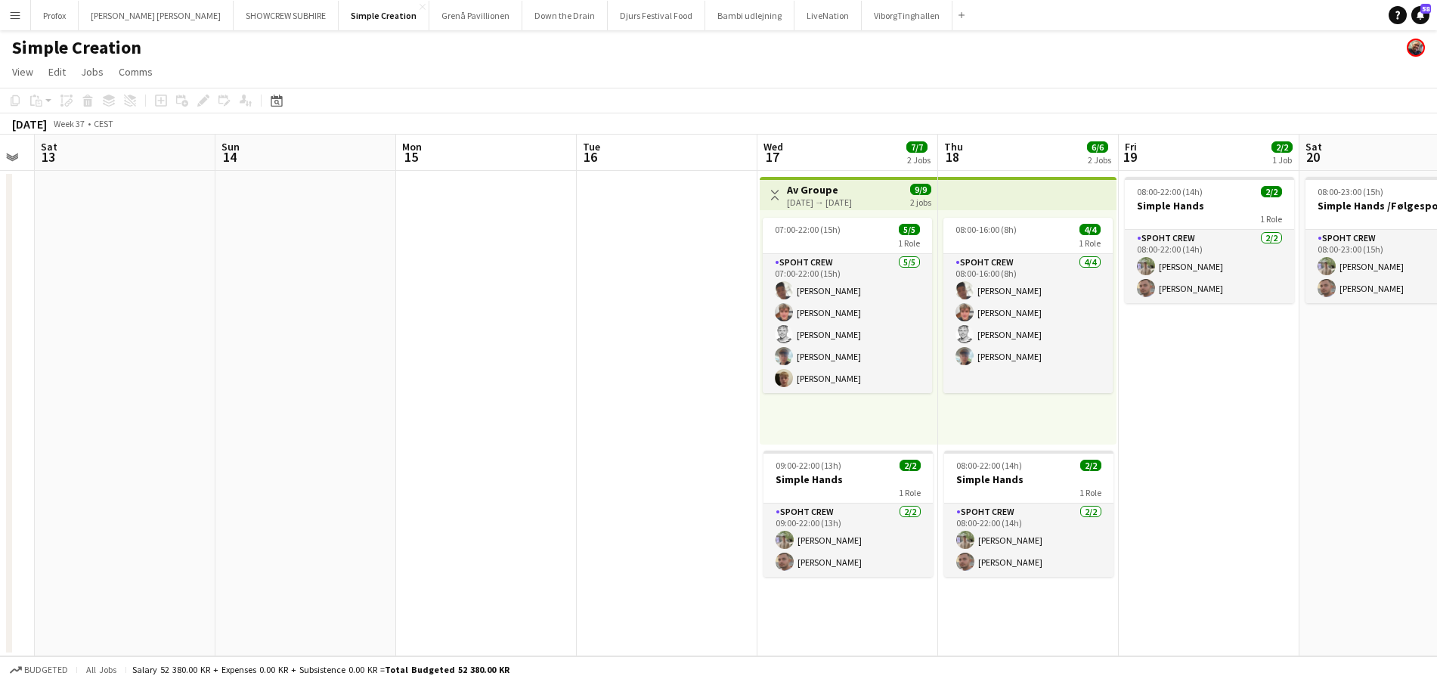
drag, startPoint x: 1179, startPoint y: 171, endPoint x: 883, endPoint y: 169, distance: 296.3
click at [878, 169] on app-calendar-viewport "Wed 10 Thu 11 Fri 12 Sat 13 Sun 14 Mon 15 Tue 16 Wed 17 7/7 2 Jobs Thu 18 6/6 2…" at bounding box center [718, 395] width 1437 height 521
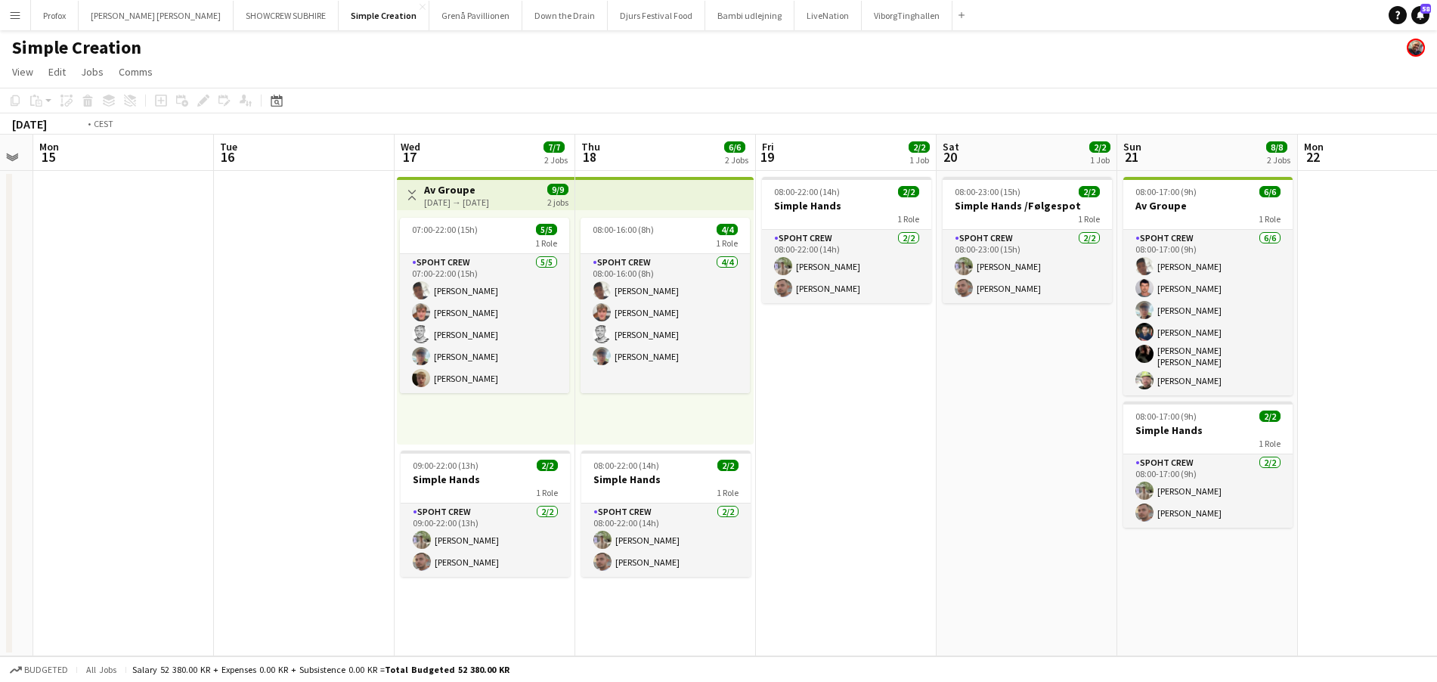
scroll to position [0, 568]
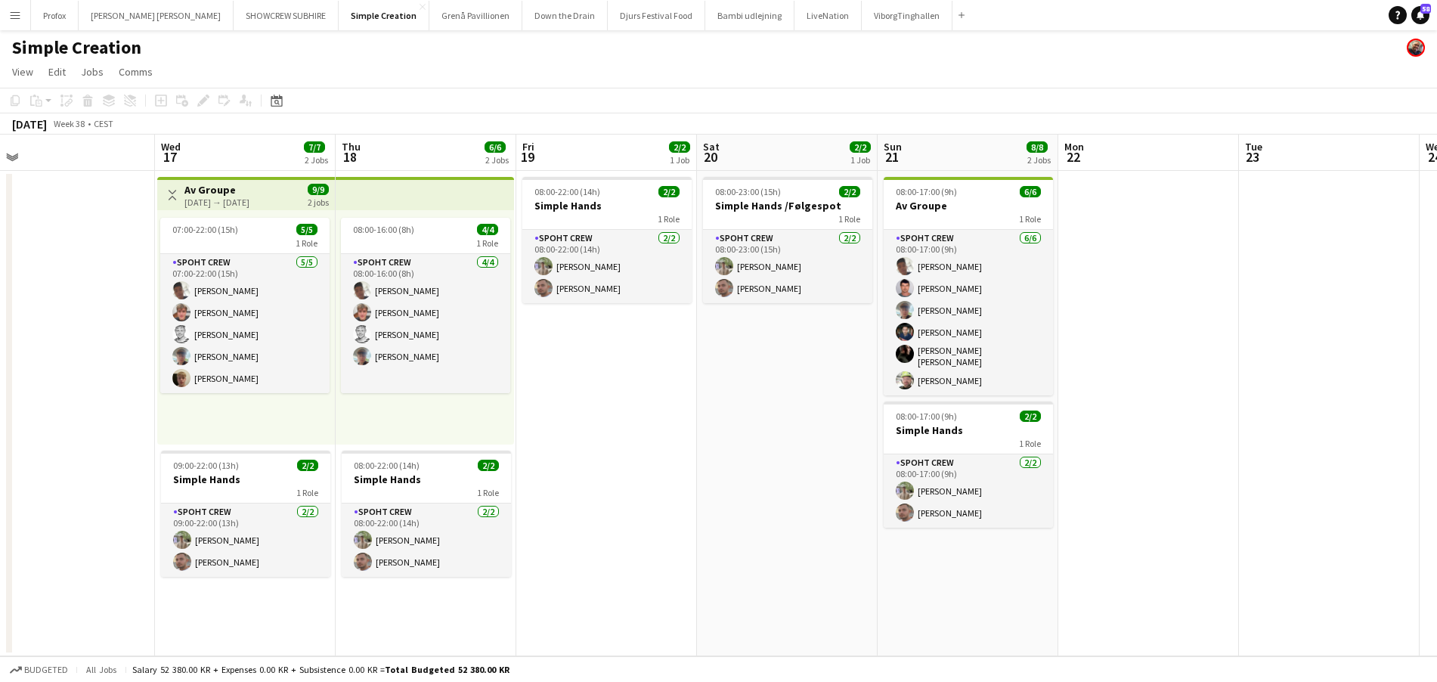
click at [982, 169] on app-calendar-viewport "Sat 13 Sun 14 Mon 15 Tue 16 Wed 17 7/7 2 Jobs Thu 18 6/6 2 Jobs Fri 19 2/2 1 Jo…" at bounding box center [718, 395] width 1437 height 521
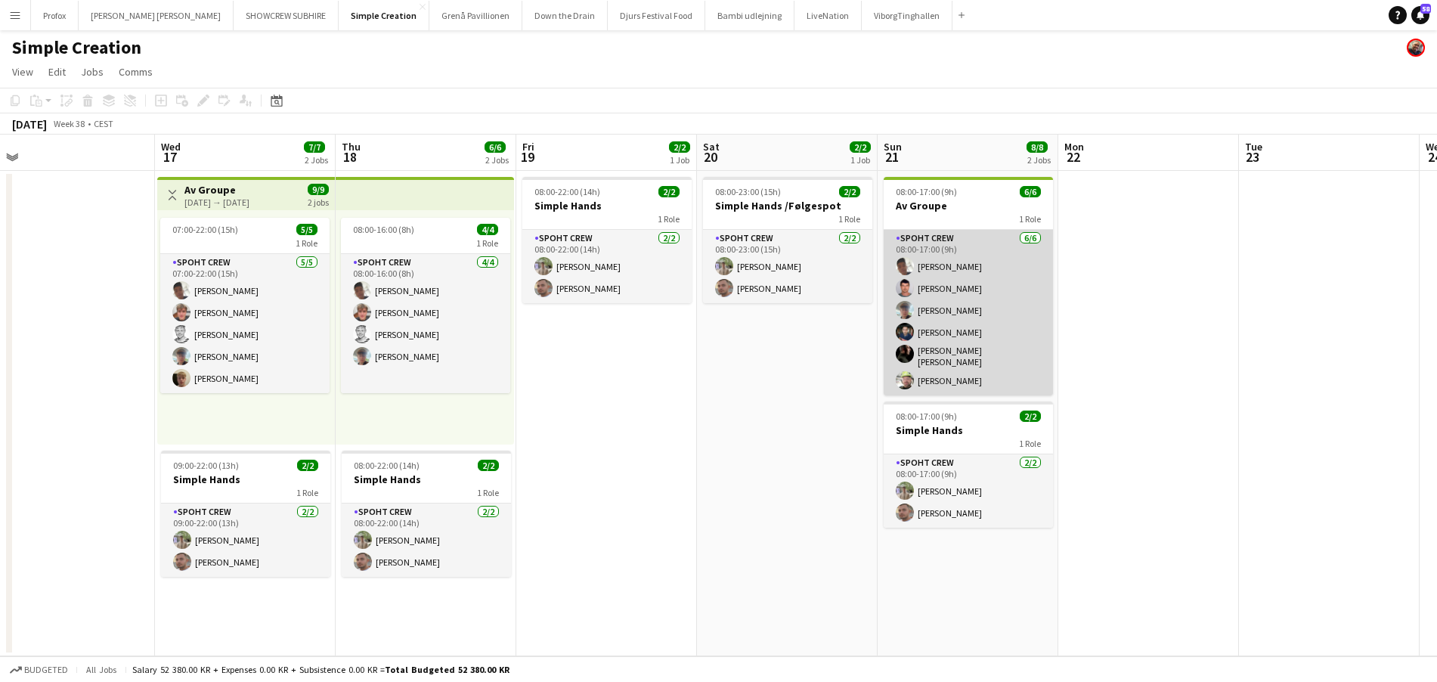
click at [979, 241] on app-card-role "Spoht Crew [DATE] 08:00-17:00 (9h) [PERSON_NAME] [PERSON_NAME] Barilatti [PERSO…" at bounding box center [967, 313] width 169 height 166
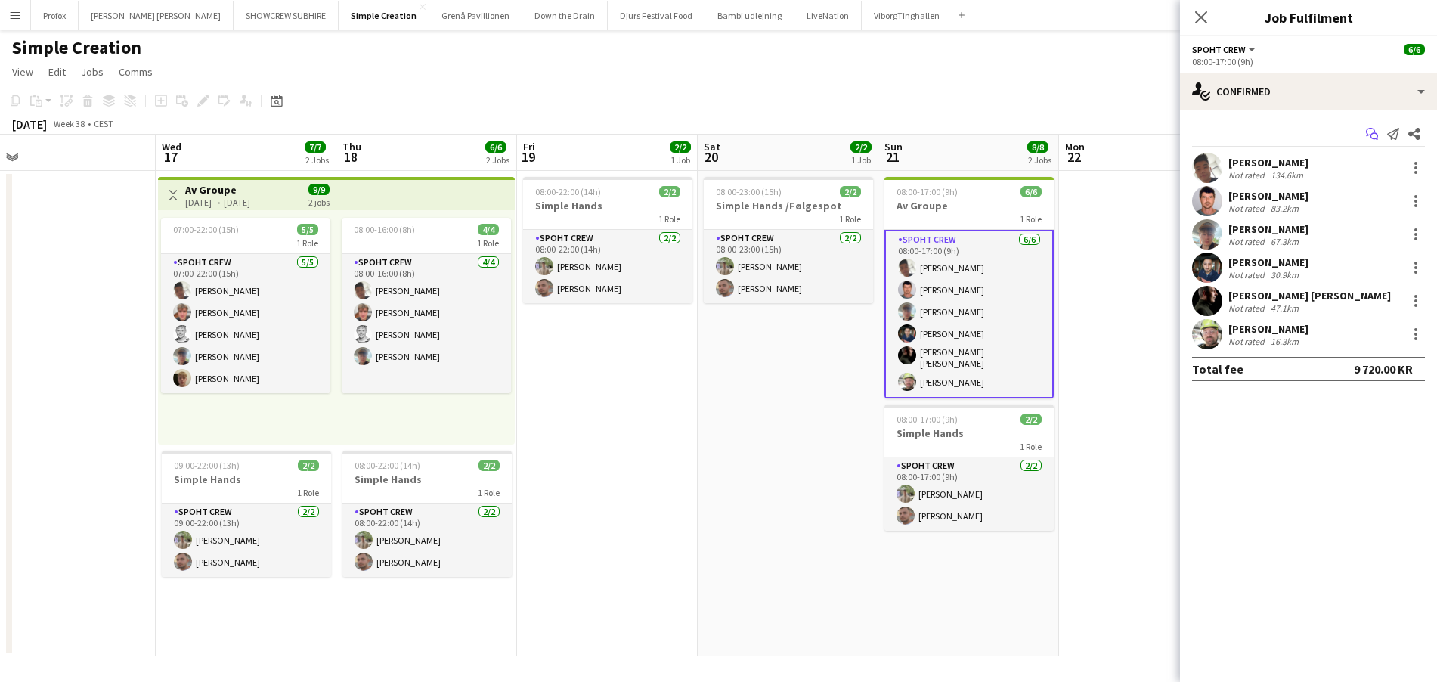
click at [1373, 131] on icon "Start chat" at bounding box center [1372, 134] width 12 height 12
click at [1374, 132] on icon "Start chat" at bounding box center [1372, 134] width 12 height 12
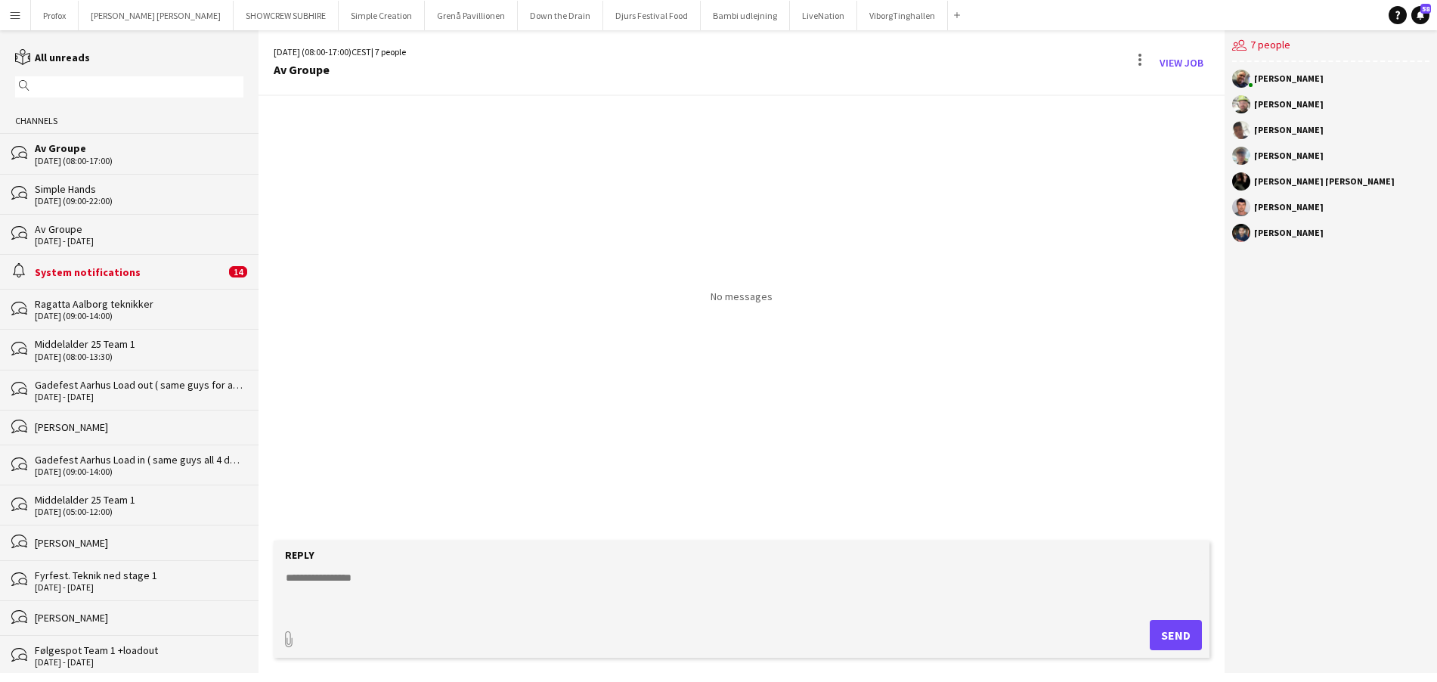
paste textarea "**********"
click at [305, 578] on textarea "**********" at bounding box center [744, 589] width 920 height 39
type textarea "**********"
click at [1187, 635] on button "Send" at bounding box center [1175, 635] width 52 height 30
